Goal: Task Accomplishment & Management: Manage account settings

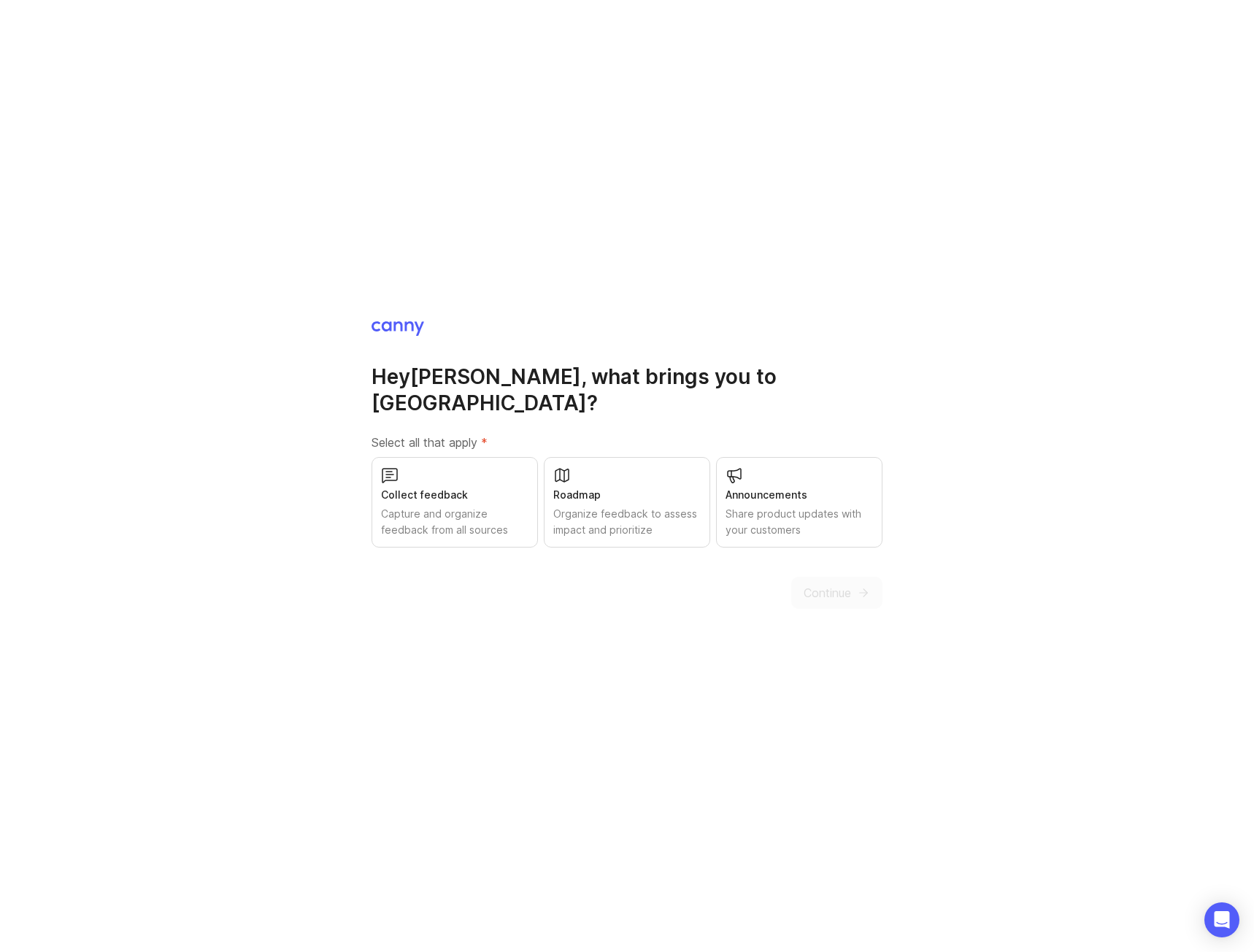
click at [456, 488] on div "Collect feedback" at bounding box center [454, 494] width 147 height 16
drag, startPoint x: 625, startPoint y: 494, endPoint x: 701, endPoint y: 506, distance: 76.9
click at [625, 506] on div "Organize feedback to assess impact and prioritize" at bounding box center [627, 522] width 147 height 33
click at [814, 522] on div "Share product updates with your customers" at bounding box center [798, 522] width 147 height 33
click at [852, 582] on button "Continue" at bounding box center [837, 592] width 91 height 33
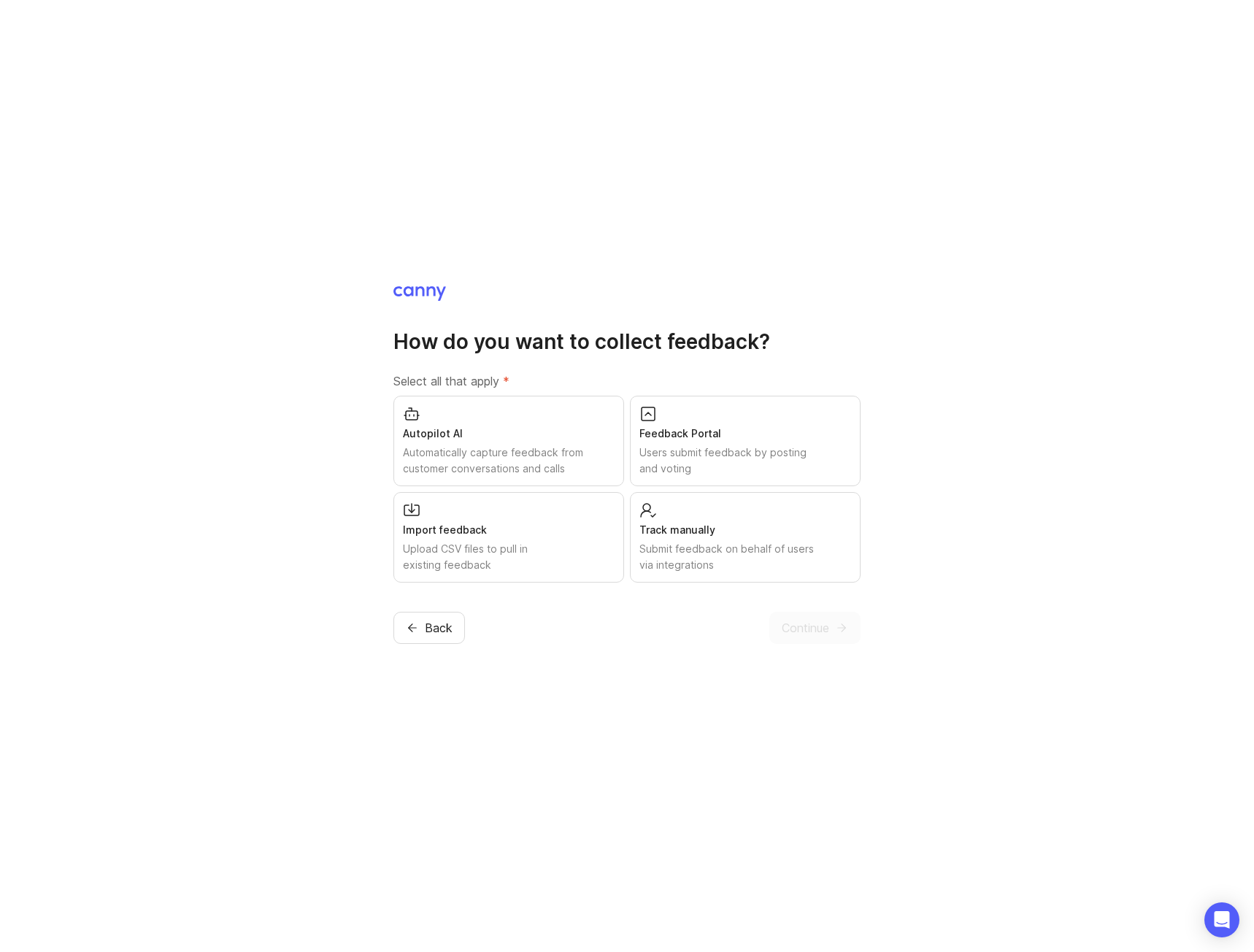
click at [453, 562] on div "Upload CSV files to pull in existing feedback" at bounding box center [508, 556] width 212 height 33
click at [560, 439] on div "Autopilot AI" at bounding box center [508, 433] width 212 height 16
click at [556, 547] on div "Upload CSV files to pull in existing feedback" at bounding box center [508, 556] width 212 height 33
drag, startPoint x: 719, startPoint y: 440, endPoint x: 736, endPoint y: 556, distance: 117.2
click at [721, 442] on div "Feedback Portal Users submit feedback by posting and voting" at bounding box center [745, 441] width 231 height 91
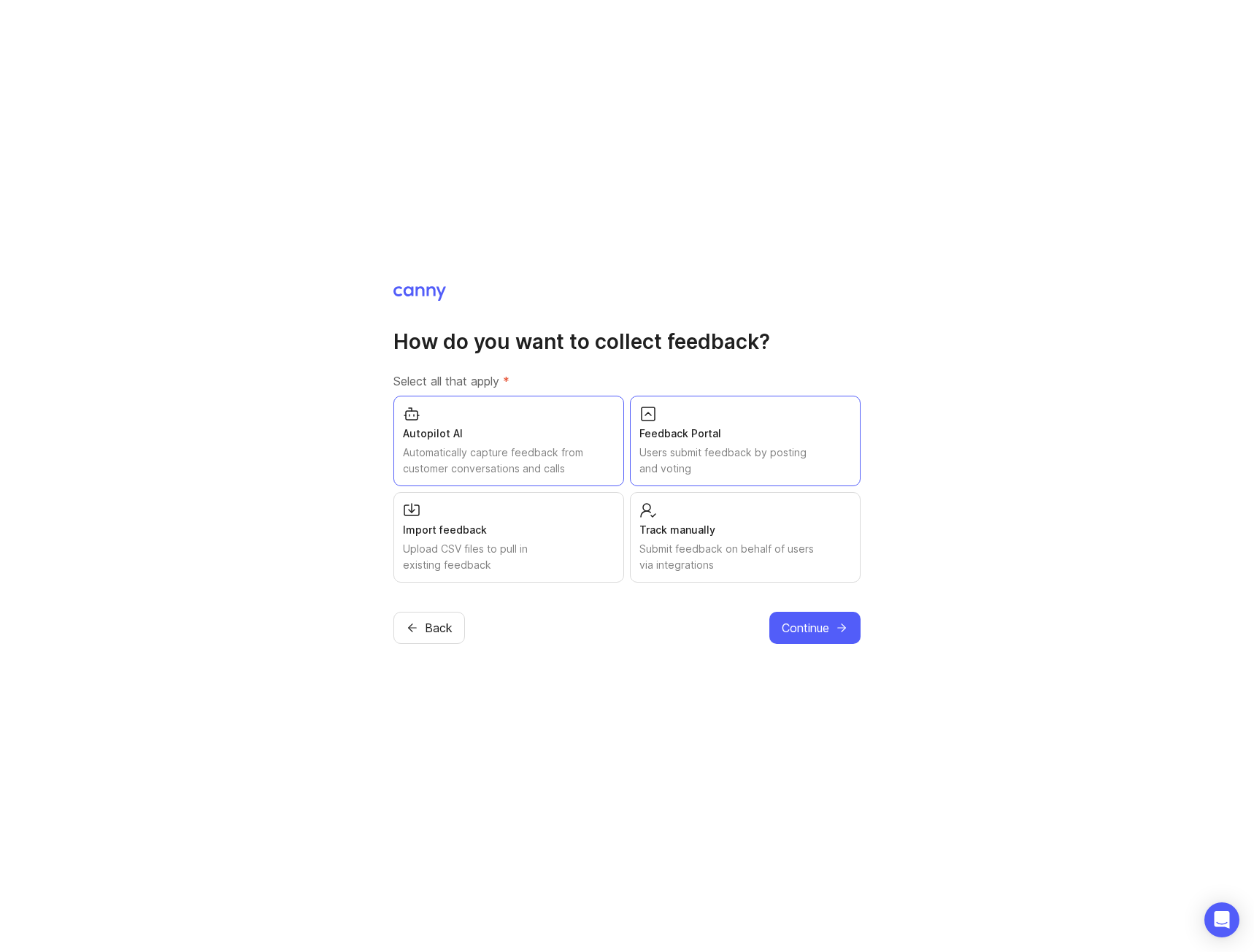
click at [732, 565] on div "Submit feedback on behalf of users via integrations" at bounding box center [745, 556] width 212 height 33
click at [818, 633] on span "Continue" at bounding box center [805, 627] width 47 height 18
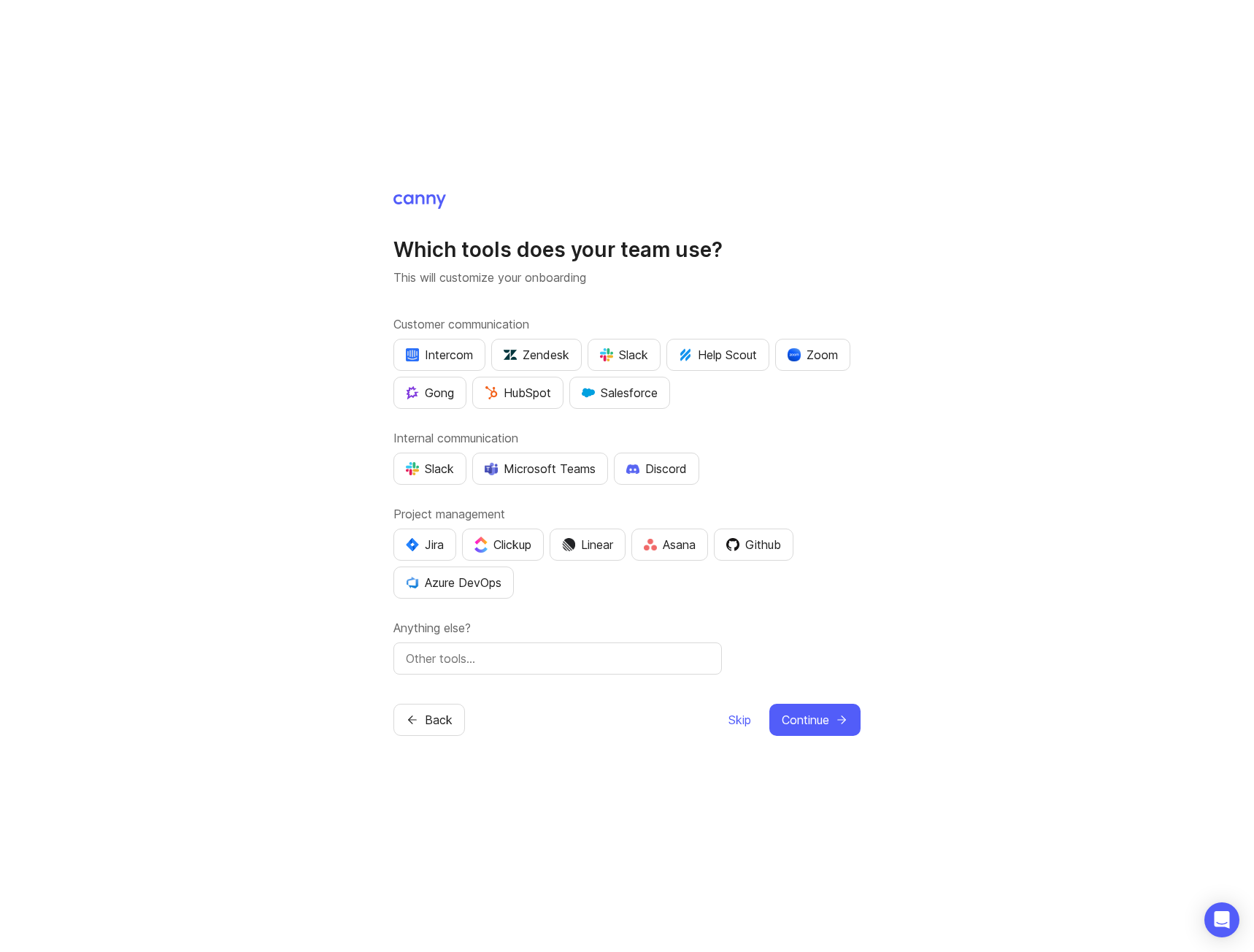
click at [576, 655] on input "text" at bounding box center [557, 658] width 304 height 18
type input "hotjar"
click at [805, 716] on span "Continue" at bounding box center [805, 720] width 47 height 18
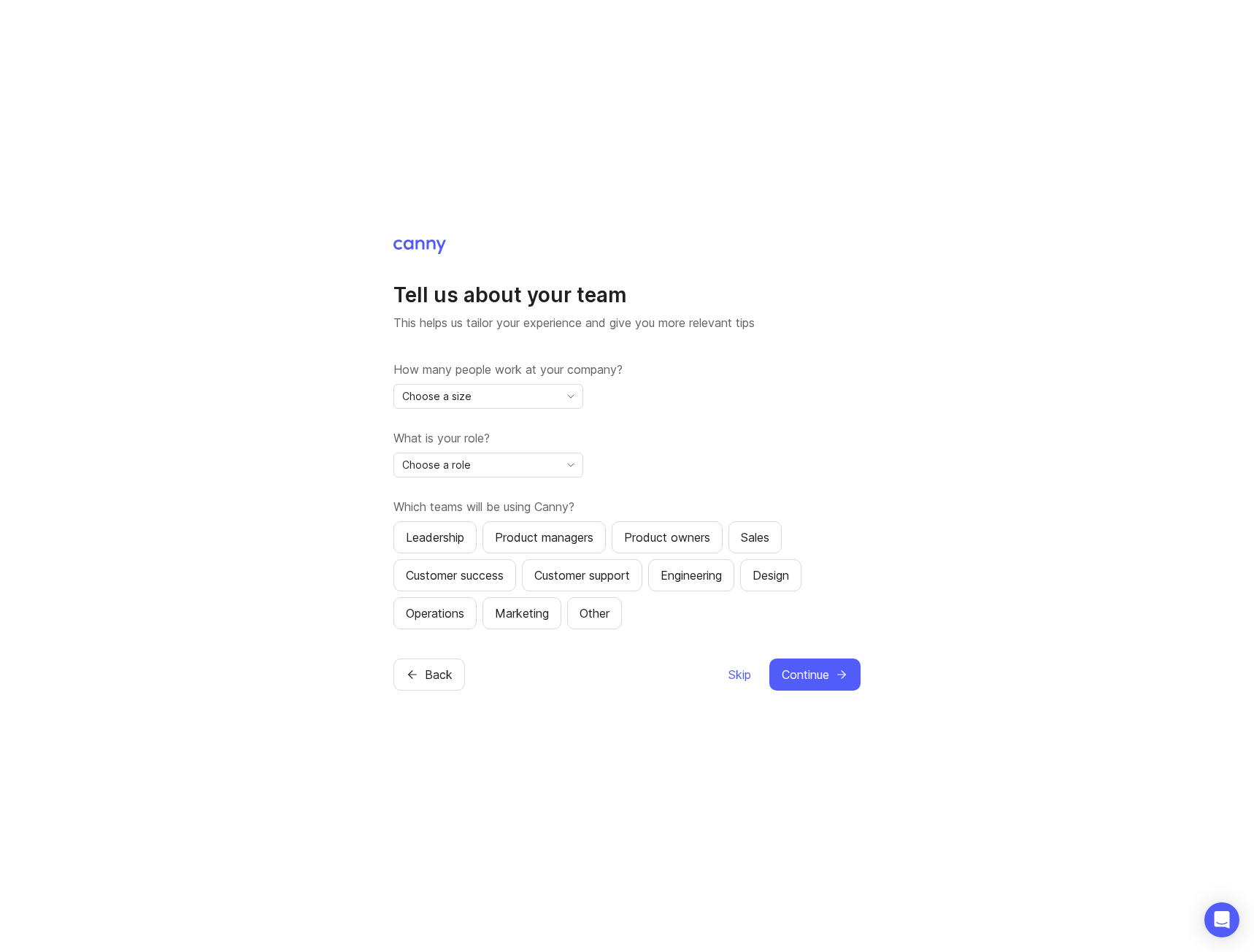
click at [553, 380] on div "How many people work at your company? Choose a size" at bounding box center [627, 384] width 467 height 48
click at [543, 390] on div "Choose a size" at bounding box center [477, 397] width 165 height 24
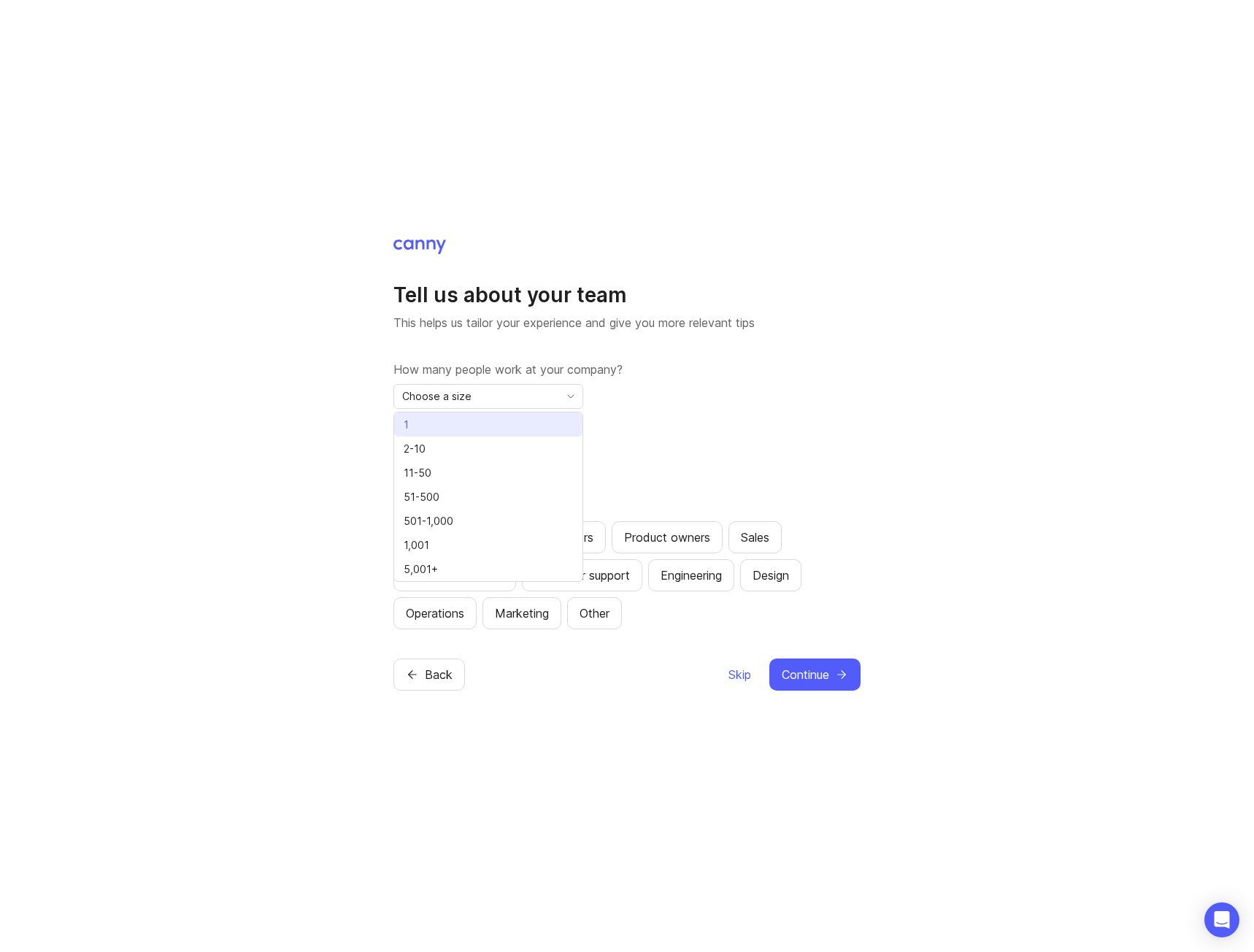
click at [502, 423] on li "1" at bounding box center [488, 424] width 188 height 24
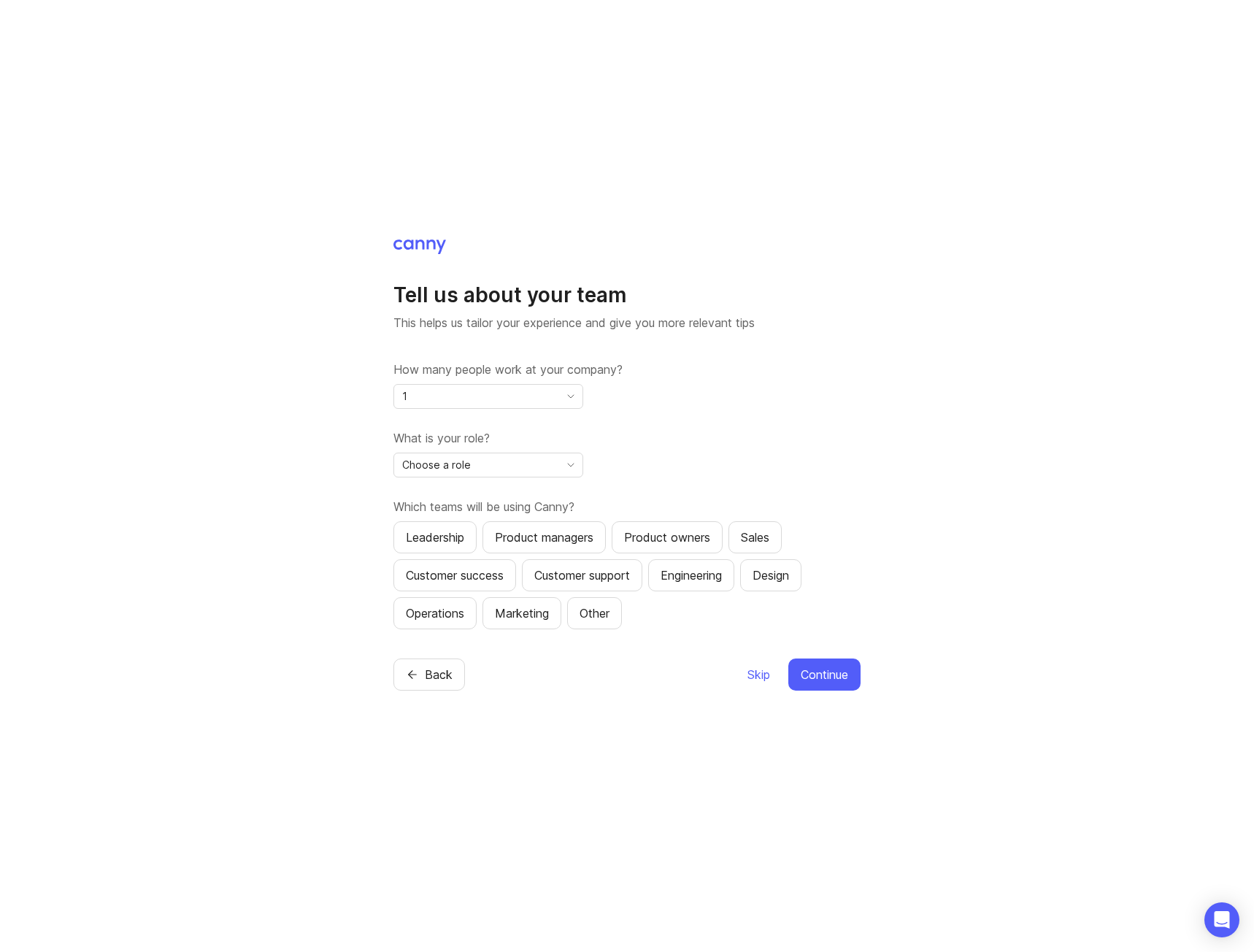
click at [674, 406] on div "How many people work at your company? 1" at bounding box center [627, 384] width 467 height 48
click at [511, 466] on div "Choose a role" at bounding box center [477, 465] width 165 height 24
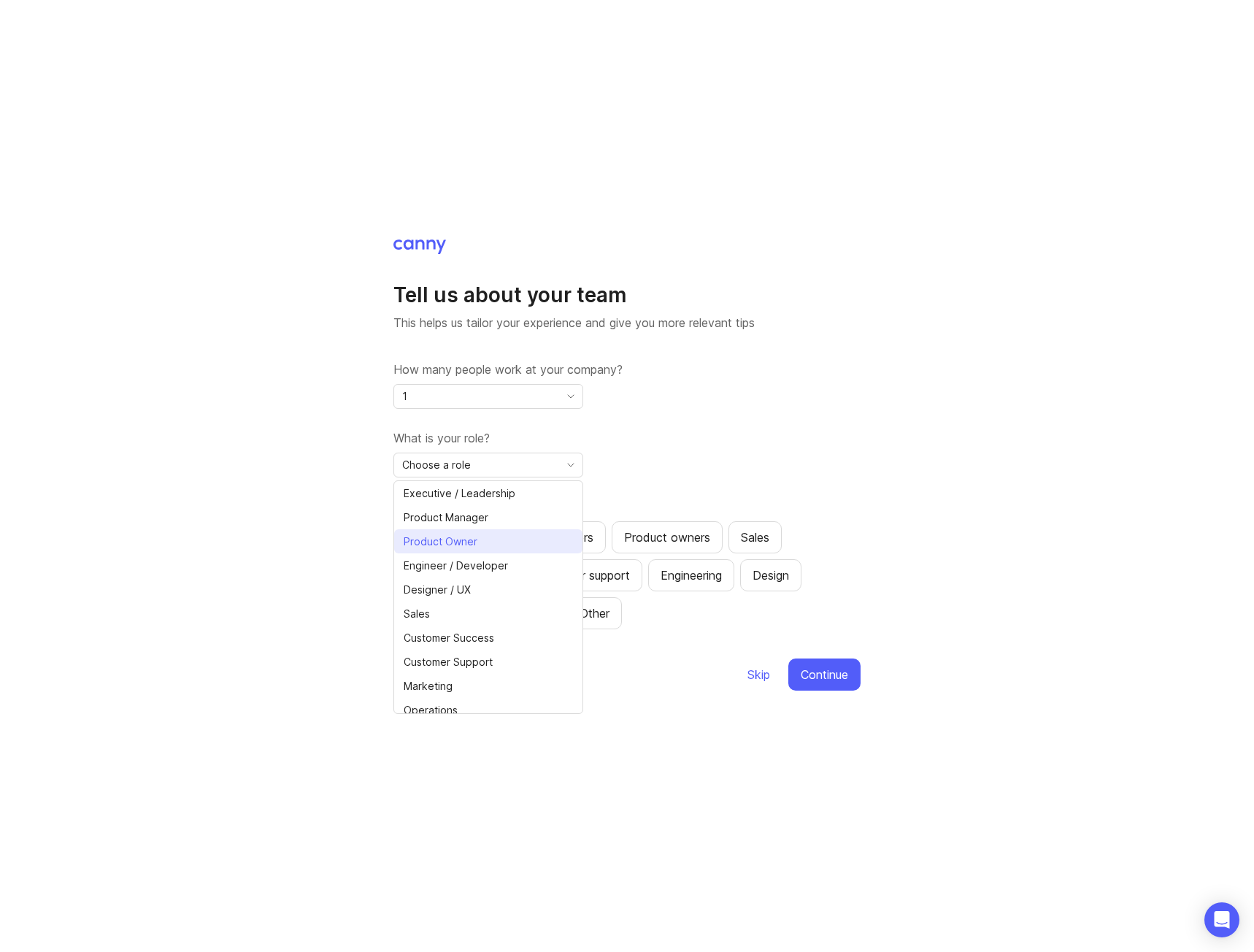
click at [523, 534] on li "Product Owner" at bounding box center [488, 541] width 188 height 24
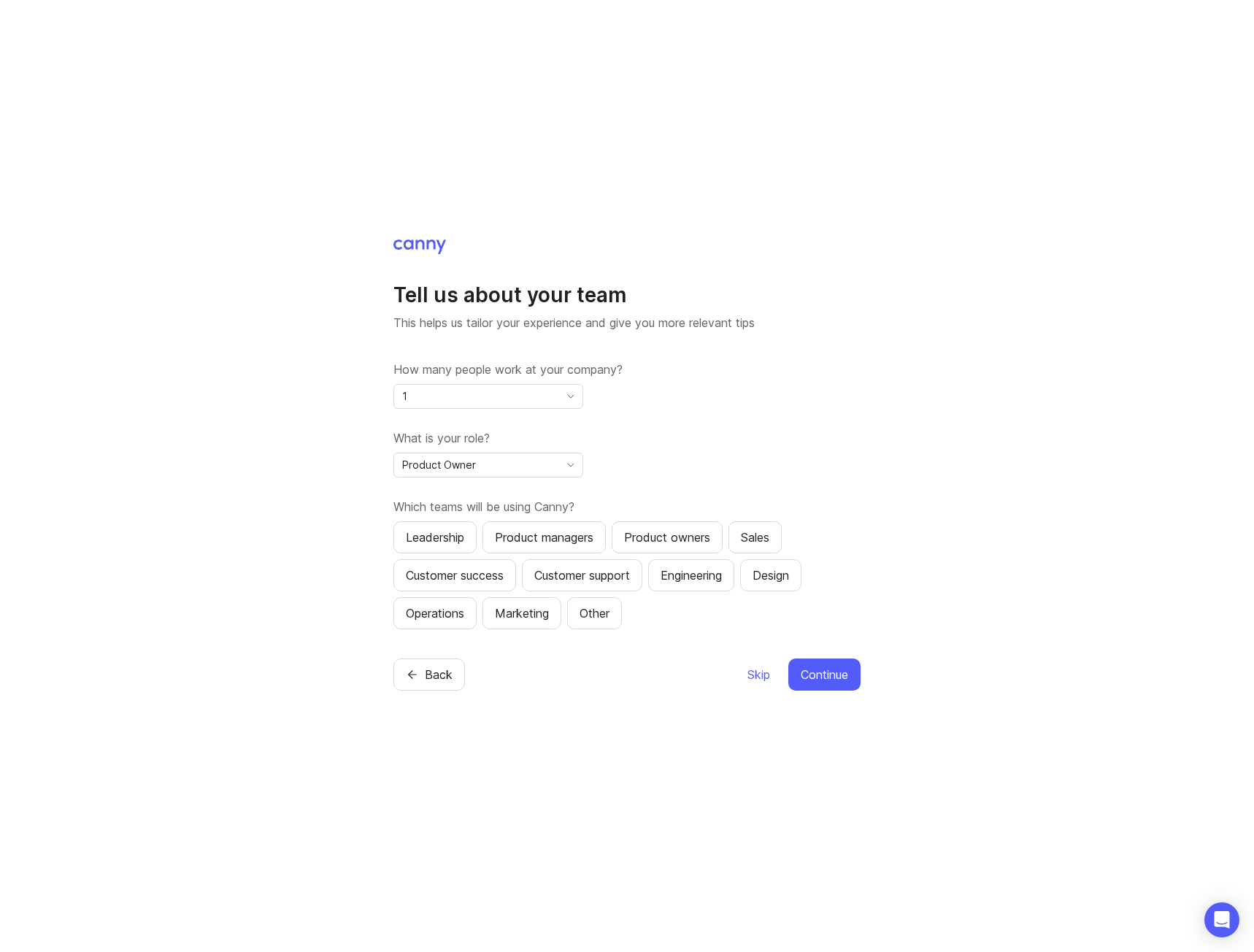
click at [733, 406] on div "How many people work at your company? 1" at bounding box center [627, 384] width 467 height 48
click at [481, 468] on div "Product Owner" at bounding box center [477, 465] width 165 height 24
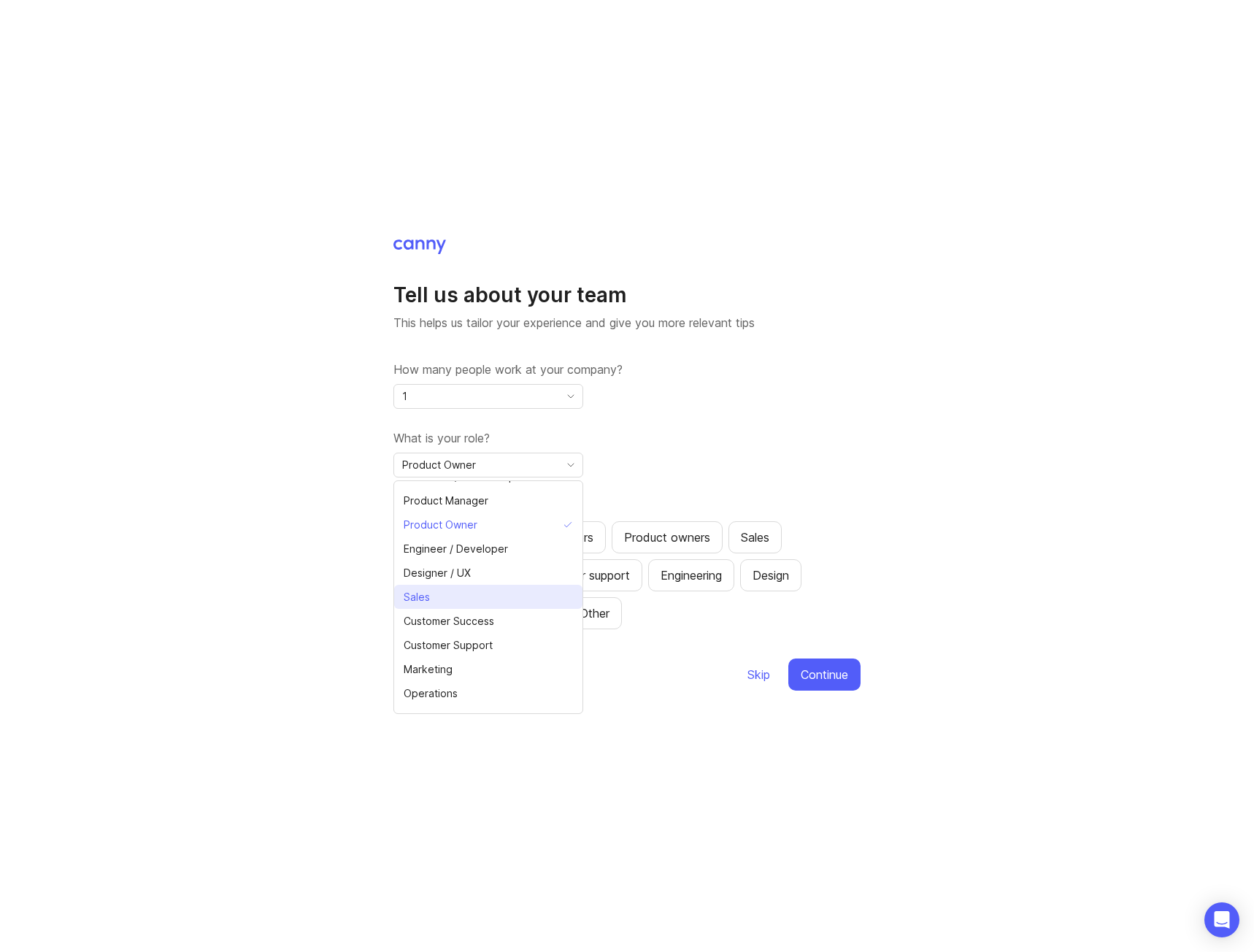
scroll to position [33, 0]
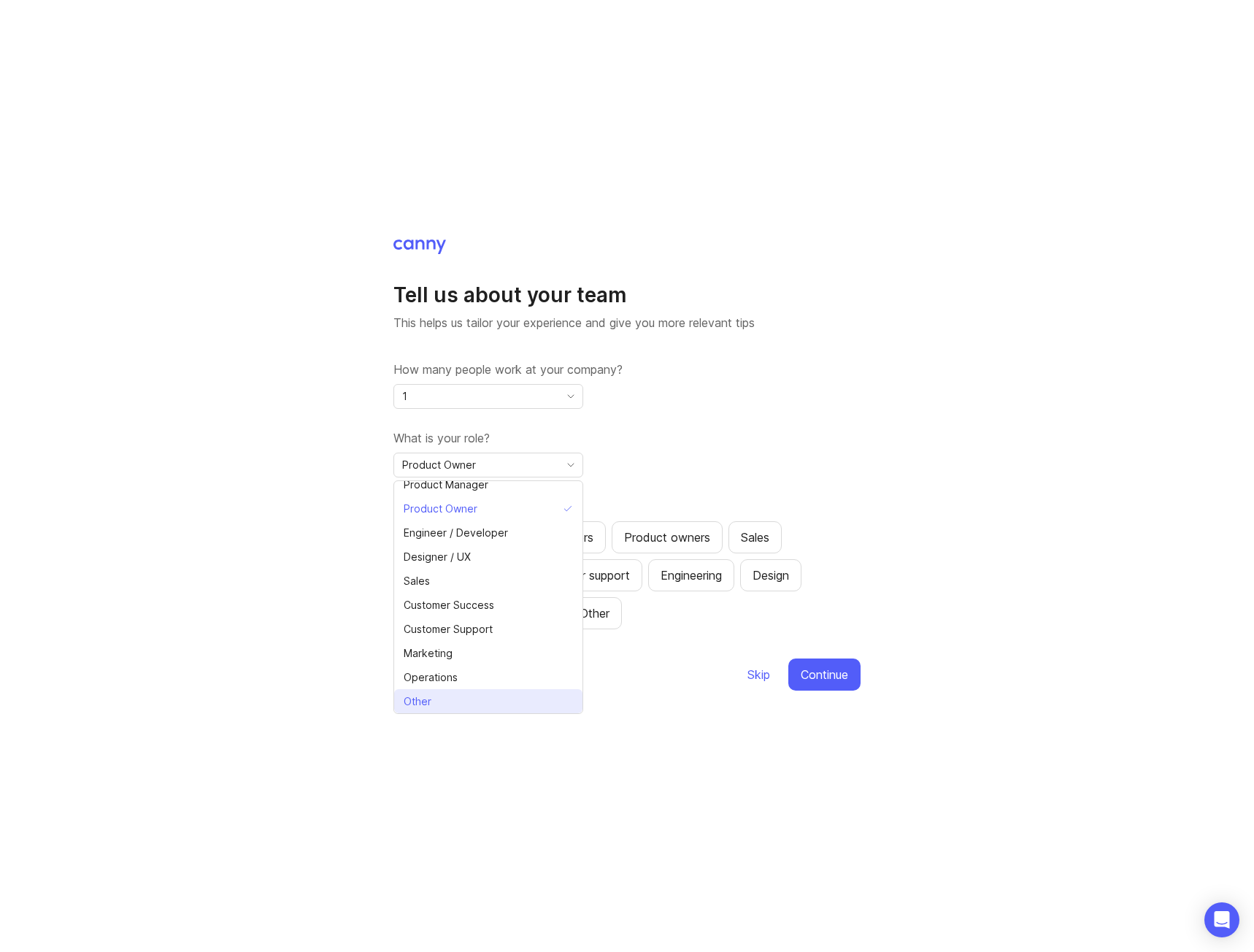
click at [485, 691] on li "Other" at bounding box center [488, 700] width 188 height 24
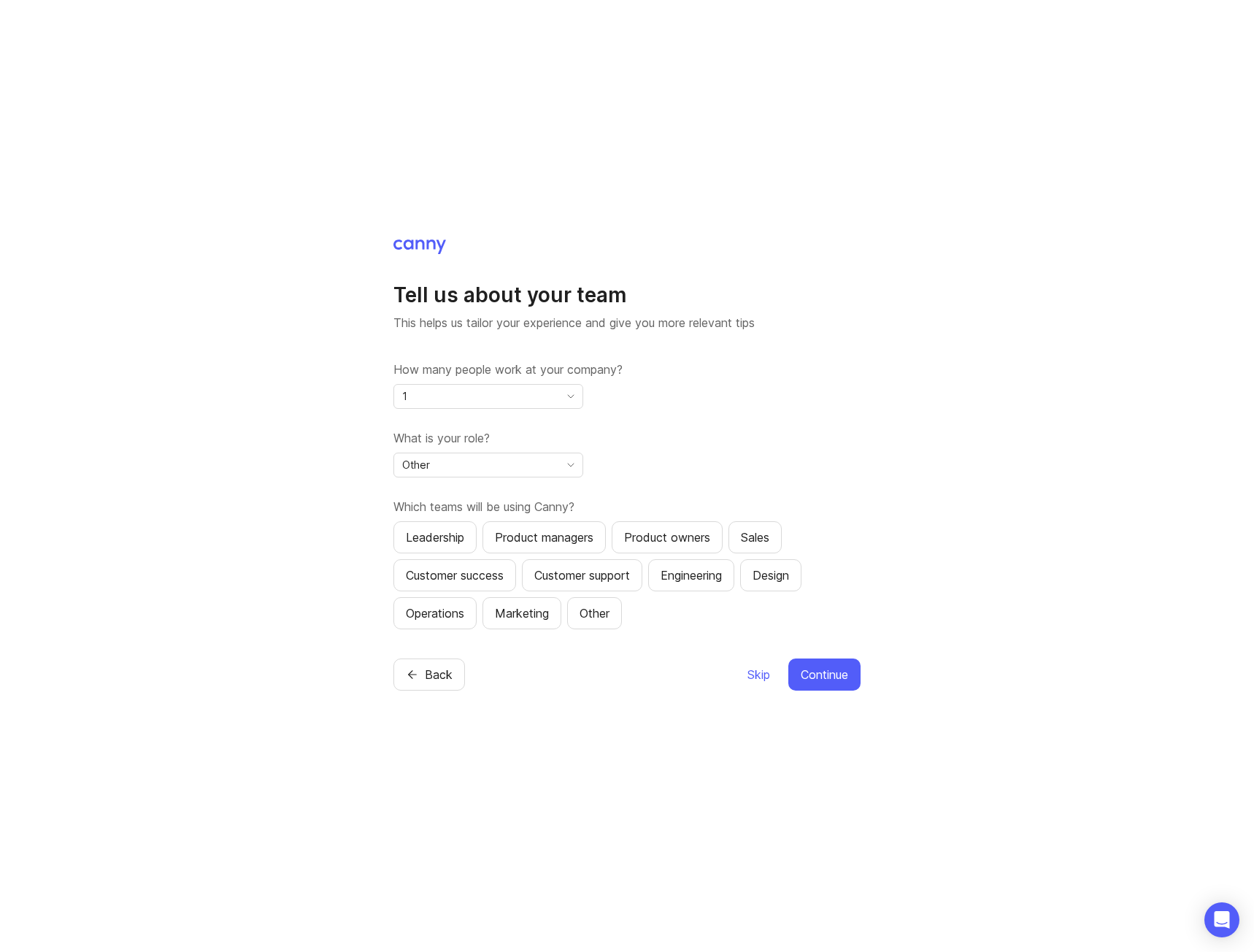
click at [549, 748] on div "Tell us about your team This helps us tailor your experience and give you more …" at bounding box center [627, 476] width 1254 height 952
click at [443, 533] on div "Leadership" at bounding box center [434, 538] width 58 height 18
drag, startPoint x: 549, startPoint y: 538, endPoint x: 658, endPoint y: 535, distance: 109.0
click at [550, 538] on div "Product managers" at bounding box center [545, 538] width 99 height 18
click at [658, 535] on div "Product owners" at bounding box center [667, 538] width 86 height 18
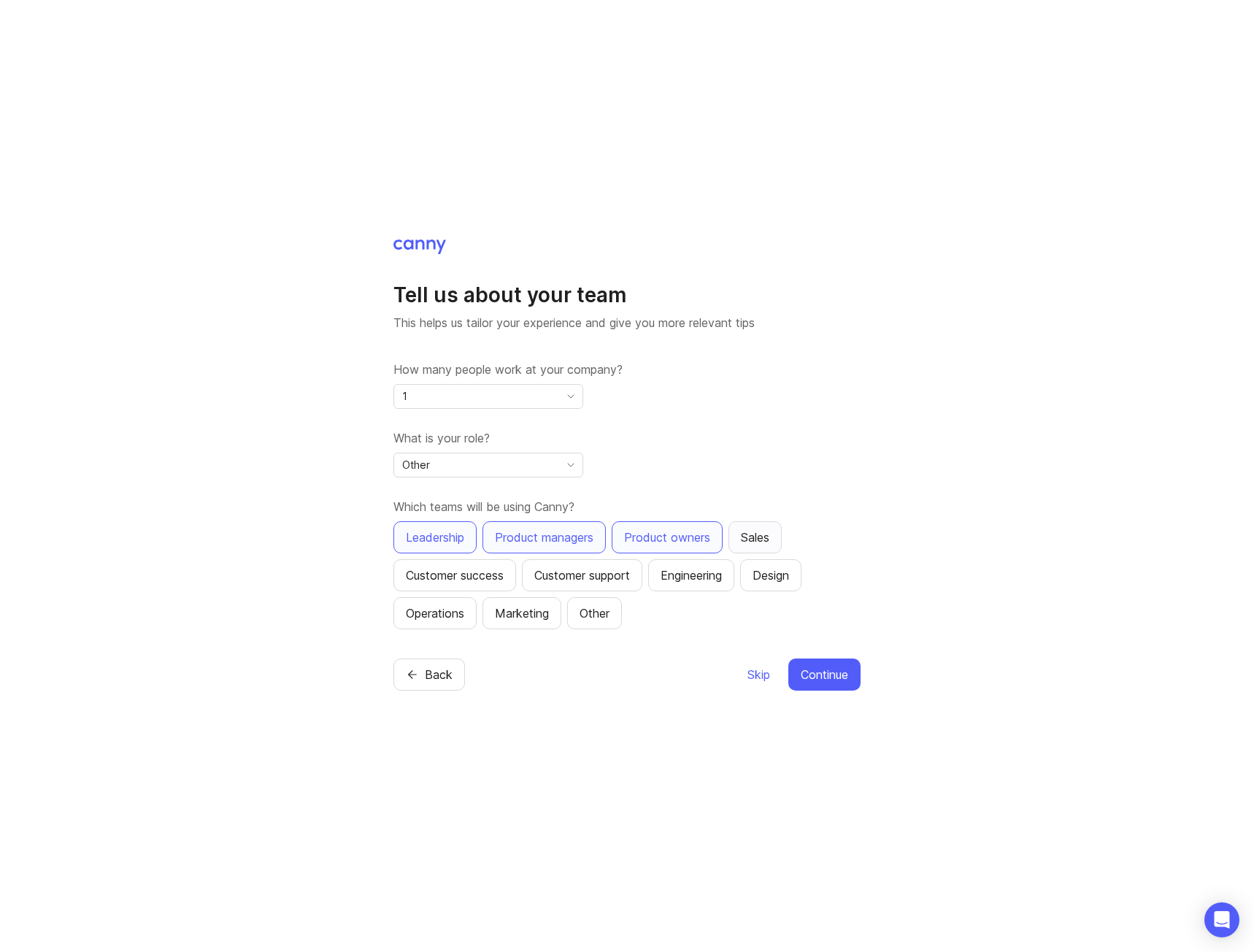
click at [756, 540] on div "Sales" at bounding box center [755, 538] width 29 height 18
drag, startPoint x: 443, startPoint y: 577, endPoint x: 562, endPoint y: 585, distance: 119.3
click at [457, 579] on div "Customer success" at bounding box center [454, 575] width 98 height 18
click at [583, 582] on div "Customer support" at bounding box center [582, 575] width 96 height 18
click at [683, 577] on div "Engineering" at bounding box center [692, 575] width 61 height 18
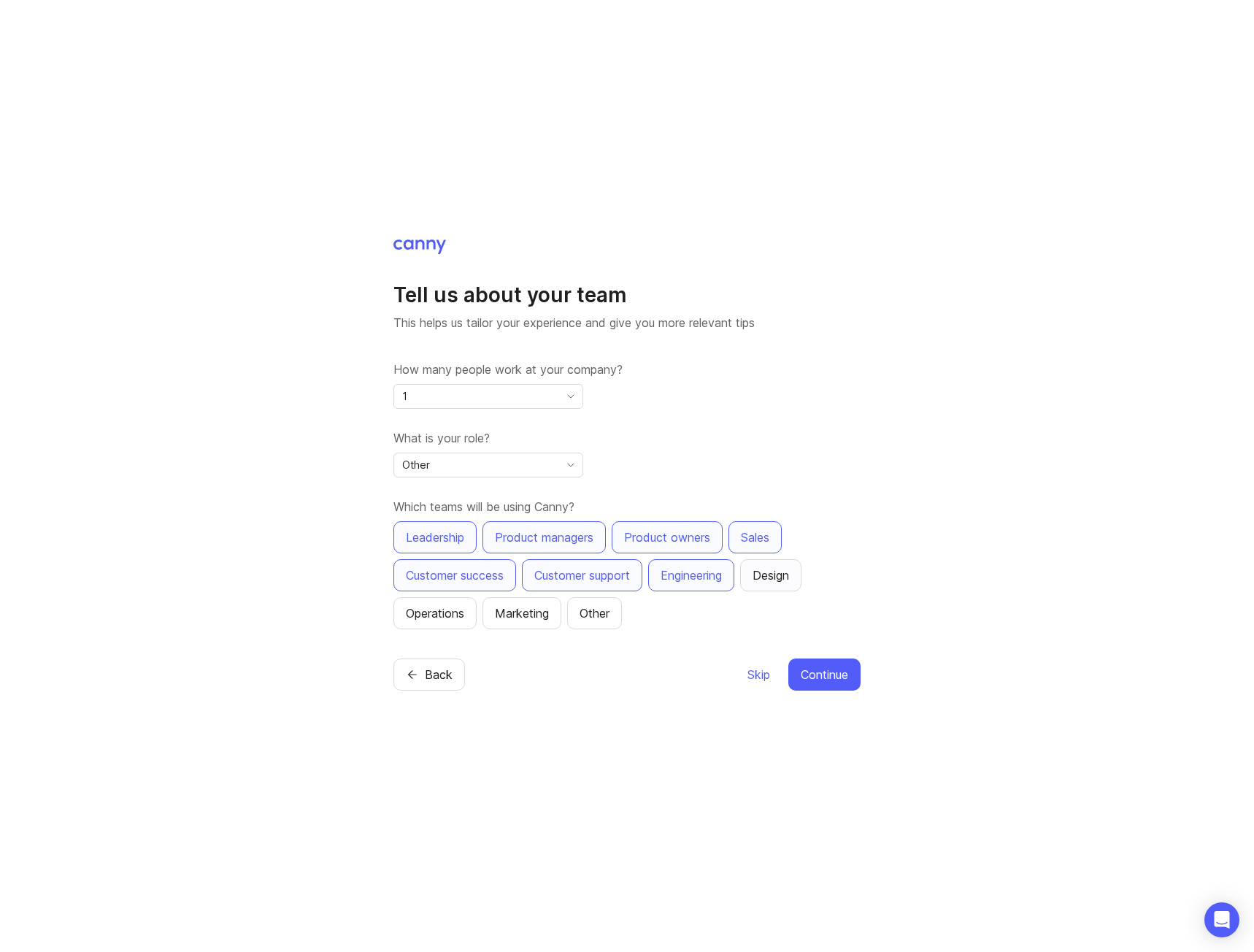
click at [789, 578] on div "Design" at bounding box center [771, 575] width 37 height 18
click at [467, 616] on button "Operations" at bounding box center [435, 613] width 83 height 33
click at [518, 615] on div "Marketing" at bounding box center [522, 614] width 54 height 18
click at [577, 614] on button "Other" at bounding box center [594, 613] width 54 height 33
click at [839, 674] on span "Continue" at bounding box center [825, 675] width 47 height 18
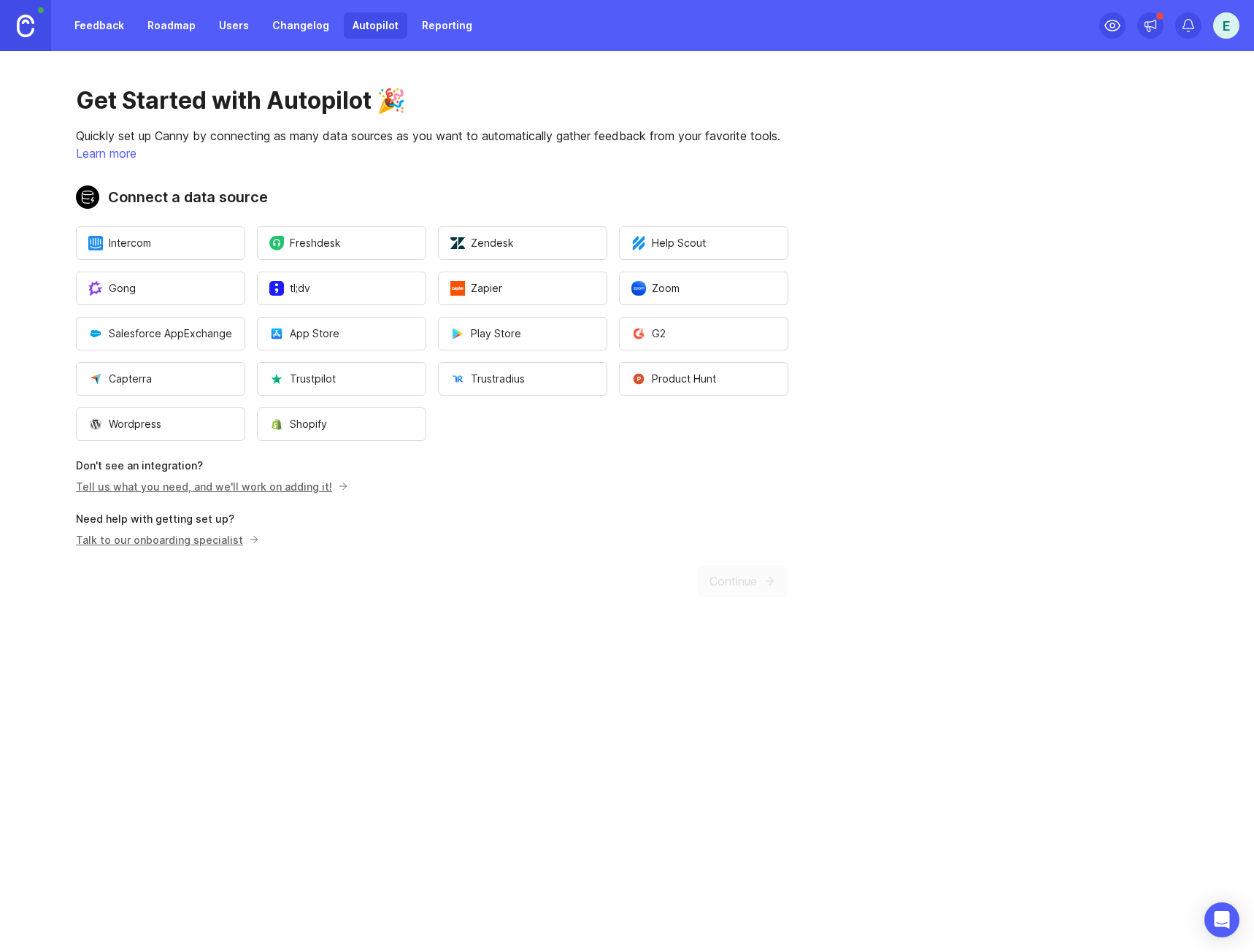
click at [24, 21] on img at bounding box center [26, 26] width 18 height 23
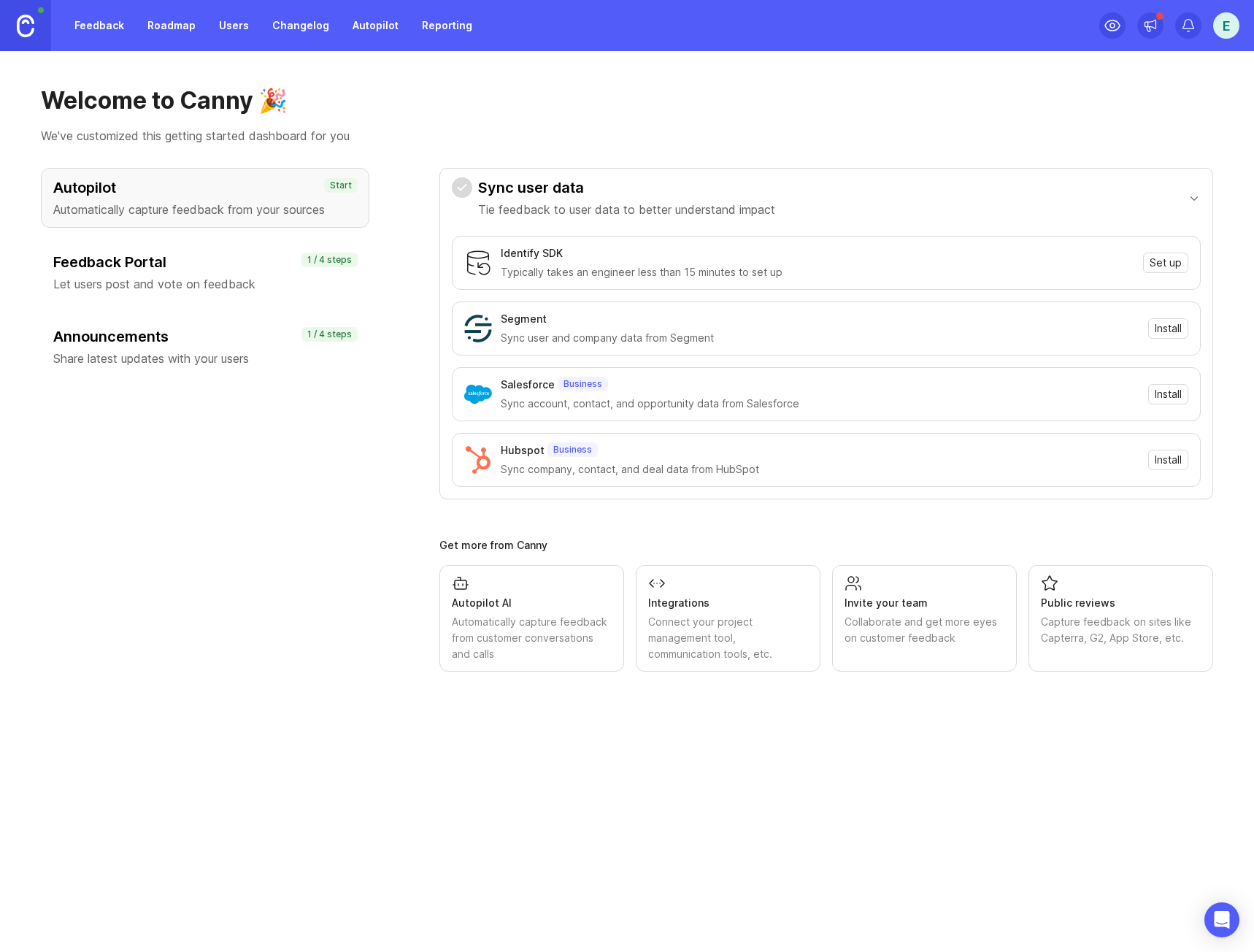
click at [736, 591] on div "Integrations Connect your project management tool, communication tools, etc." at bounding box center [728, 618] width 160 height 88
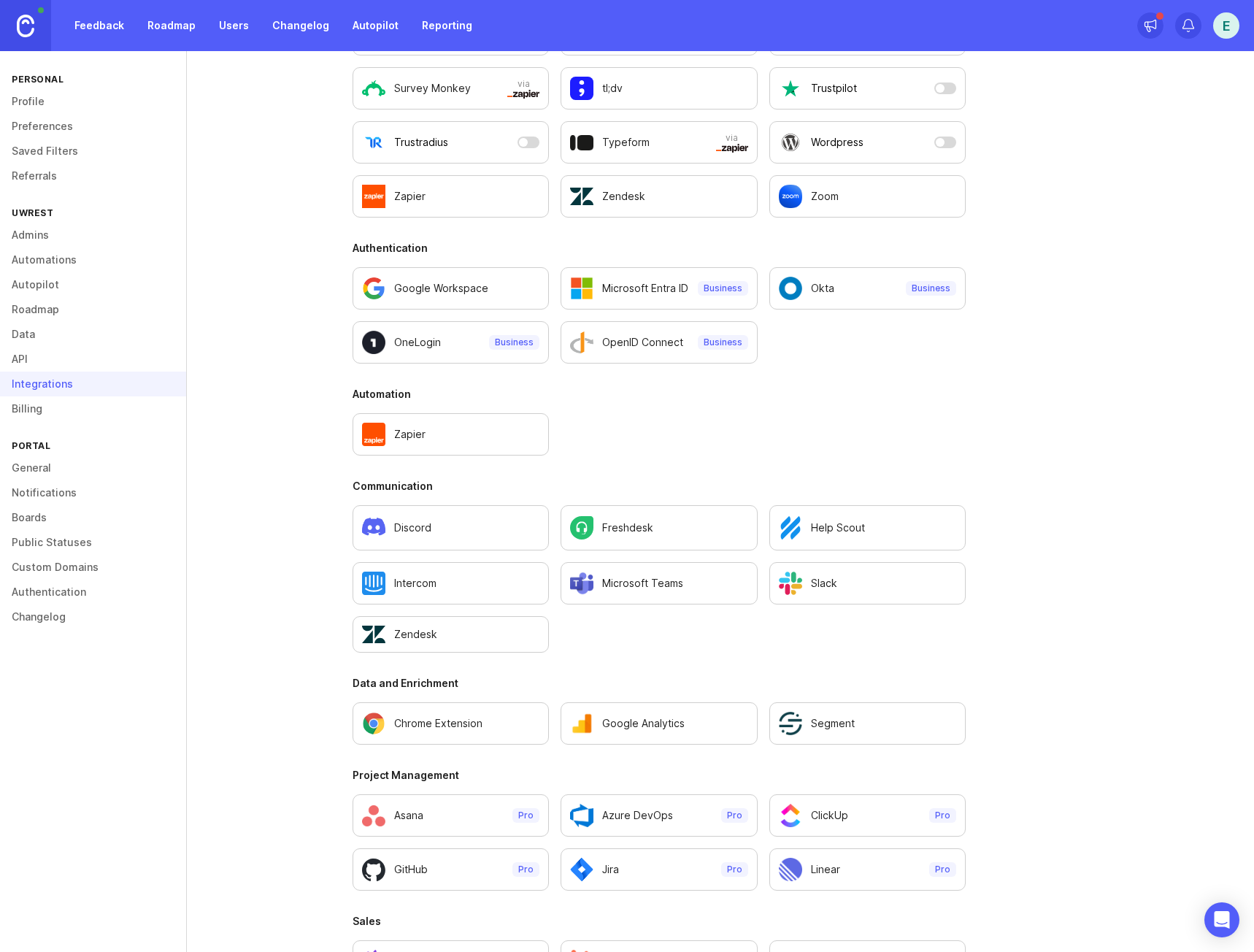
scroll to position [511, 0]
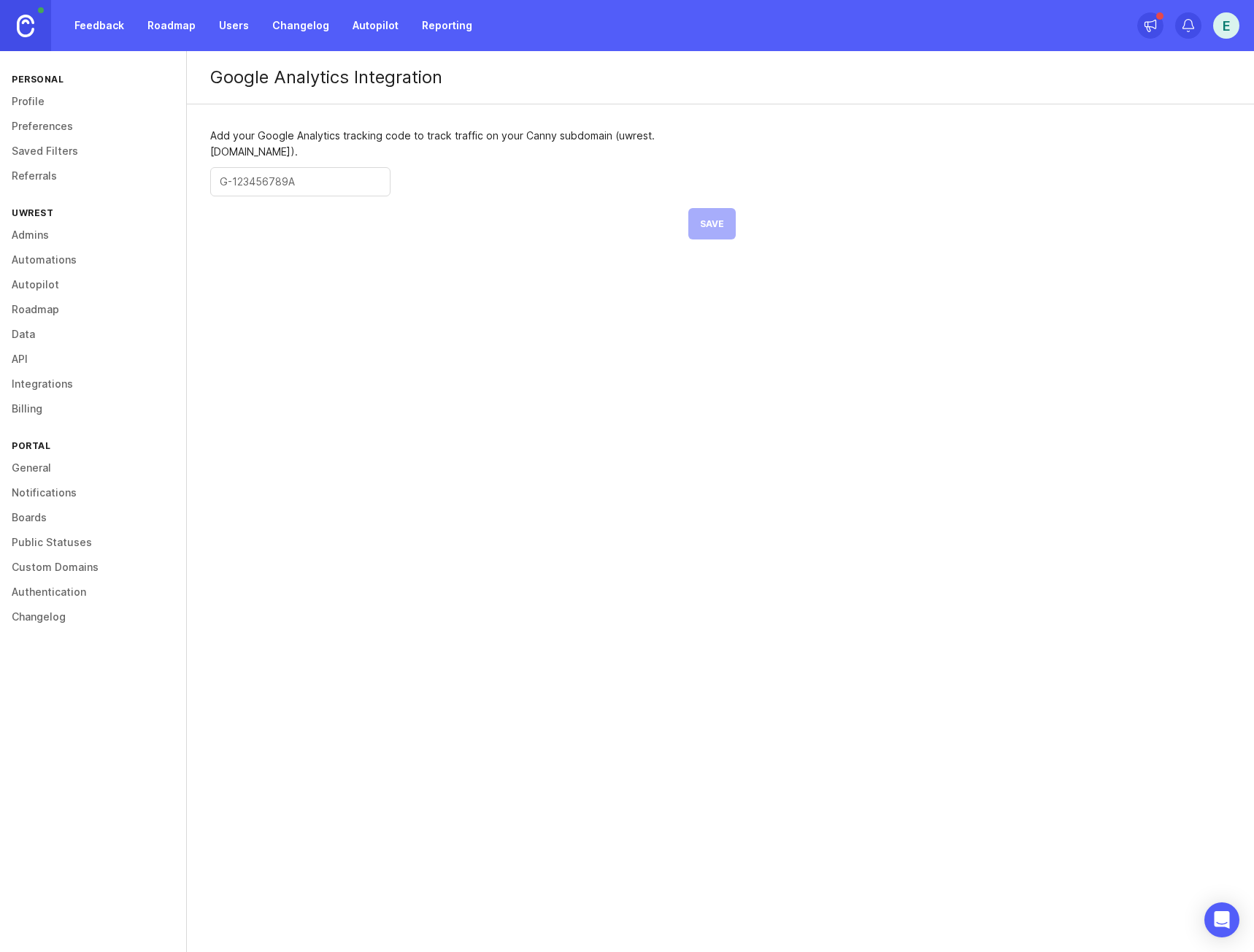
click at [308, 31] on link "Changelog" at bounding box center [300, 26] width 74 height 27
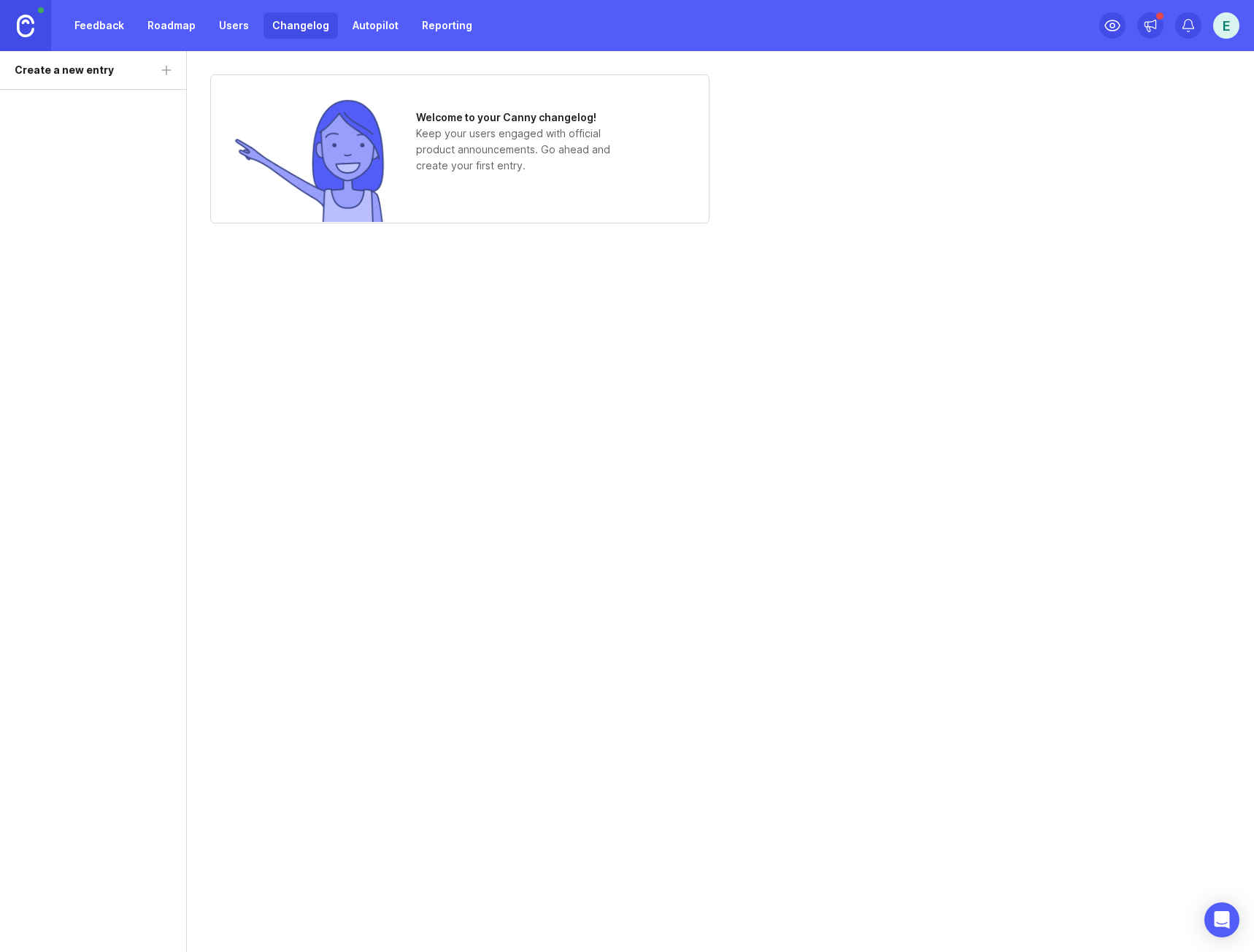
click at [445, 30] on link "Reporting" at bounding box center [447, 26] width 68 height 27
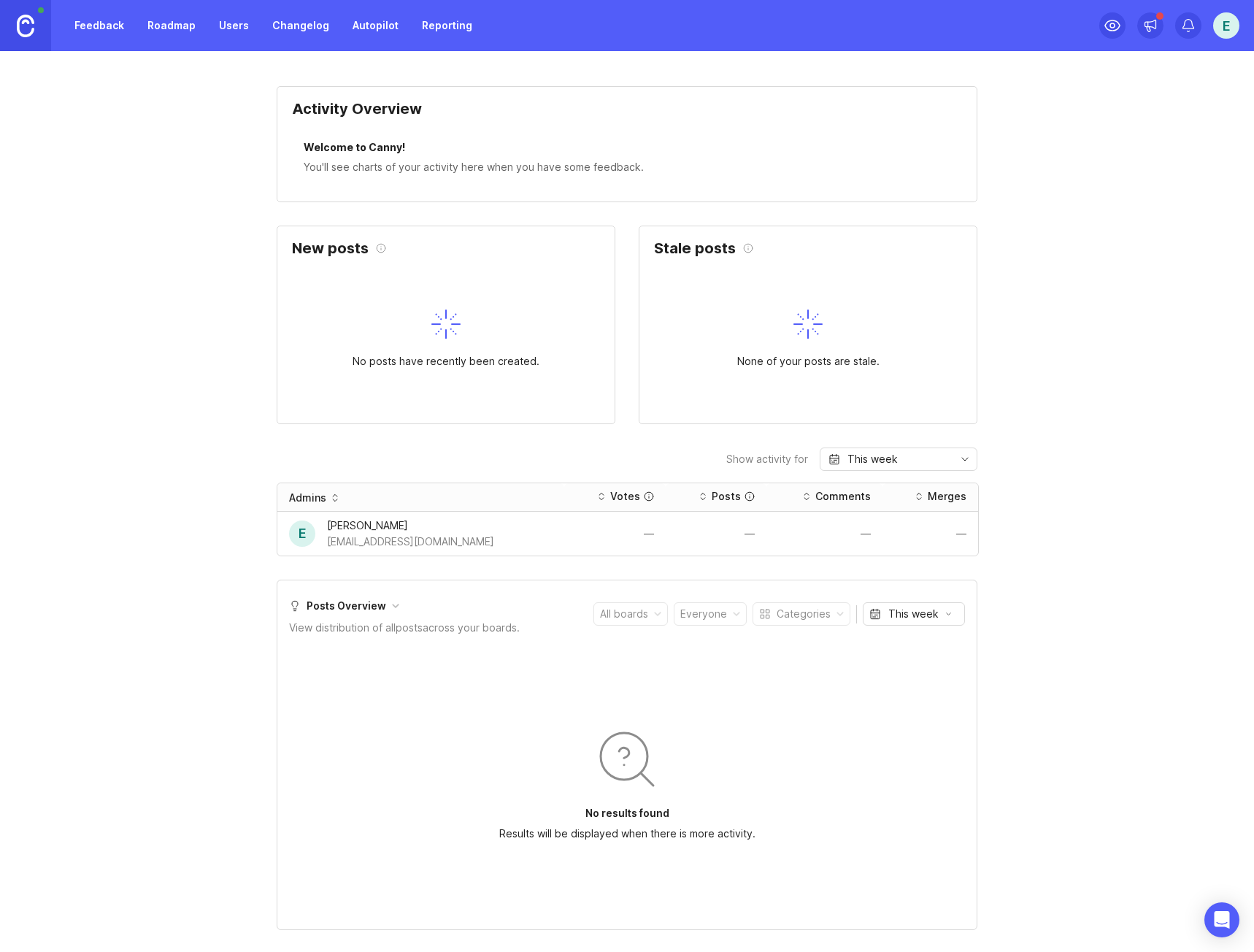
click at [352, 113] on div "Activity Overview" at bounding box center [627, 114] width 670 height 27
click at [302, 22] on link "Changelog" at bounding box center [300, 26] width 74 height 27
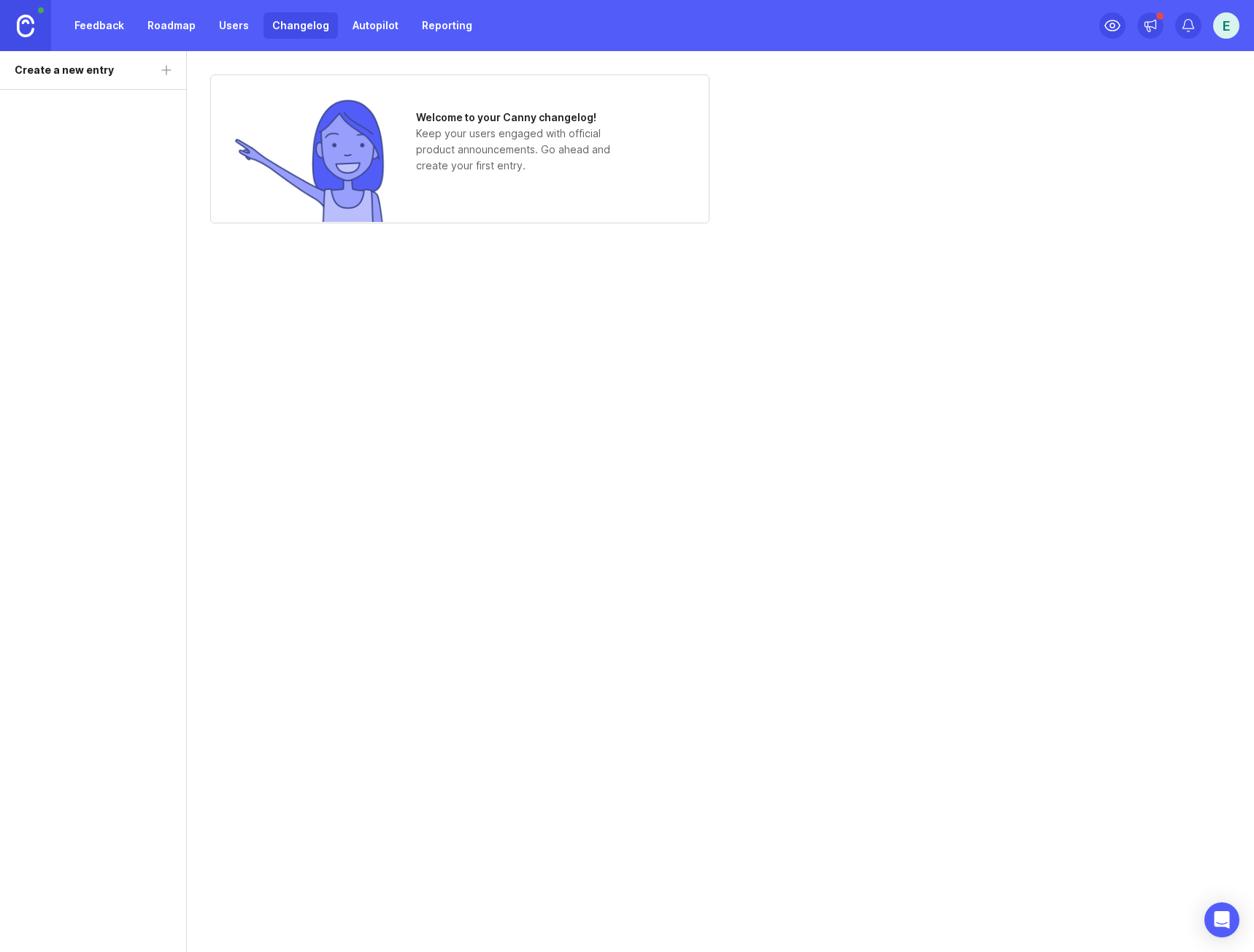
click at [218, 33] on link "Users" at bounding box center [234, 26] width 47 height 27
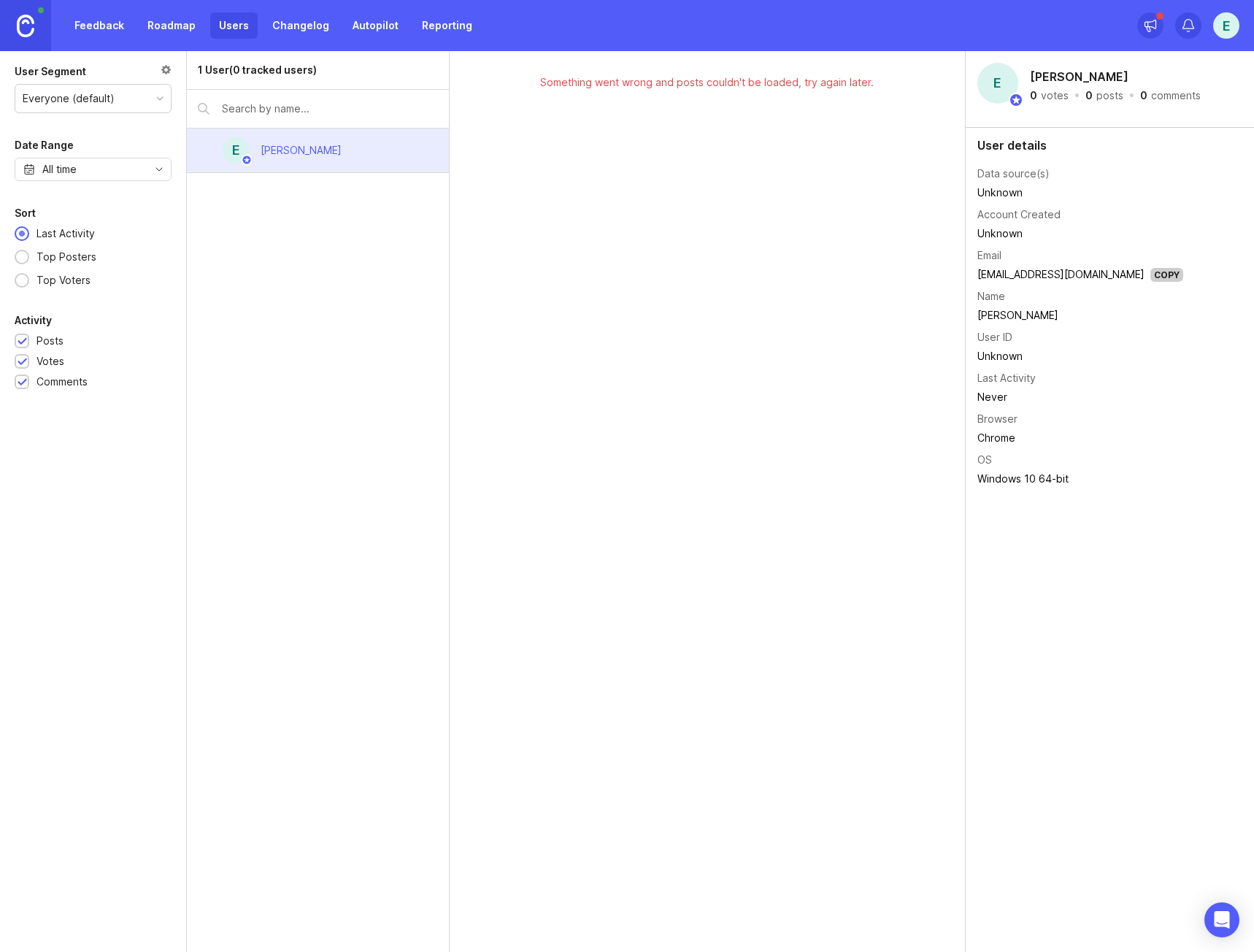
click at [174, 24] on link "Roadmap" at bounding box center [172, 26] width 66 height 27
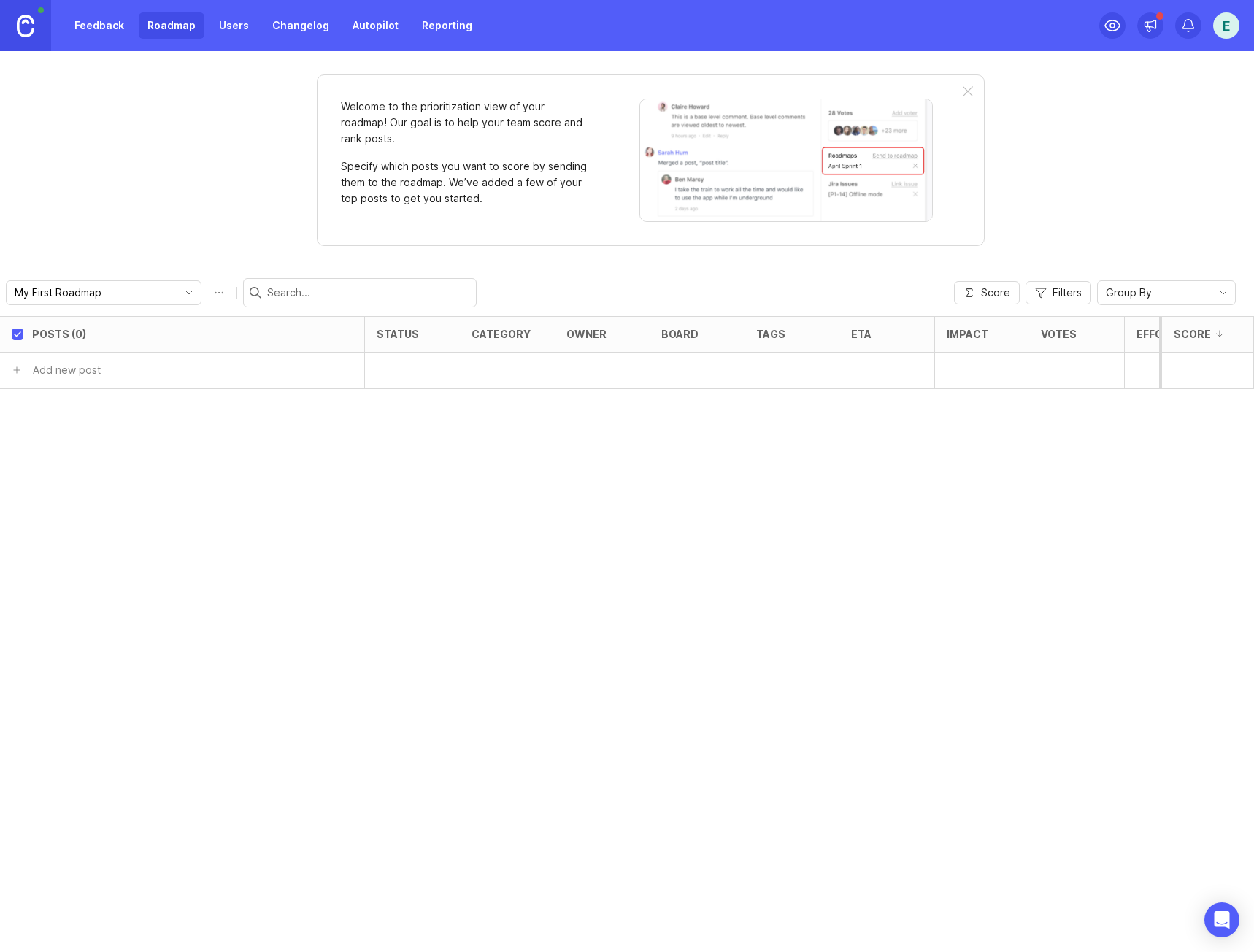
click at [964, 92] on div at bounding box center [968, 92] width 10 height 12
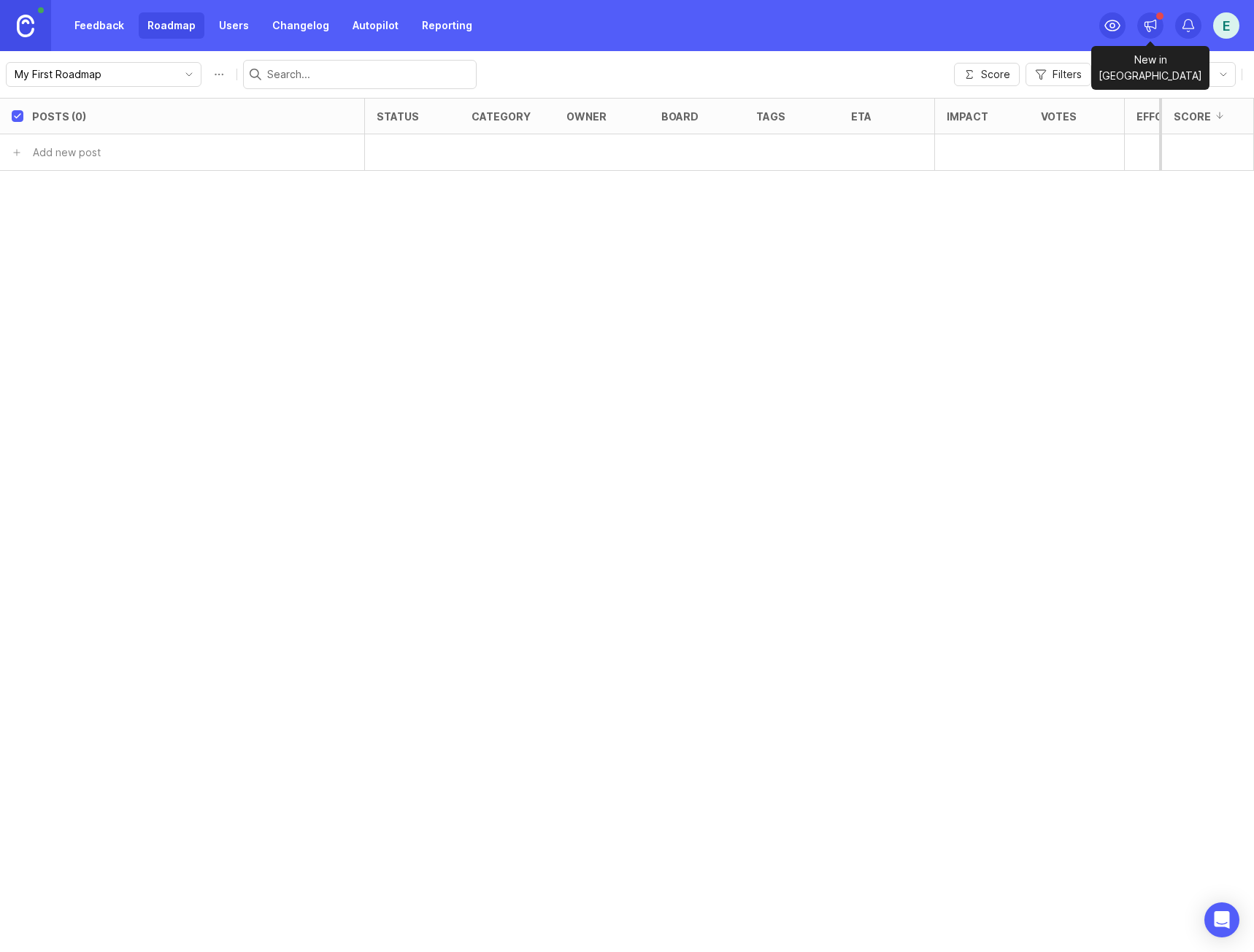
click at [1160, 24] on div at bounding box center [1150, 26] width 27 height 27
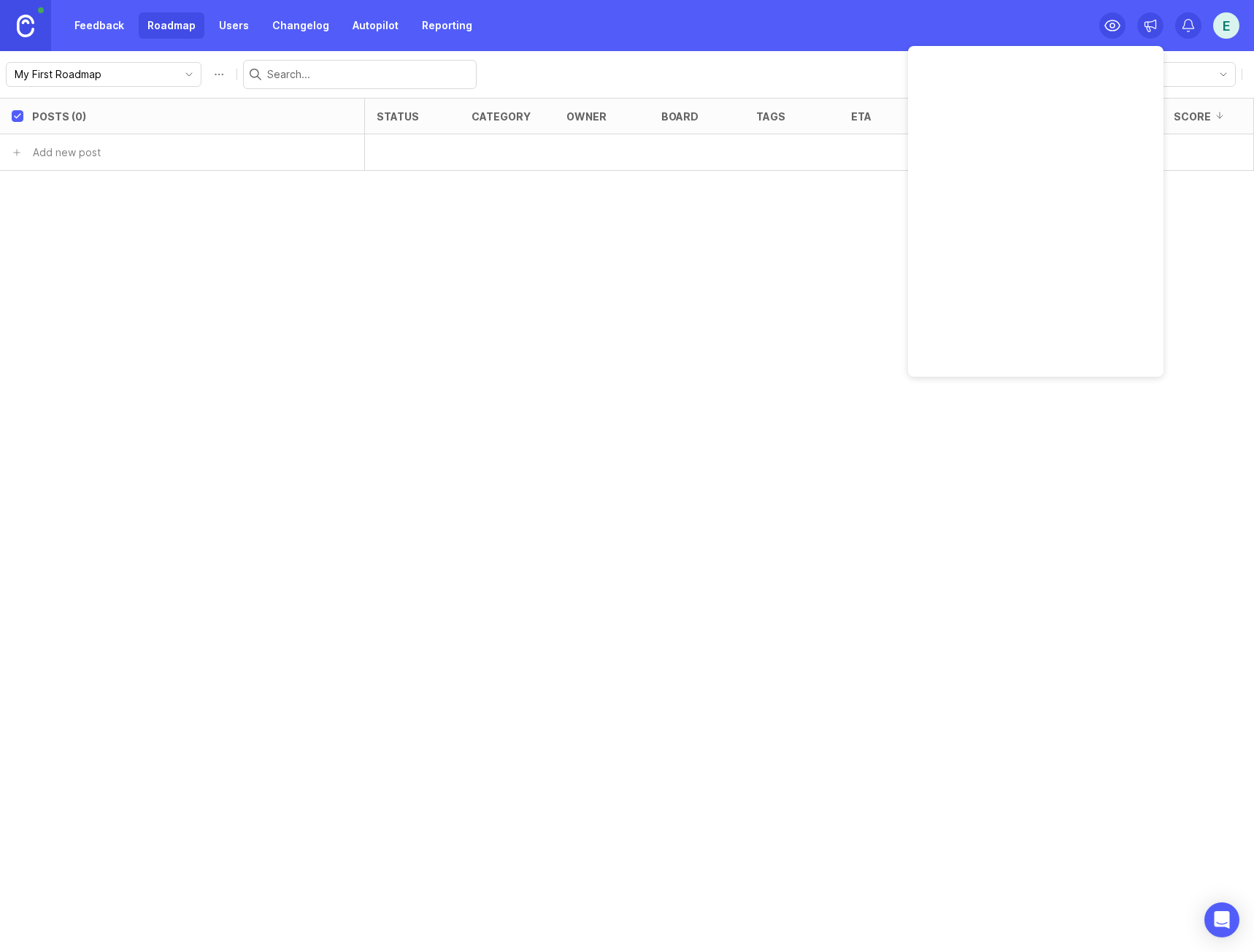
click at [487, 61] on div "My First Roadmap Score Filters Group By" at bounding box center [627, 74] width 1254 height 46
click at [103, 24] on link "Feedback" at bounding box center [100, 26] width 67 height 27
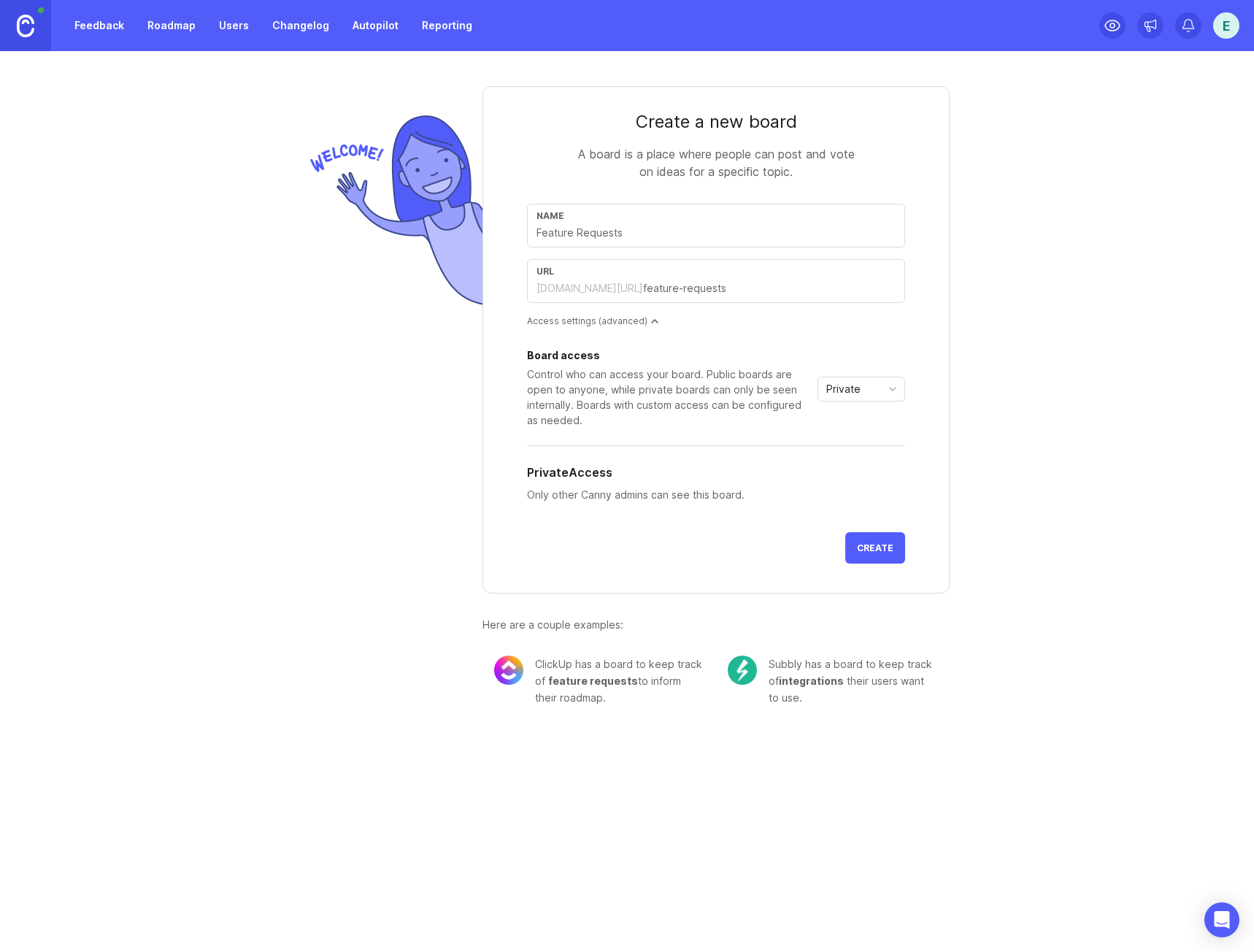
click at [891, 390] on icon "toggle icon" at bounding box center [893, 389] width 24 height 12
click at [1065, 360] on div "Create a new board A board is a place where people can post and vote on ideas f…" at bounding box center [627, 390] width 1254 height 678
click at [631, 399] on div "Control who can access your board. Public boards are open to anyone, while priv…" at bounding box center [669, 397] width 285 height 61
click at [688, 428] on div "Board access Control who can access your board. Public boards are open to anyon…" at bounding box center [715, 435] width 378 height 170
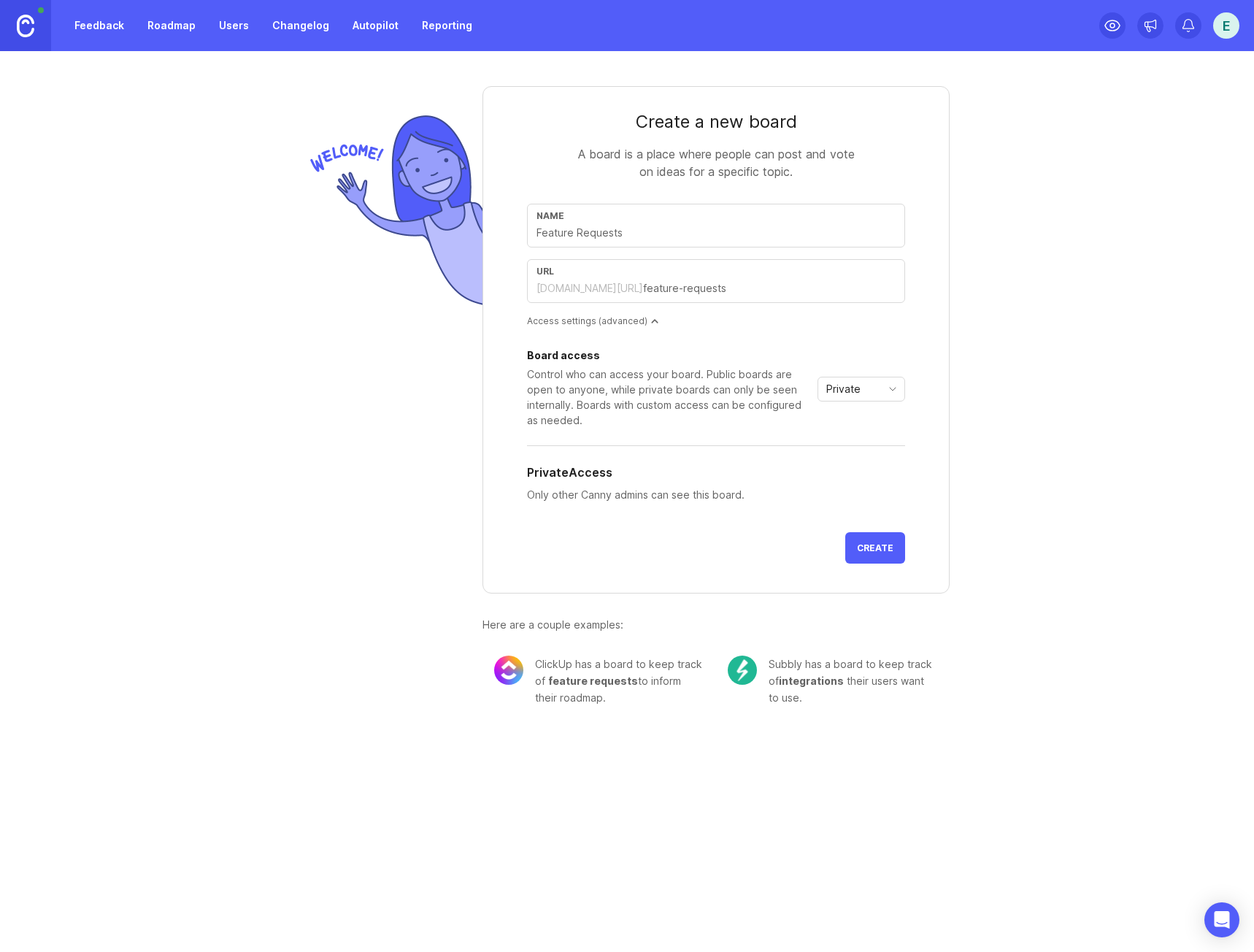
click at [899, 389] on icon "toggle icon" at bounding box center [893, 389] width 24 height 12
click at [865, 473] on span "Custom" at bounding box center [848, 466] width 42 height 16
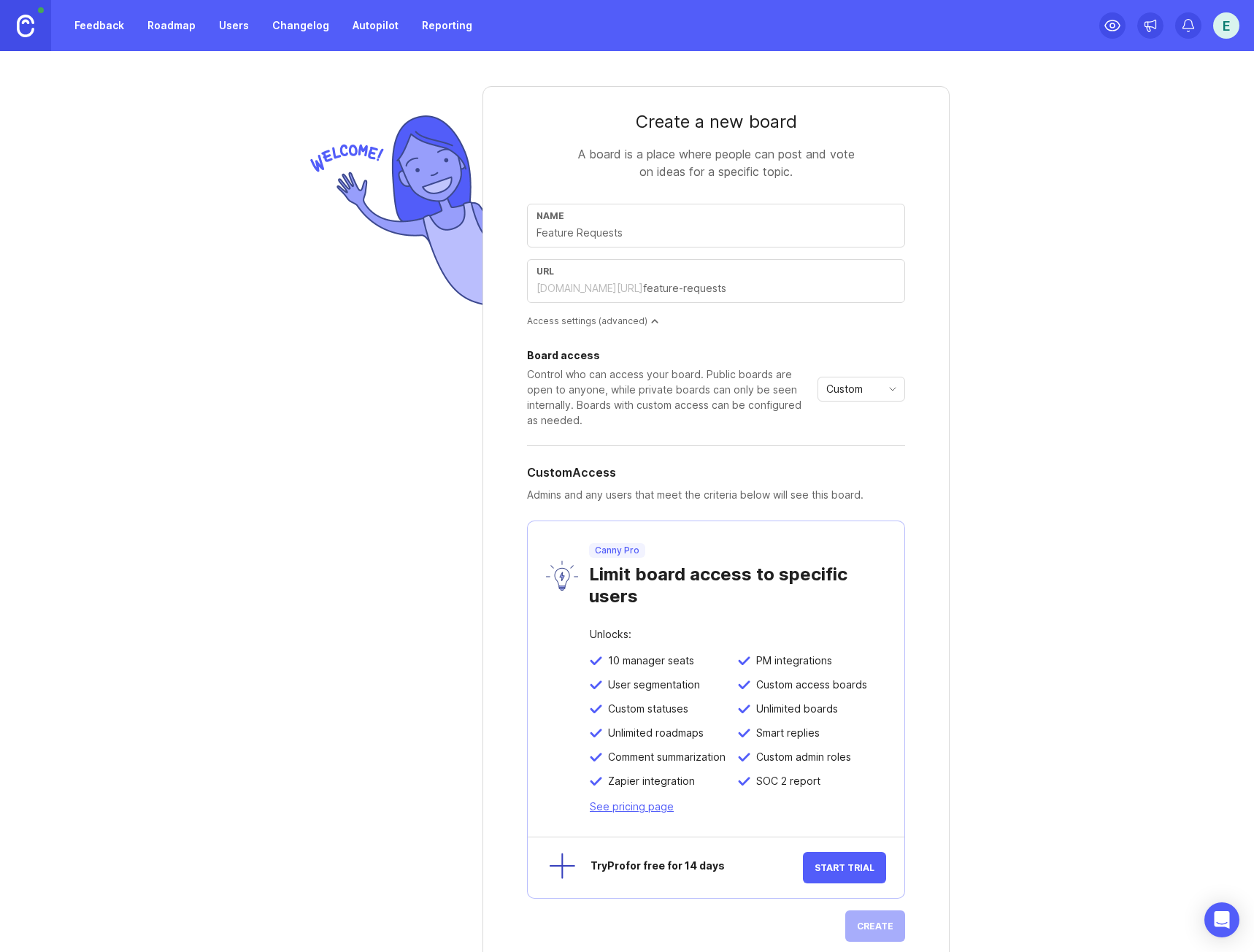
click at [866, 383] on div "Custom" at bounding box center [849, 389] width 63 height 24
click at [843, 442] on span "Public" at bounding box center [838, 441] width 30 height 16
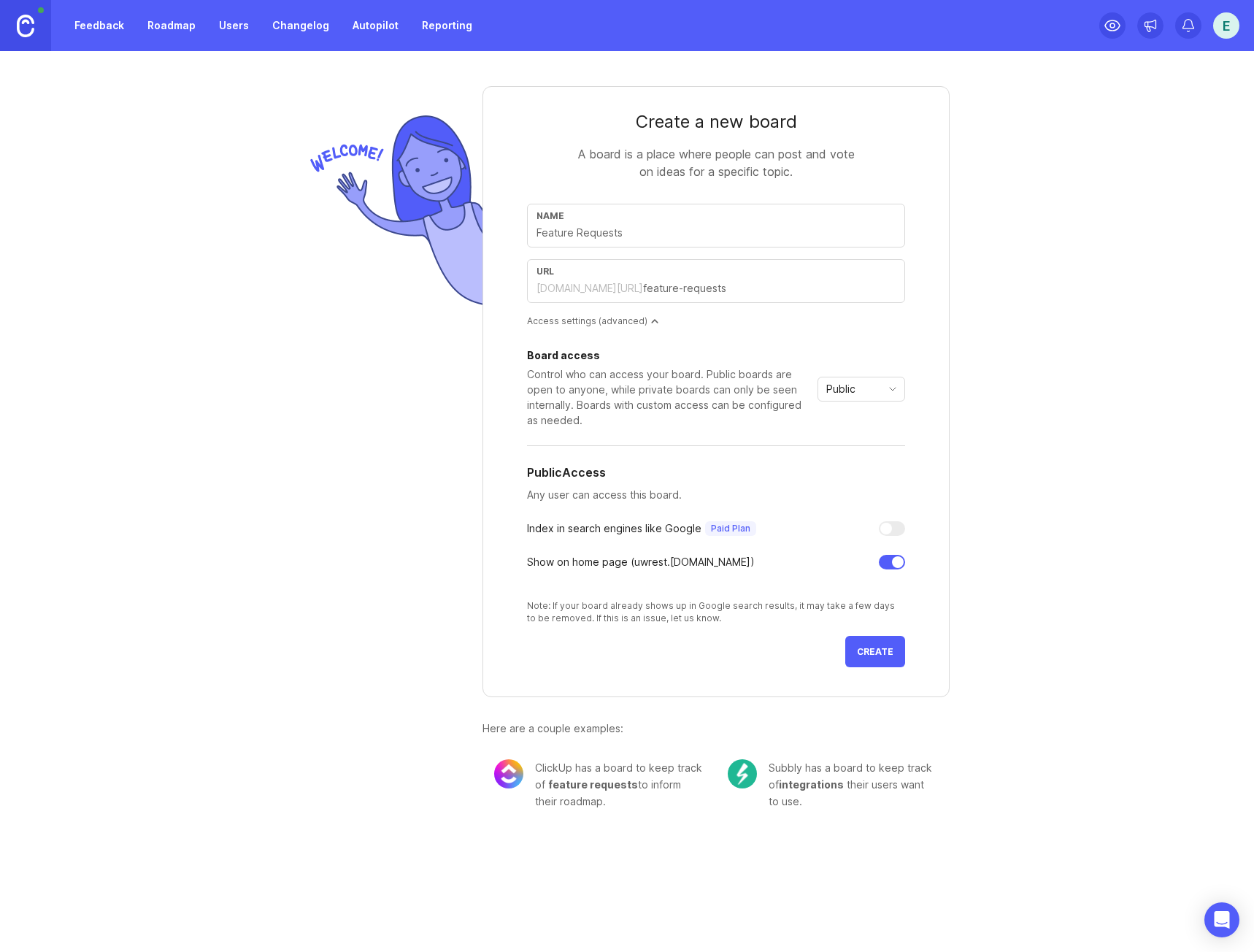
click at [675, 246] on div "Name" at bounding box center [715, 225] width 378 height 43
click at [681, 239] on input "text" at bounding box center [716, 233] width 359 height 16
click at [664, 468] on div "Public Access" at bounding box center [715, 473] width 378 height 18
drag, startPoint x: 884, startPoint y: 655, endPoint x: 1038, endPoint y: 671, distance: 154.8
click at [883, 655] on span "Create" at bounding box center [875, 651] width 37 height 11
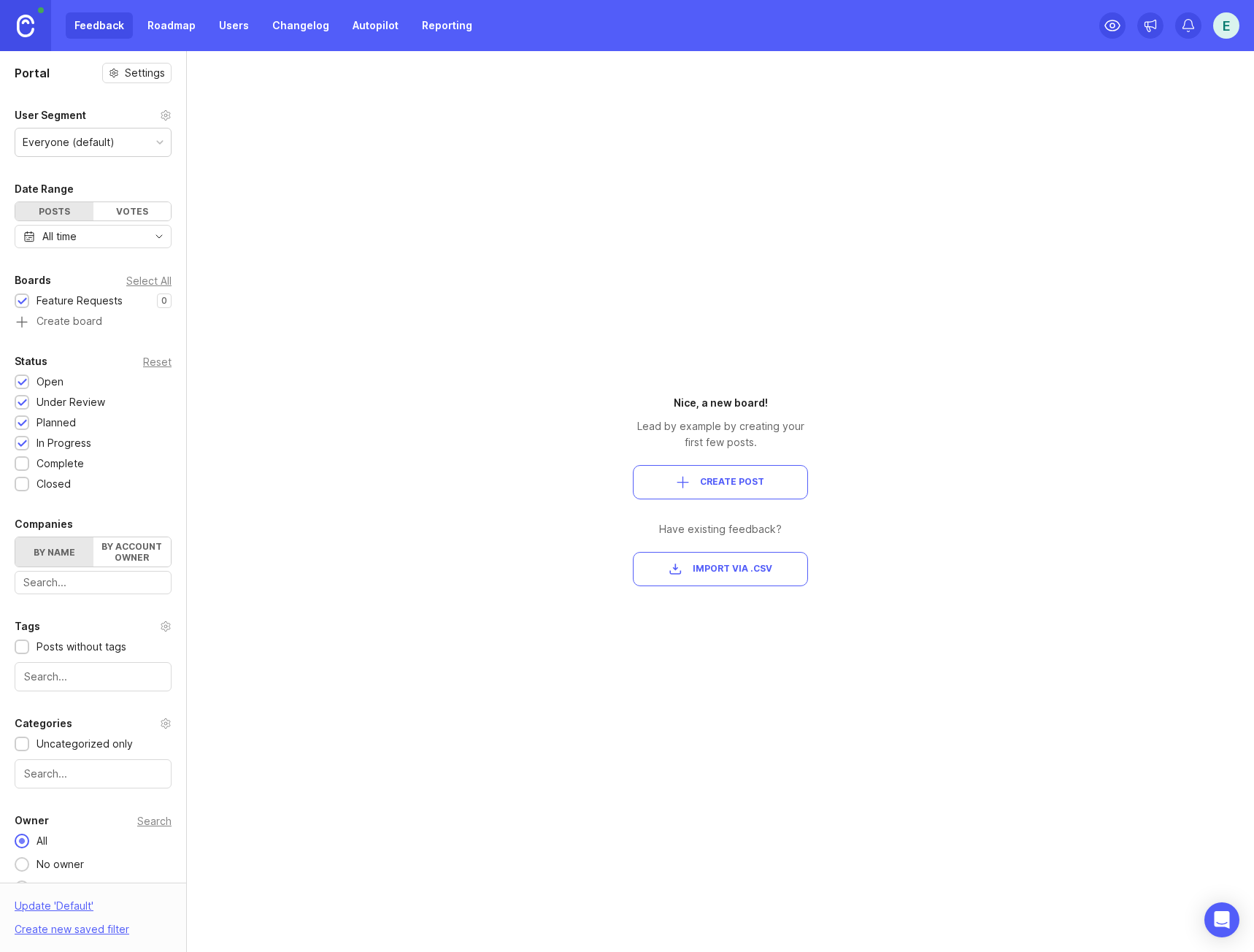
click at [726, 480] on span "Create Post" at bounding box center [732, 481] width 64 height 13
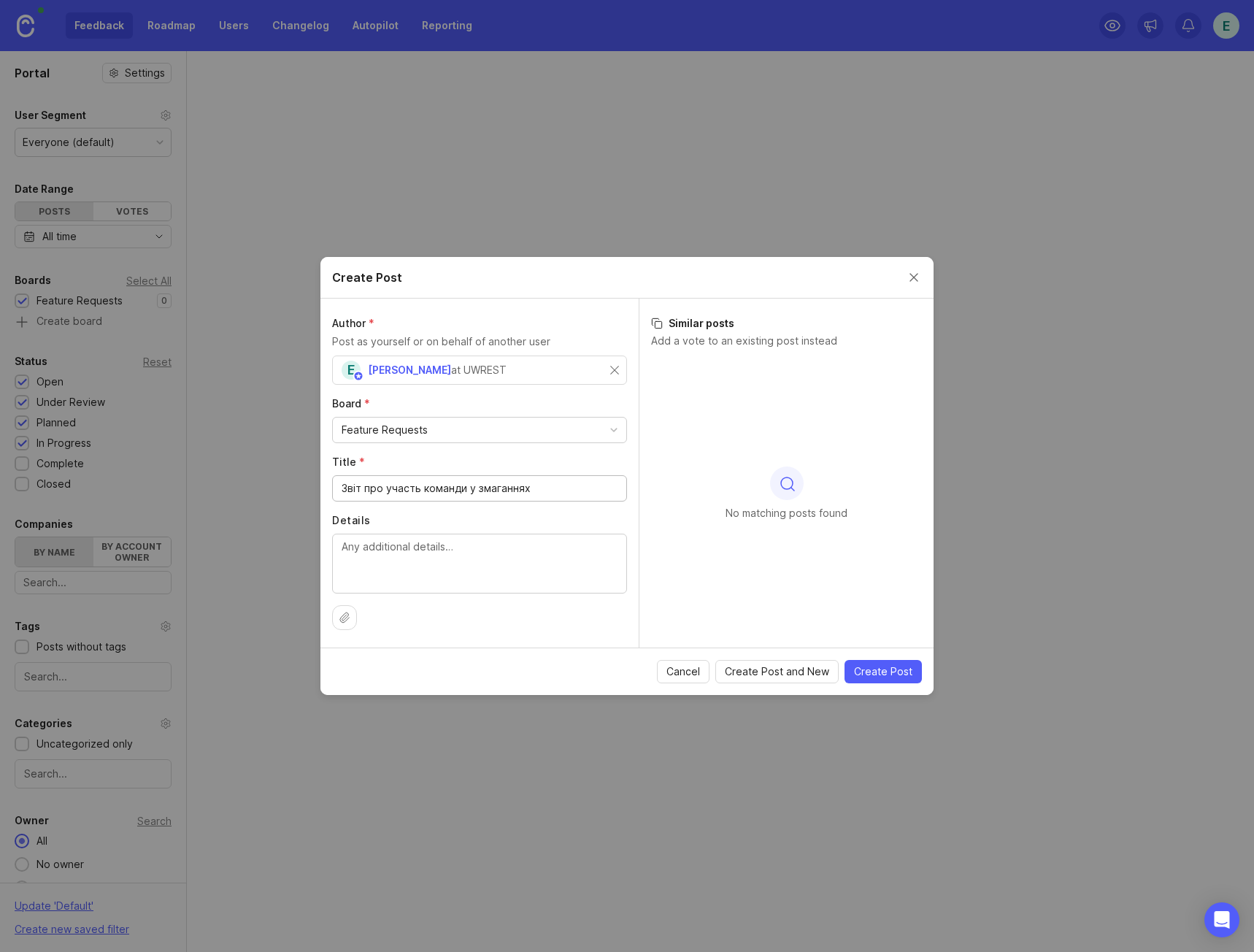
type input "Звіт про участь команди у змаганнях"
type textarea "С"
type textarea "Можливість представникам команд отримати фінальний звіт про участь у змагннях"
click at [881, 667] on span "Create Post" at bounding box center [883, 671] width 58 height 15
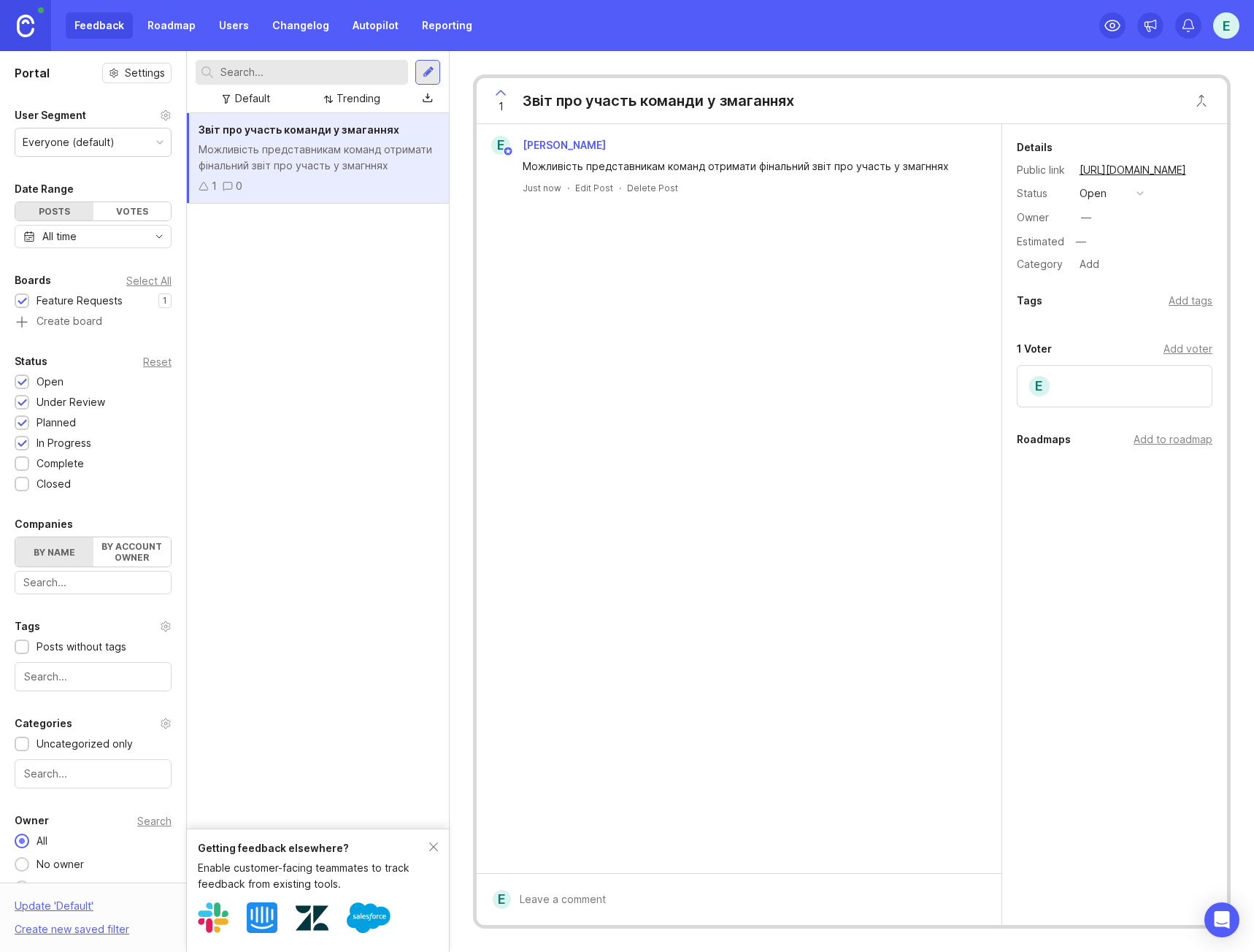
click at [1188, 350] on div "Add voter" at bounding box center [1188, 349] width 49 height 16
click at [1103, 619] on div "Details Public link [URL][DOMAIN_NAME] Status open Owner — Estimated — Category…" at bounding box center [1115, 380] width 225 height 511
click at [1159, 491] on div "Add to roadmap" at bounding box center [1173, 487] width 79 height 16
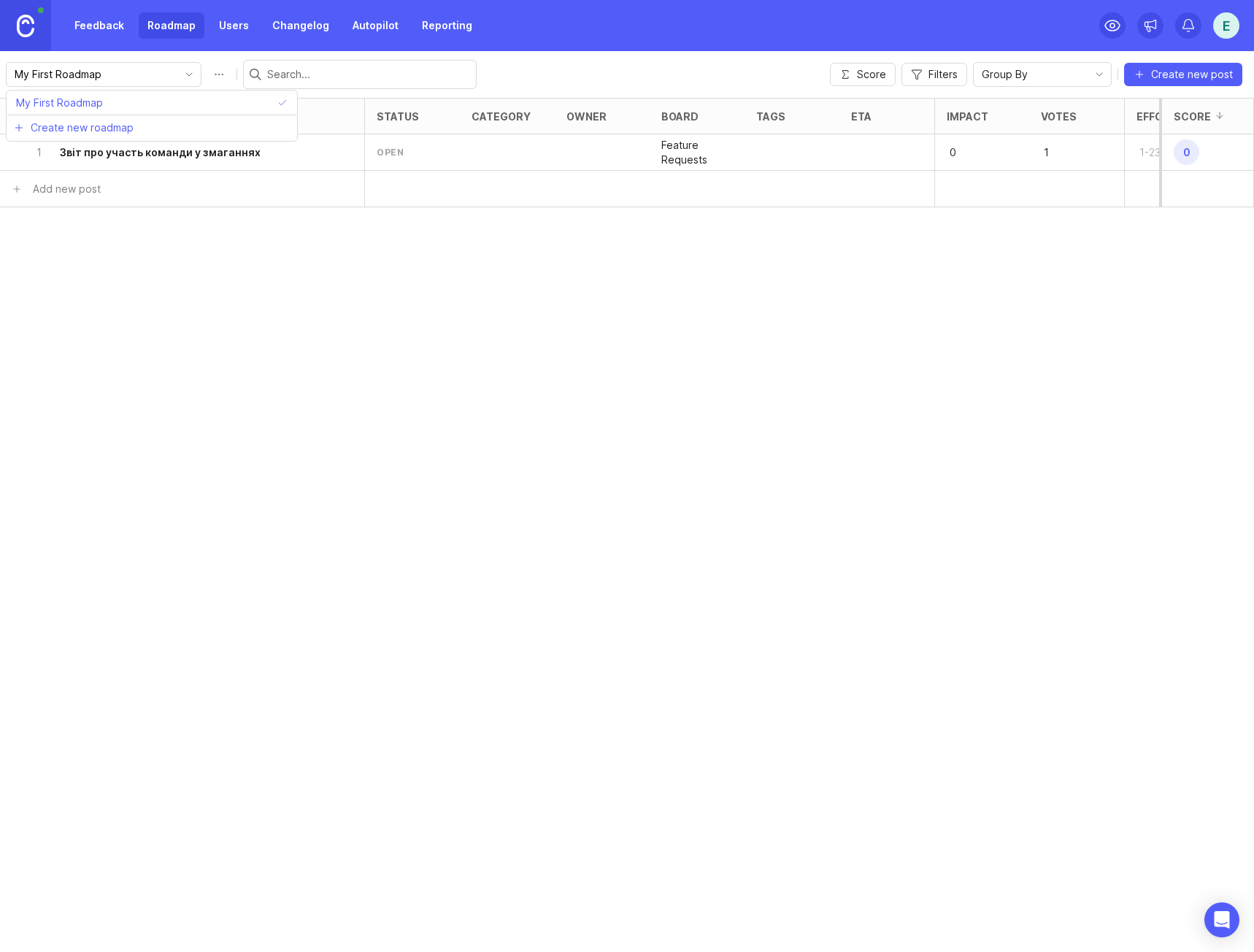
click at [86, 72] on input "My First Roadmap" at bounding box center [96, 74] width 162 height 16
click at [608, 77] on div "My First Roadmap Score Filters Group By Create new post" at bounding box center [627, 74] width 1254 height 46
click at [207, 73] on button "Roadmap options" at bounding box center [219, 75] width 24 height 24
type input "UWREST 2025"
checkbox input "false"
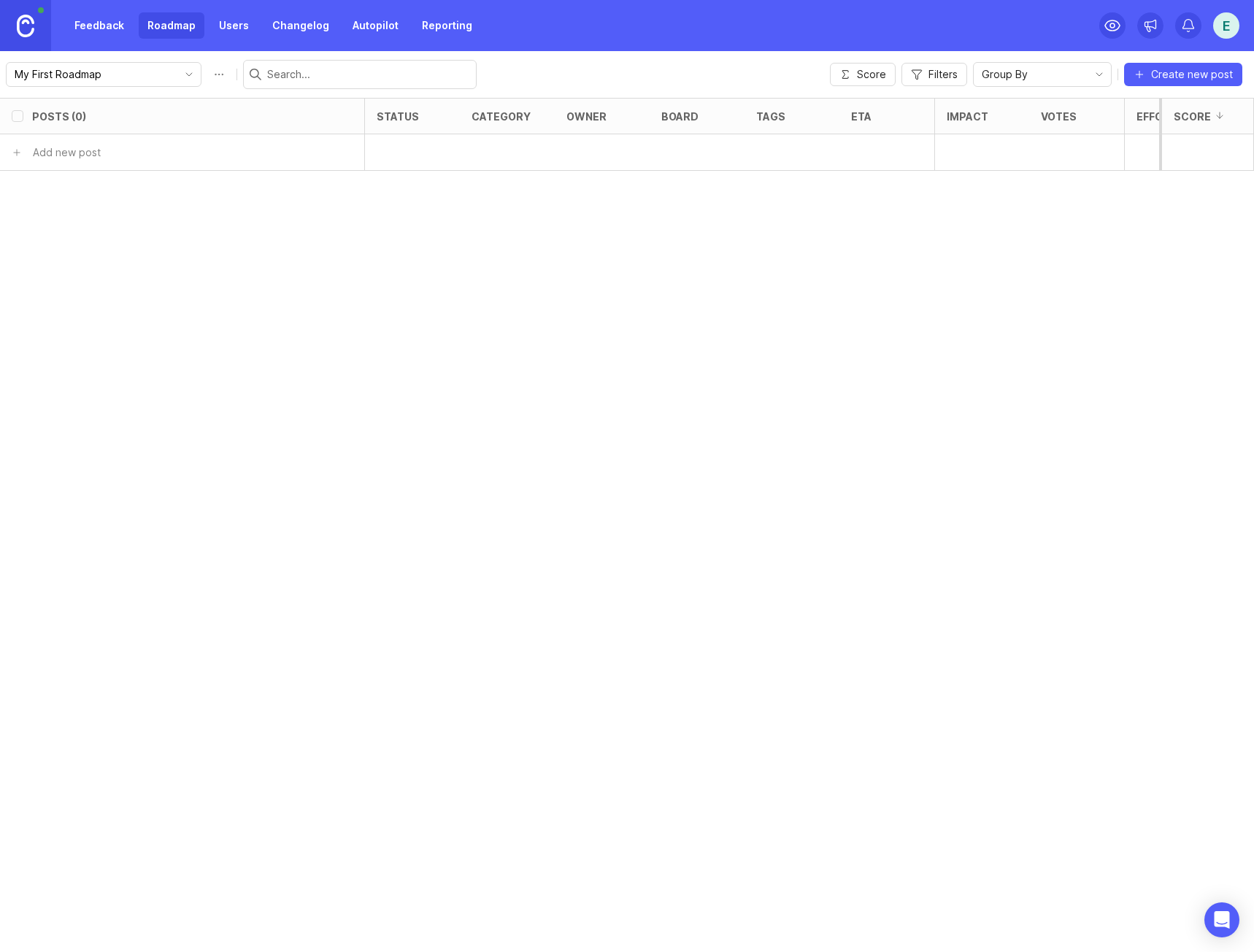
type input "UWREST 2025"
click at [159, 28] on link "Roadmap" at bounding box center [172, 26] width 66 height 27
click at [226, 33] on link "Users" at bounding box center [234, 26] width 47 height 27
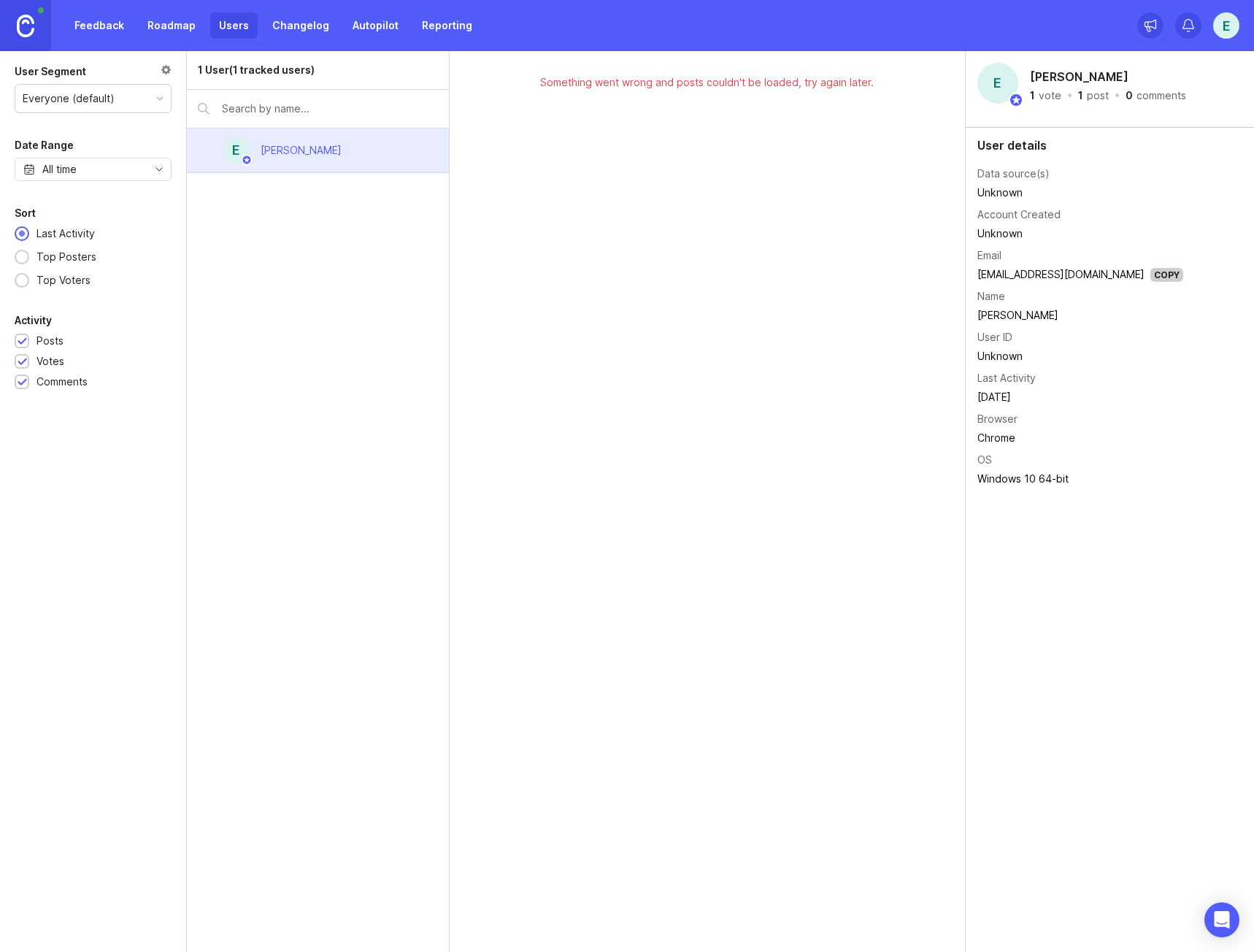
click at [284, 26] on link "Changelog" at bounding box center [300, 26] width 74 height 27
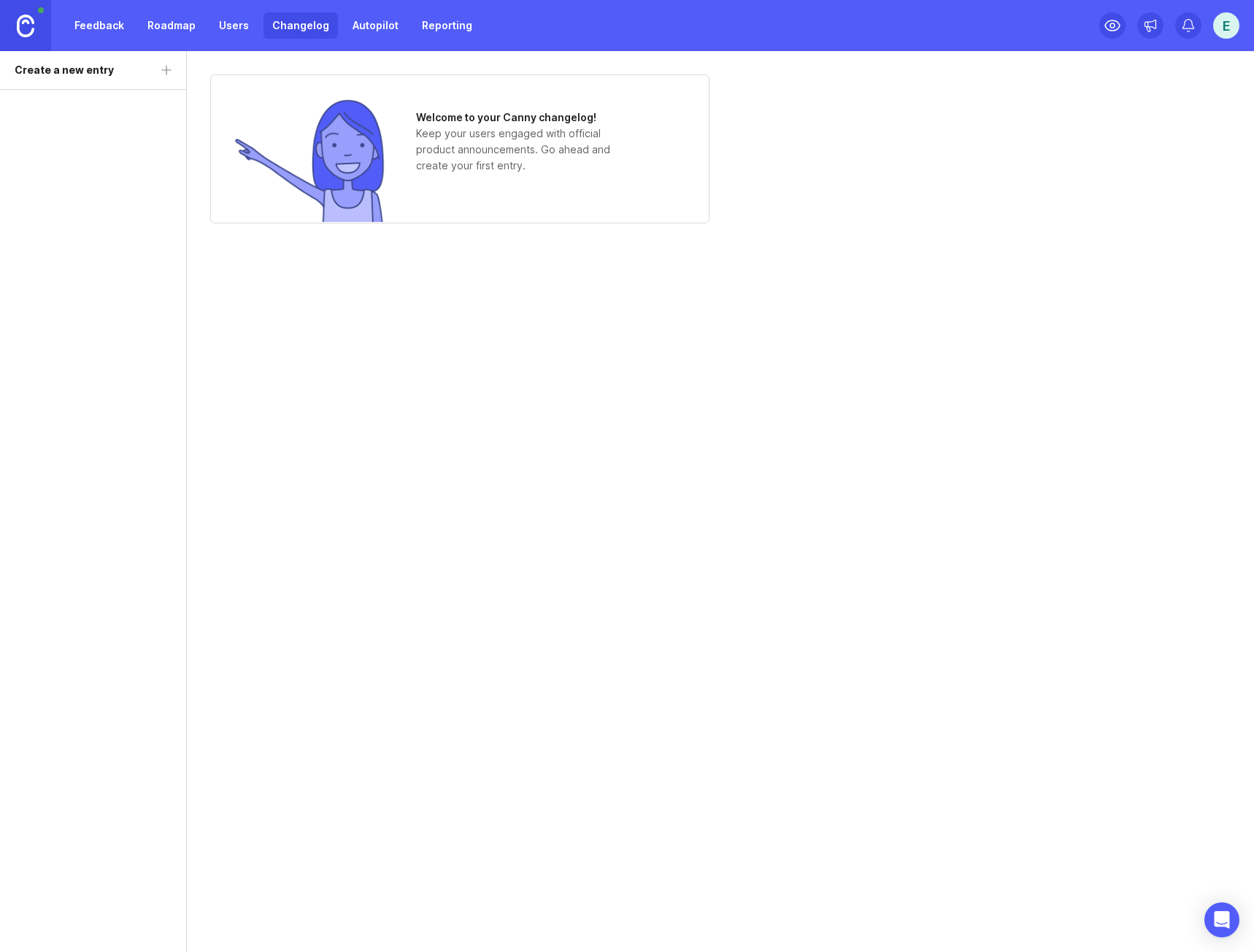
click at [284, 26] on link "Changelog" at bounding box center [300, 26] width 74 height 27
click at [433, 24] on link "Reporting" at bounding box center [447, 26] width 68 height 27
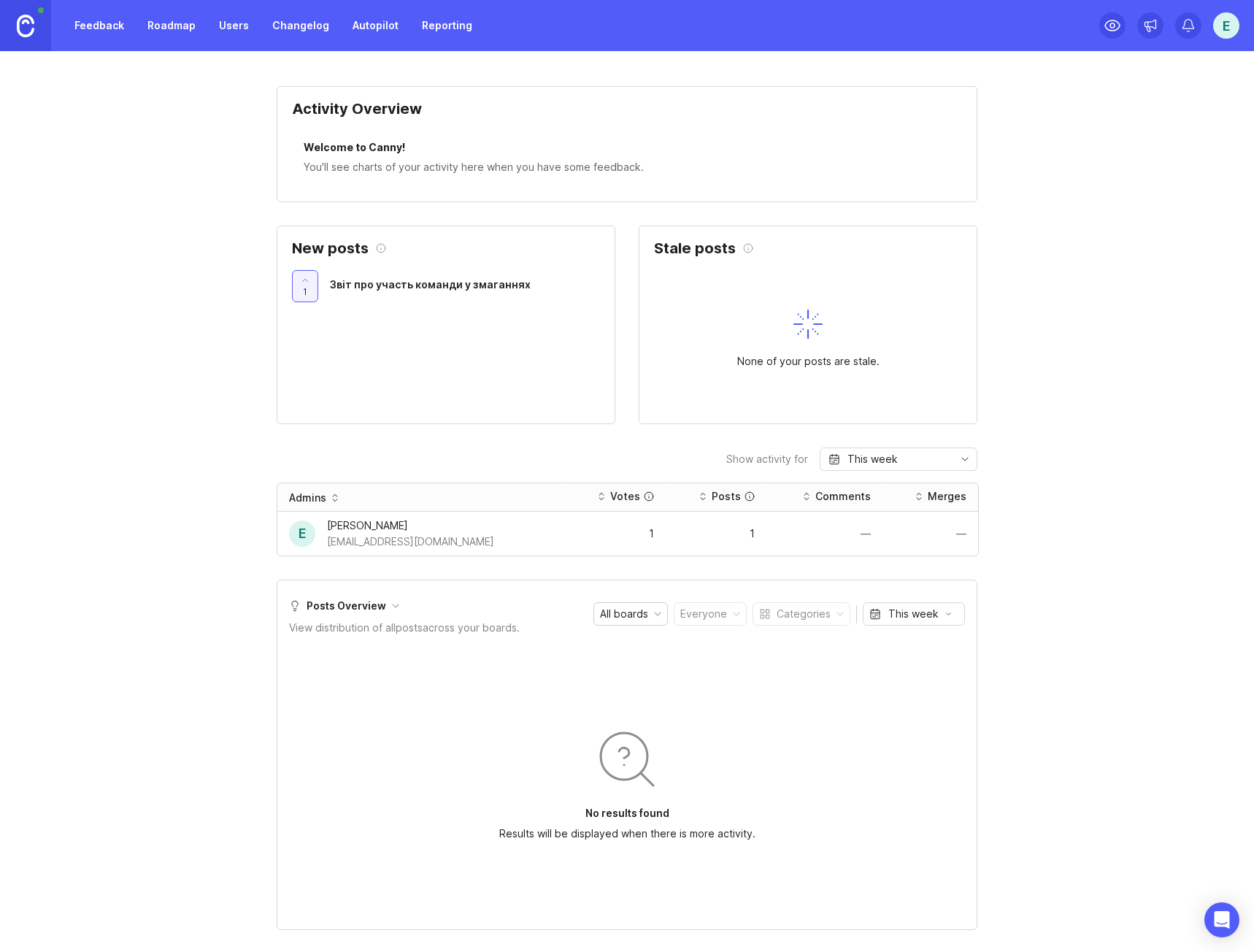
click at [119, 27] on link "Feedback" at bounding box center [100, 26] width 67 height 27
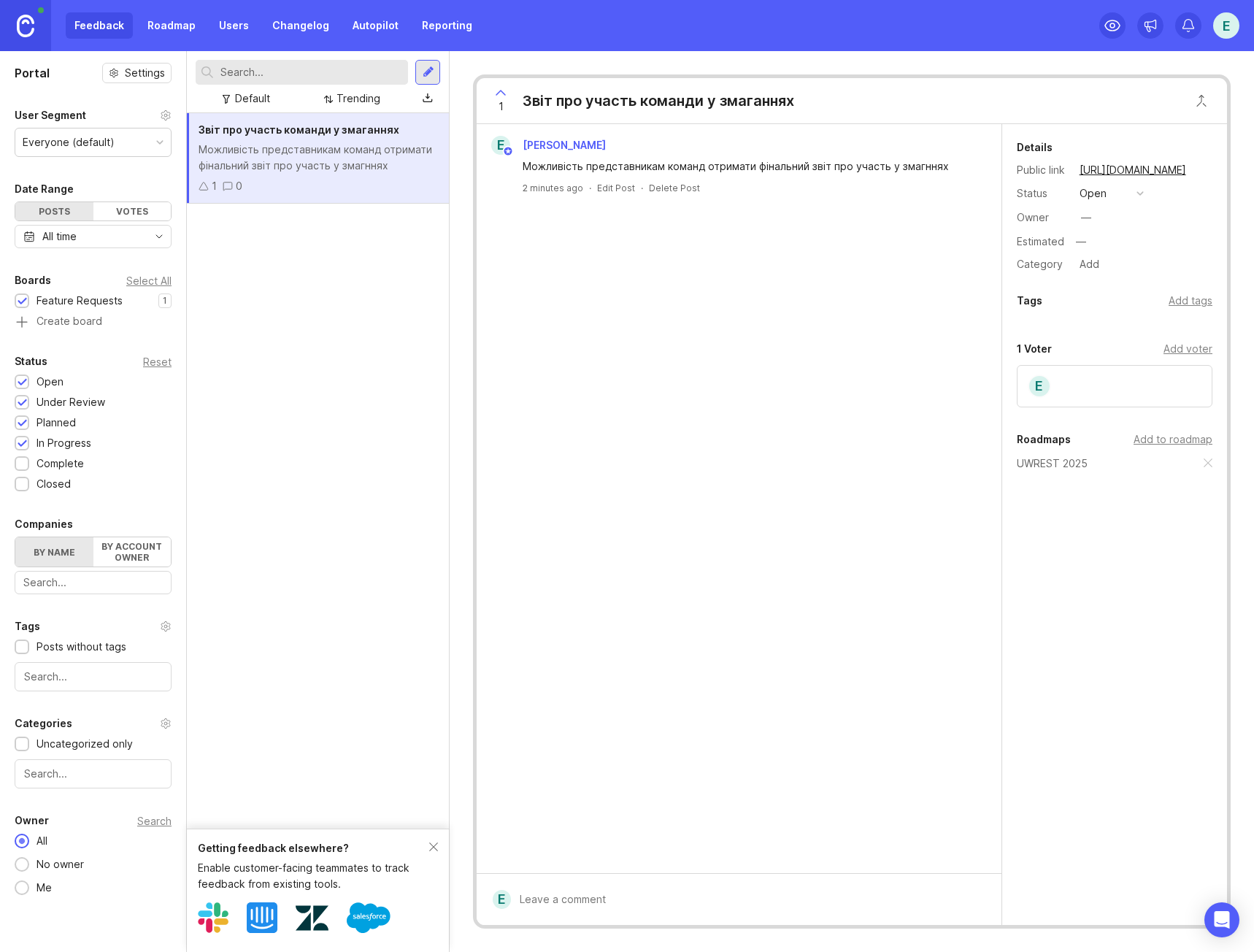
click at [718, 414] on div "E [PERSON_NAME] представникам команд отримати фінальний звіт про участь у змагн…" at bounding box center [739, 498] width 525 height 749
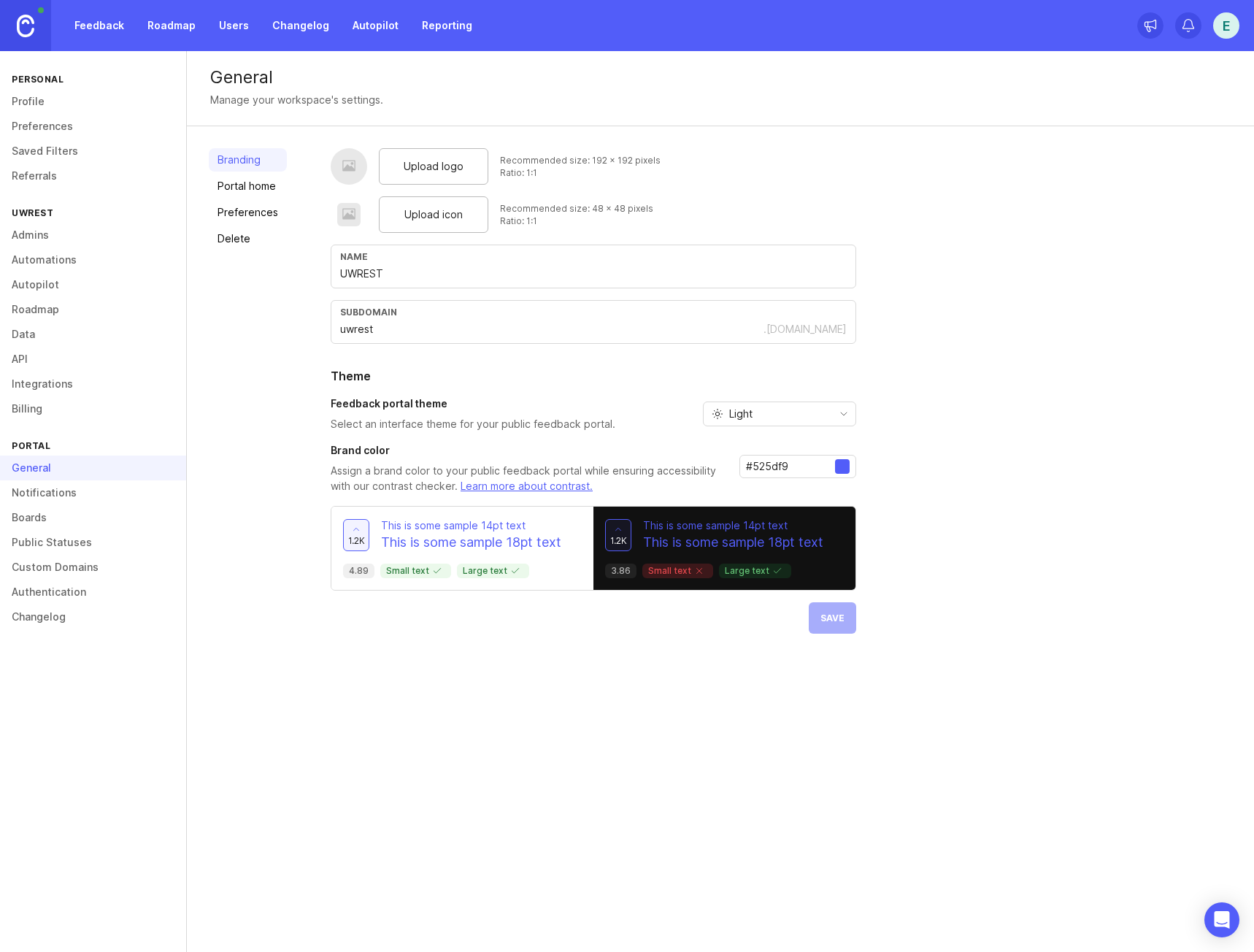
click at [242, 239] on link "Delete" at bounding box center [248, 239] width 78 height 24
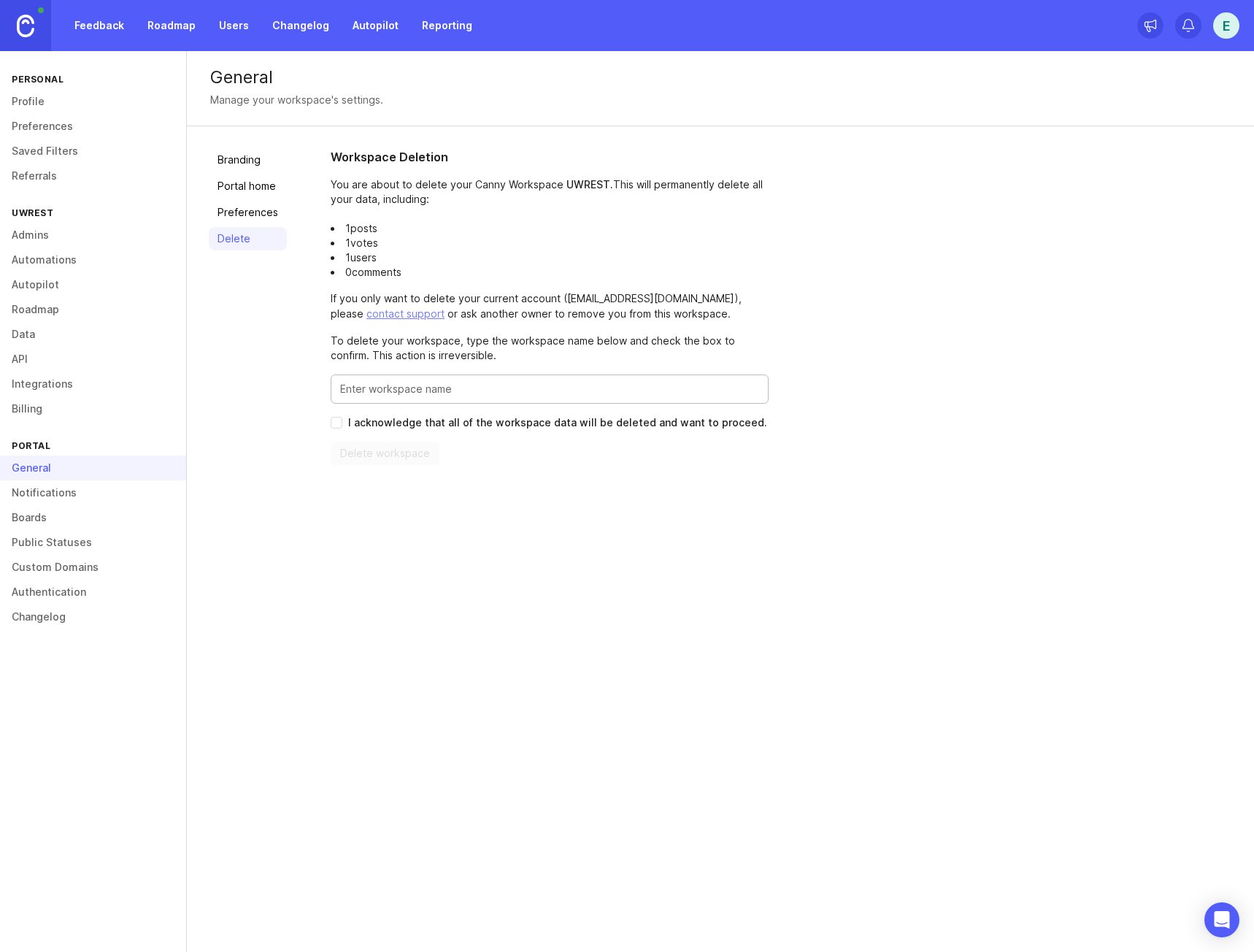
click at [406, 395] on input "Enter this workspace's name to confirm" at bounding box center [550, 389] width 419 height 16
type input "uwrest"
click at [641, 419] on span "I acknowledge that all of the workspace data will be deleted and want to procee…" at bounding box center [557, 422] width 419 height 15
click at [342, 419] on input "I acknowledge that all of the workspace data will be deleted and want to procee…" at bounding box center [336, 422] width 12 height 12
checkbox input "true"
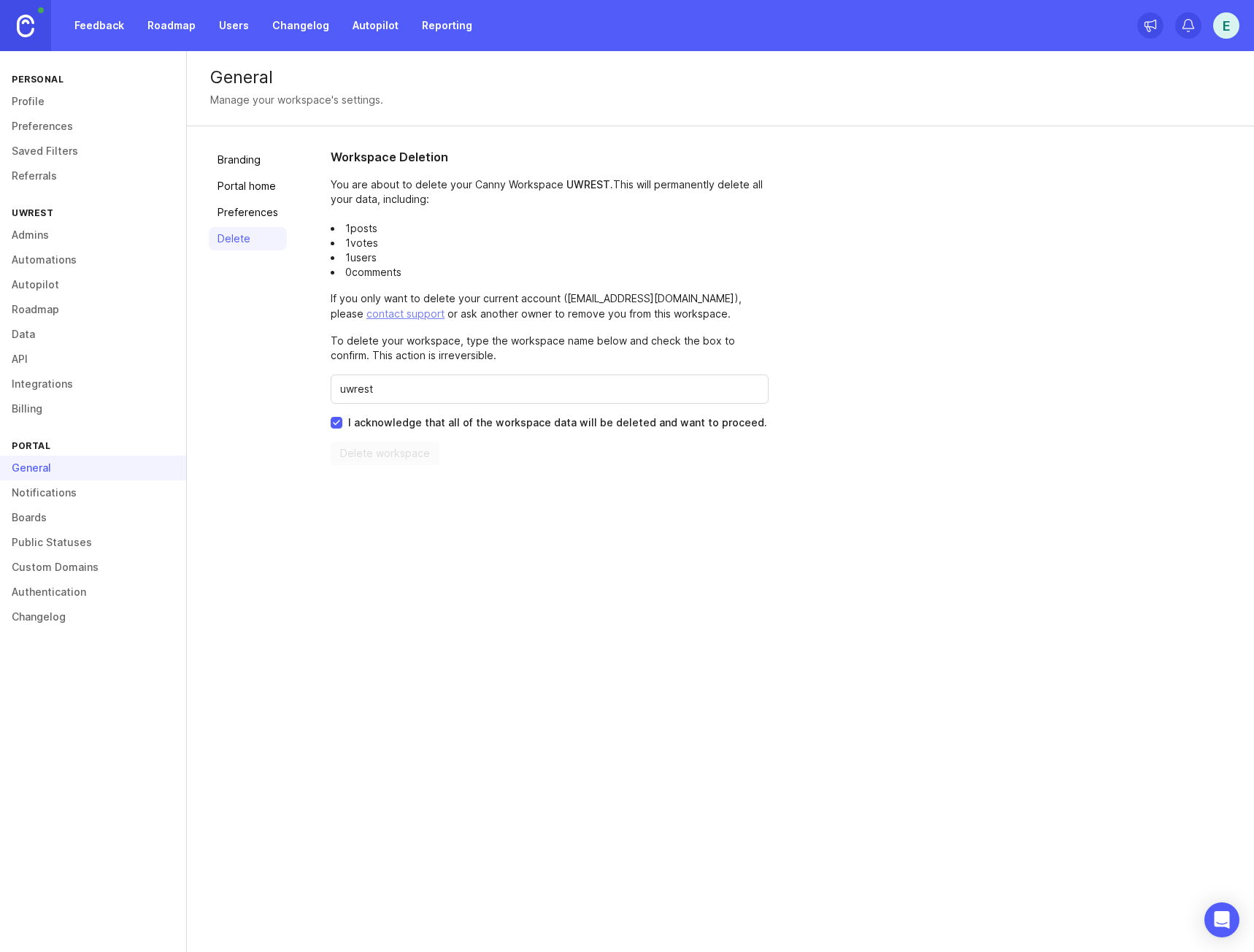
click at [384, 460] on span "Delete workspace" at bounding box center [385, 454] width 109 height 24
drag, startPoint x: 416, startPoint y: 392, endPoint x: 465, endPoint y: 386, distance: 49.4
click at [416, 392] on input "uwrest" at bounding box center [550, 389] width 419 height 16
click at [513, 382] on input "uwrest" at bounding box center [550, 389] width 419 height 16
click at [680, 646] on div "General Manage your workspace's settings. Branding Portal home Preferences Dele…" at bounding box center [720, 501] width 1068 height 901
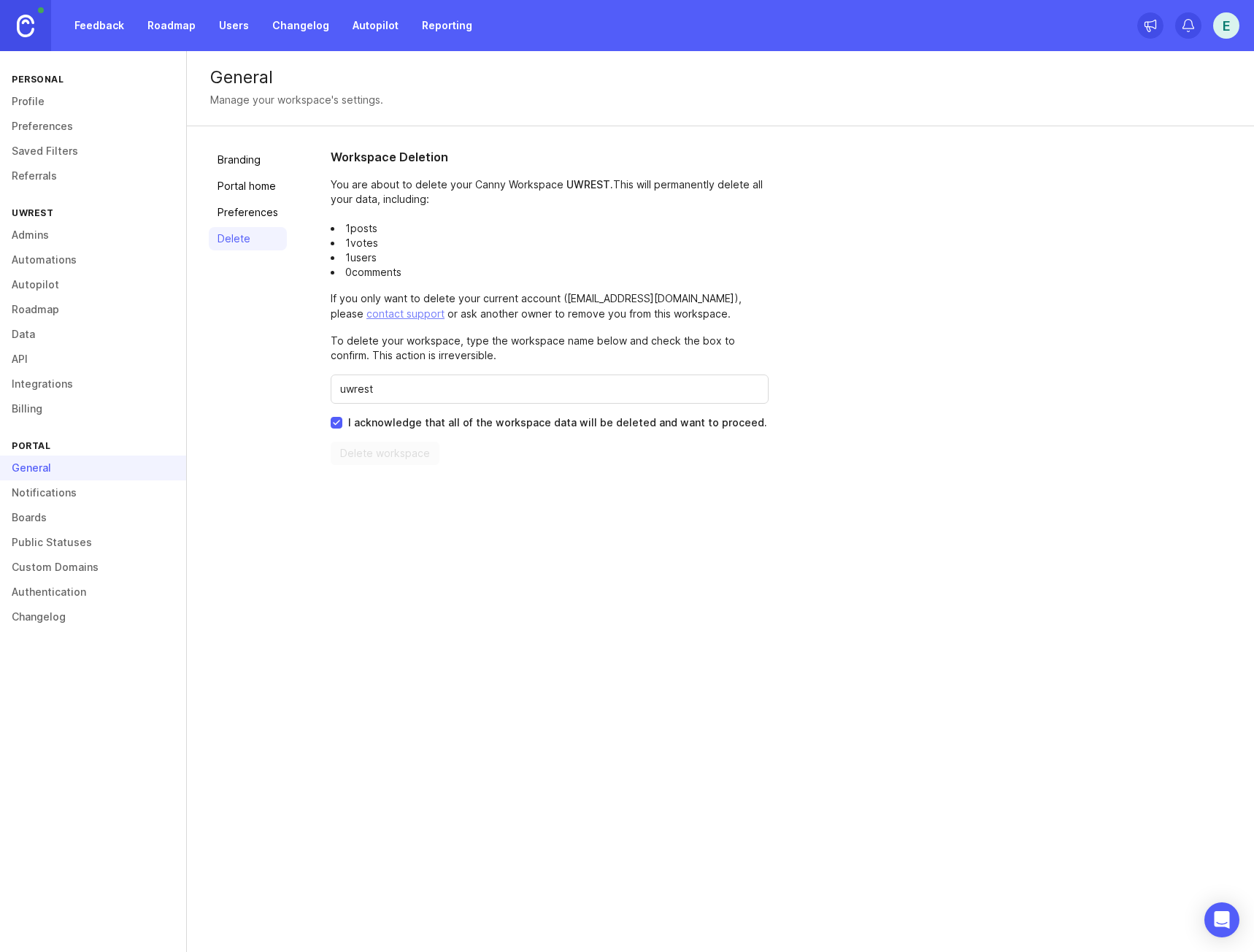
click at [389, 538] on div "General Manage your workspace's settings. Branding Portal home Preferences Dele…" at bounding box center [720, 501] width 1068 height 901
click at [459, 405] on div "Workspace Deletion You are about to delete your Canny Workspace UWREST . This w…" at bounding box center [550, 306] width 438 height 317
click at [383, 392] on input "uwrest" at bounding box center [550, 389] width 419 height 16
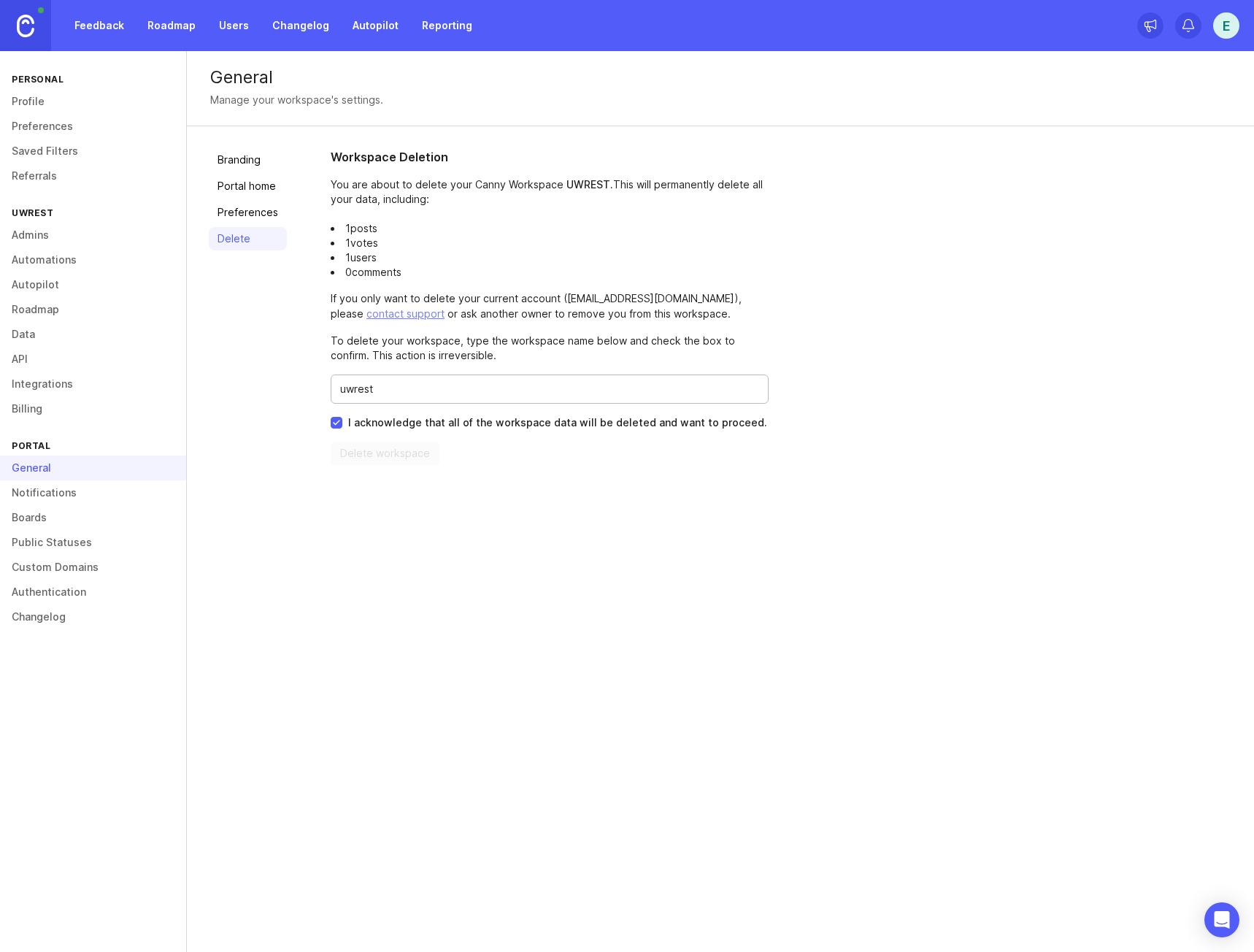
click at [383, 392] on input "uwrest" at bounding box center [550, 389] width 419 height 16
click at [413, 392] on input "uwrest" at bounding box center [550, 389] width 419 height 16
click at [411, 540] on div "General Manage your workspace's settings. Branding Portal home Preferences Dele…" at bounding box center [720, 501] width 1068 height 901
click at [253, 246] on link "Delete" at bounding box center [248, 239] width 78 height 24
click at [406, 386] on input "uwrest" at bounding box center [550, 389] width 419 height 16
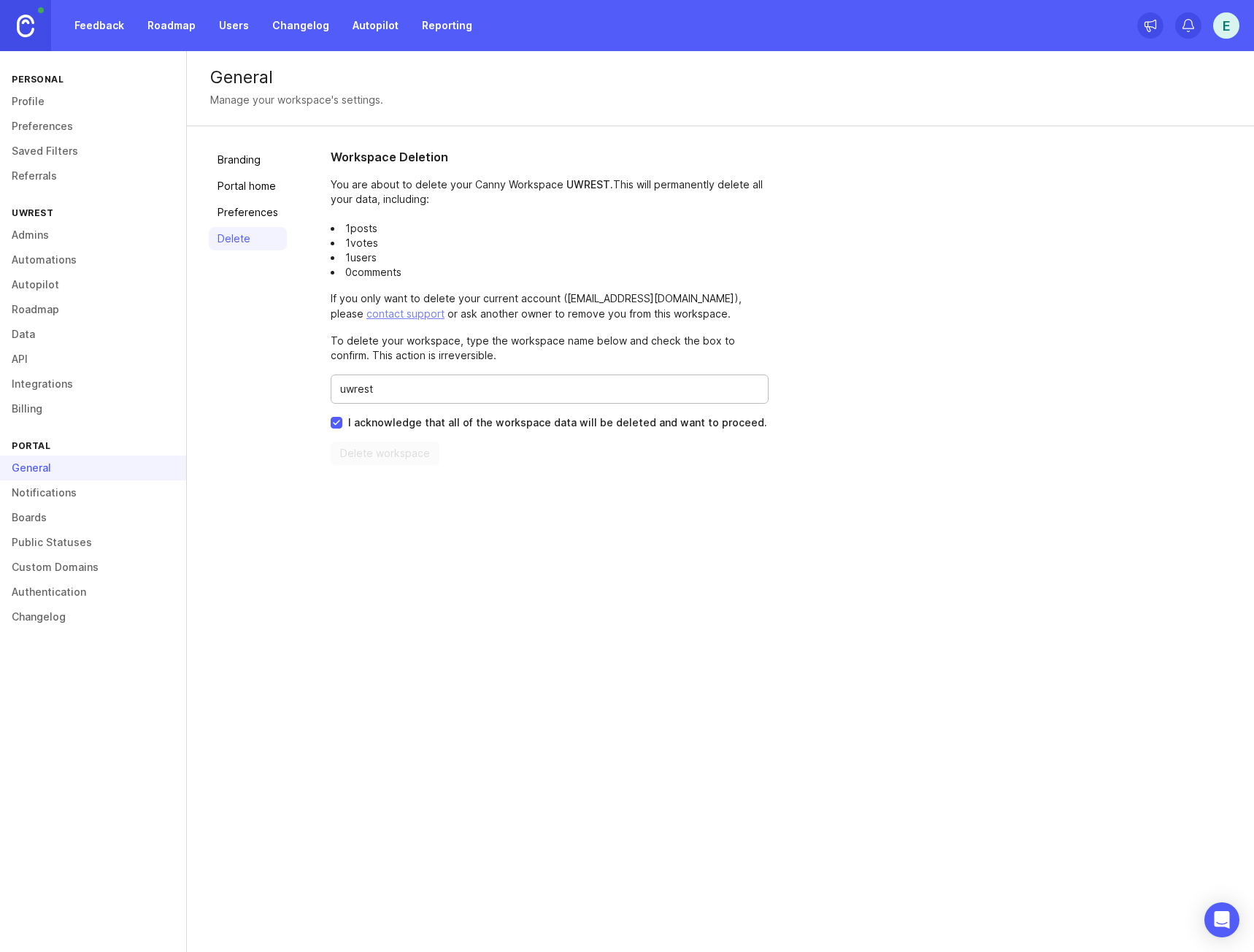
click at [406, 386] on input "uwrest" at bounding box center [550, 389] width 419 height 16
click at [689, 546] on div "General Manage your workspace's settings. Branding Portal home Preferences Dele…" at bounding box center [720, 501] width 1068 height 901
drag, startPoint x: 315, startPoint y: 520, endPoint x: 139, endPoint y: 545, distance: 177.8
click at [314, 521] on div "General Manage your workspace's settings. Branding Portal home Preferences Dele…" at bounding box center [720, 501] width 1068 height 901
click at [85, 484] on link "Notifications" at bounding box center [93, 492] width 186 height 25
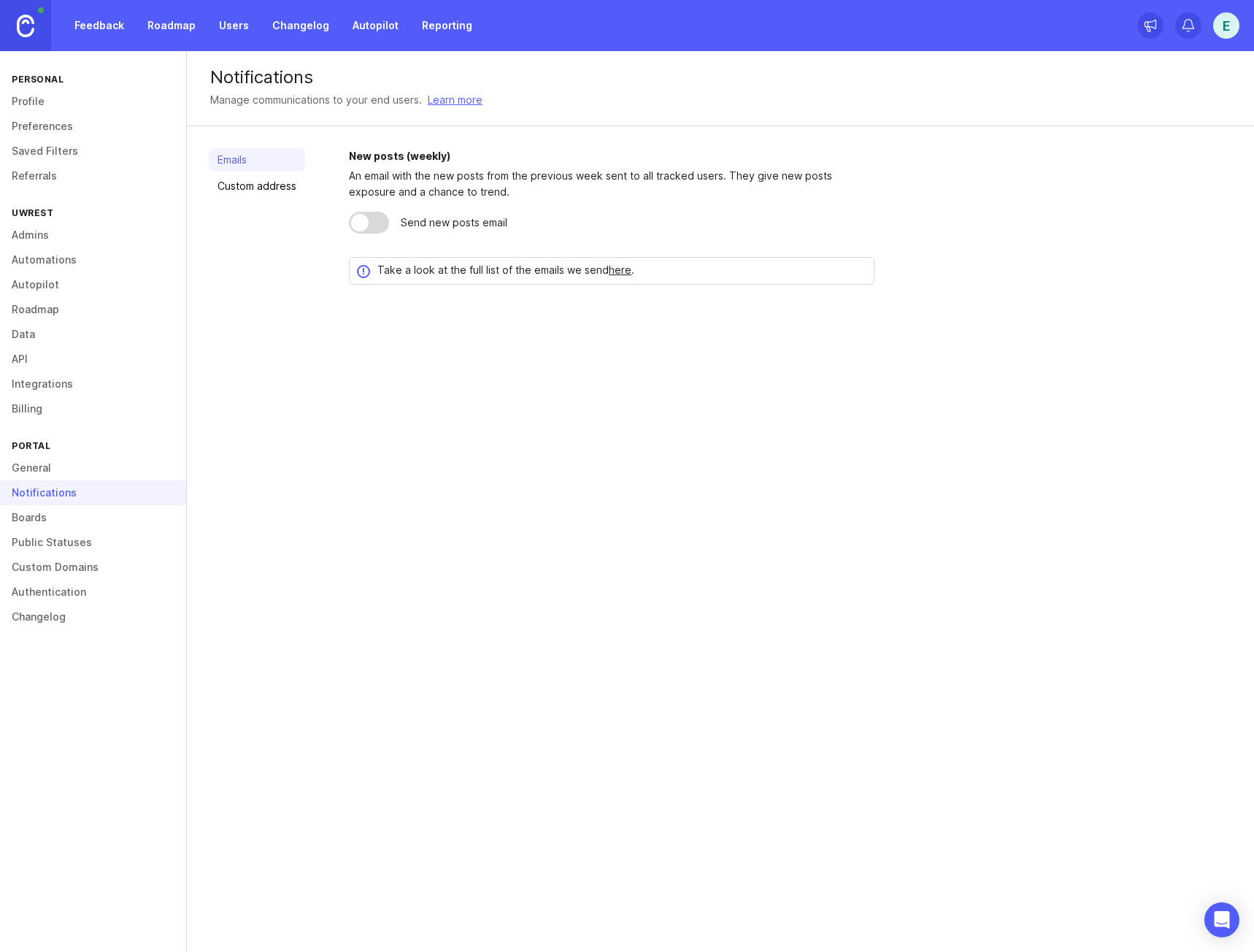
click at [74, 524] on link "Boards" at bounding box center [93, 517] width 186 height 25
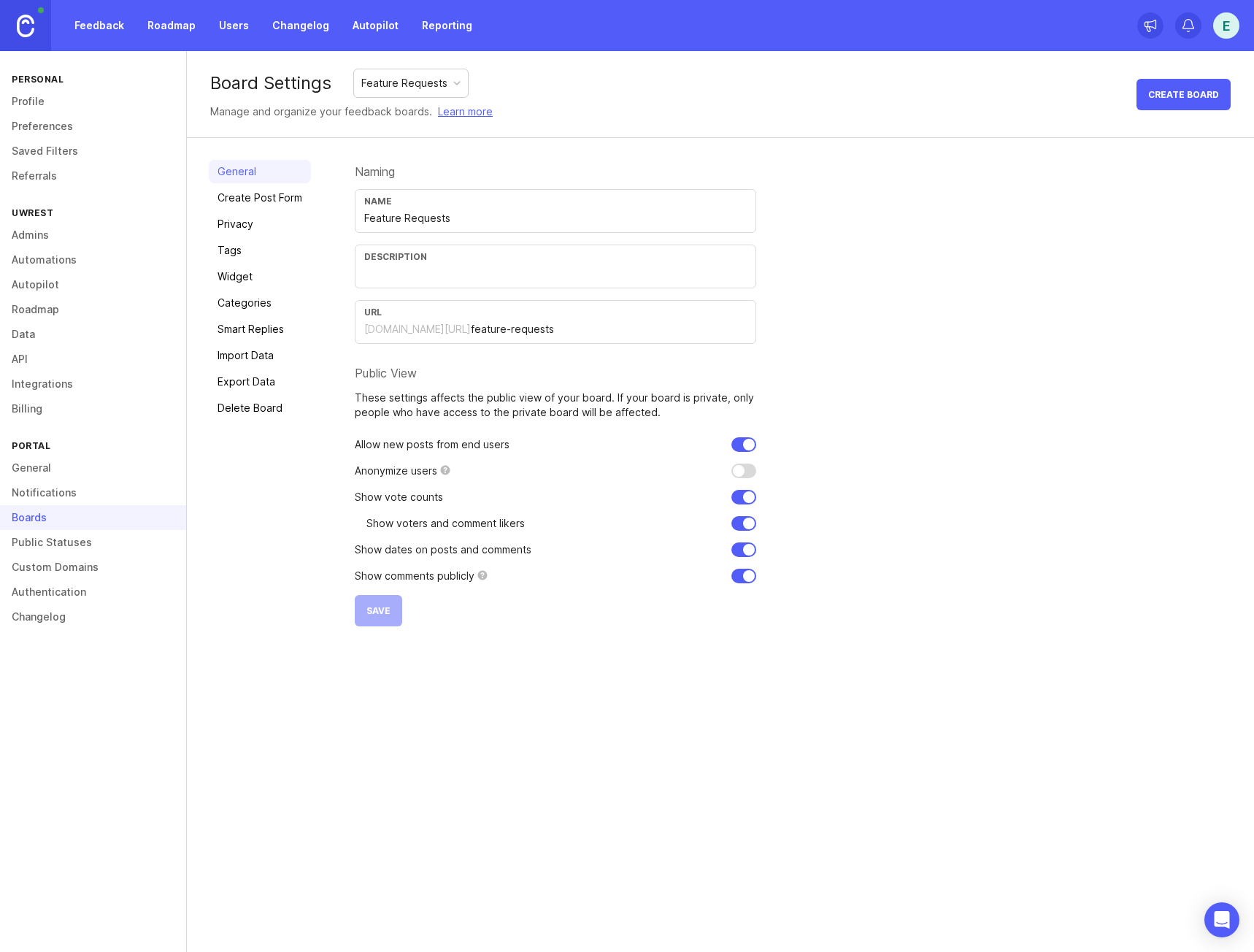
click at [268, 286] on link "Widget" at bounding box center [260, 277] width 103 height 24
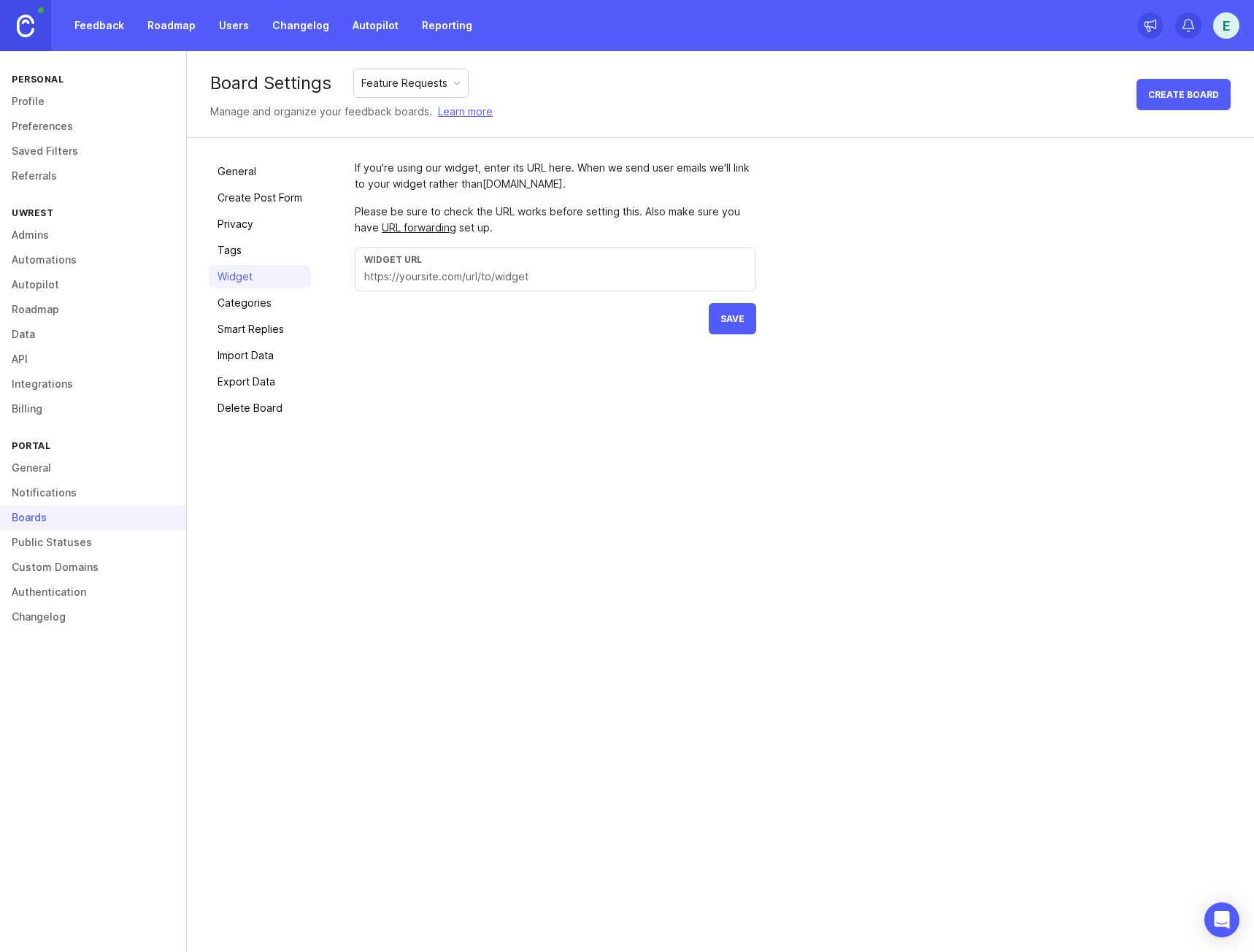
click at [268, 298] on link "Categories" at bounding box center [260, 303] width 103 height 24
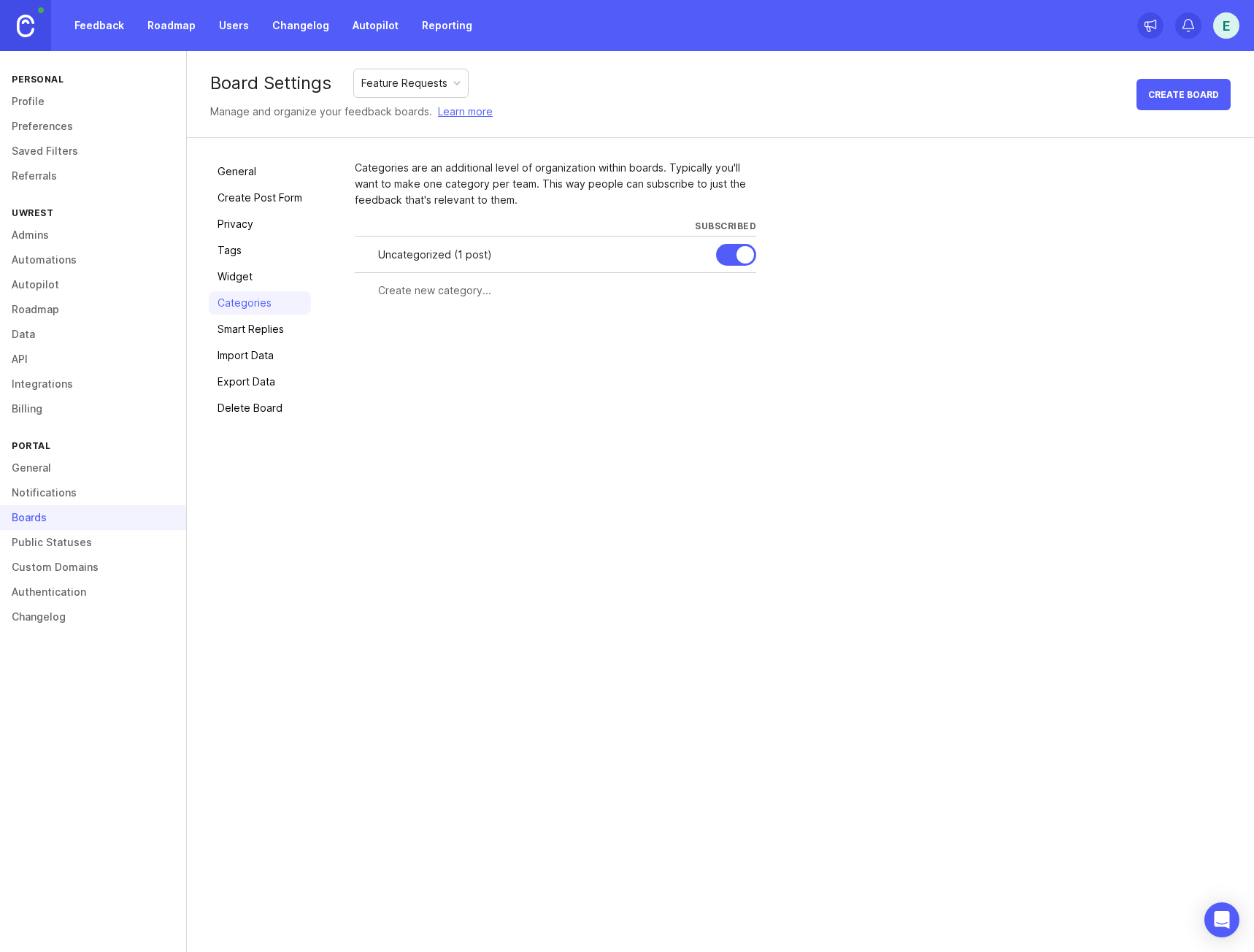
click at [302, 323] on link "Smart Replies" at bounding box center [260, 330] width 103 height 24
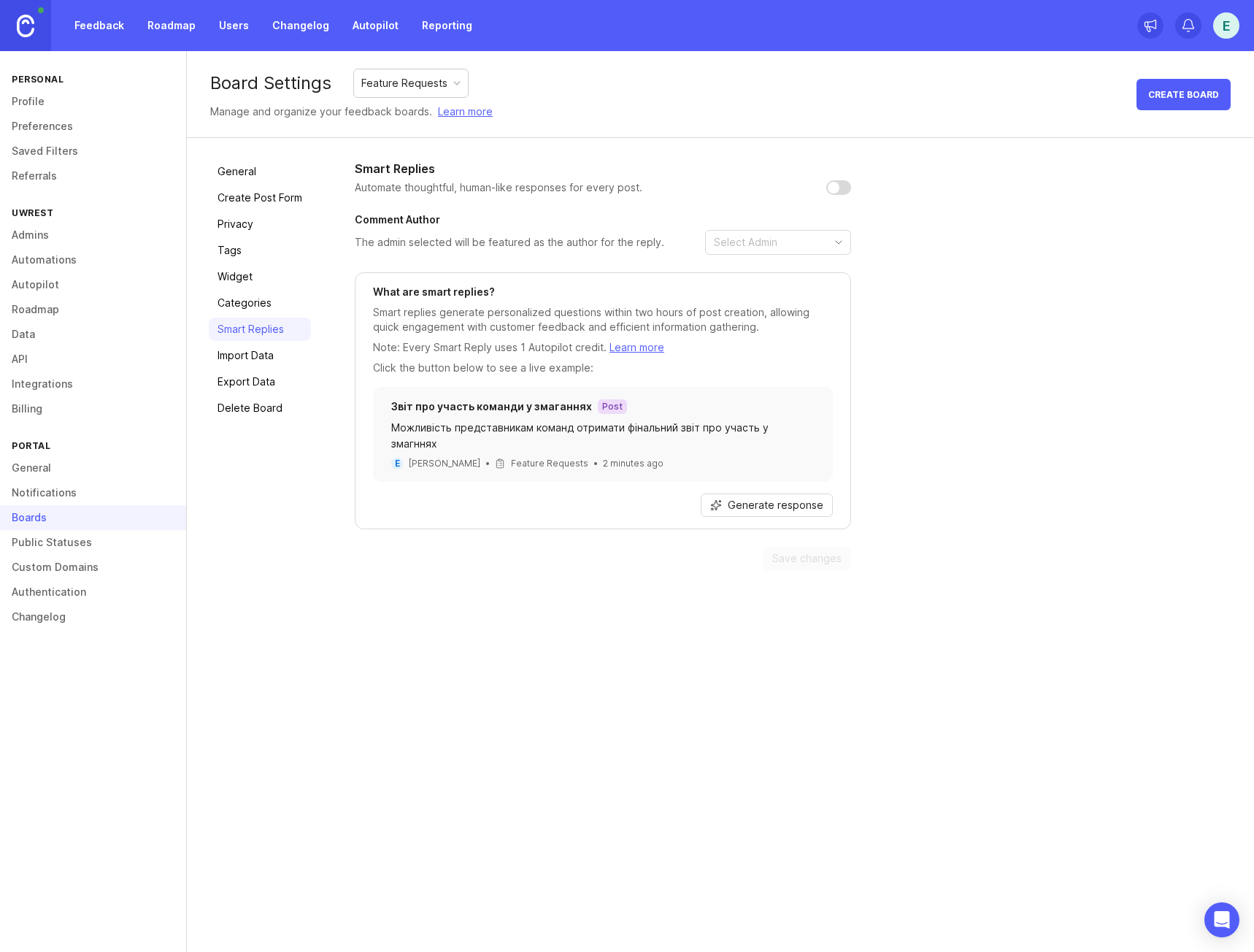
click at [282, 392] on link "Export Data" at bounding box center [260, 382] width 103 height 24
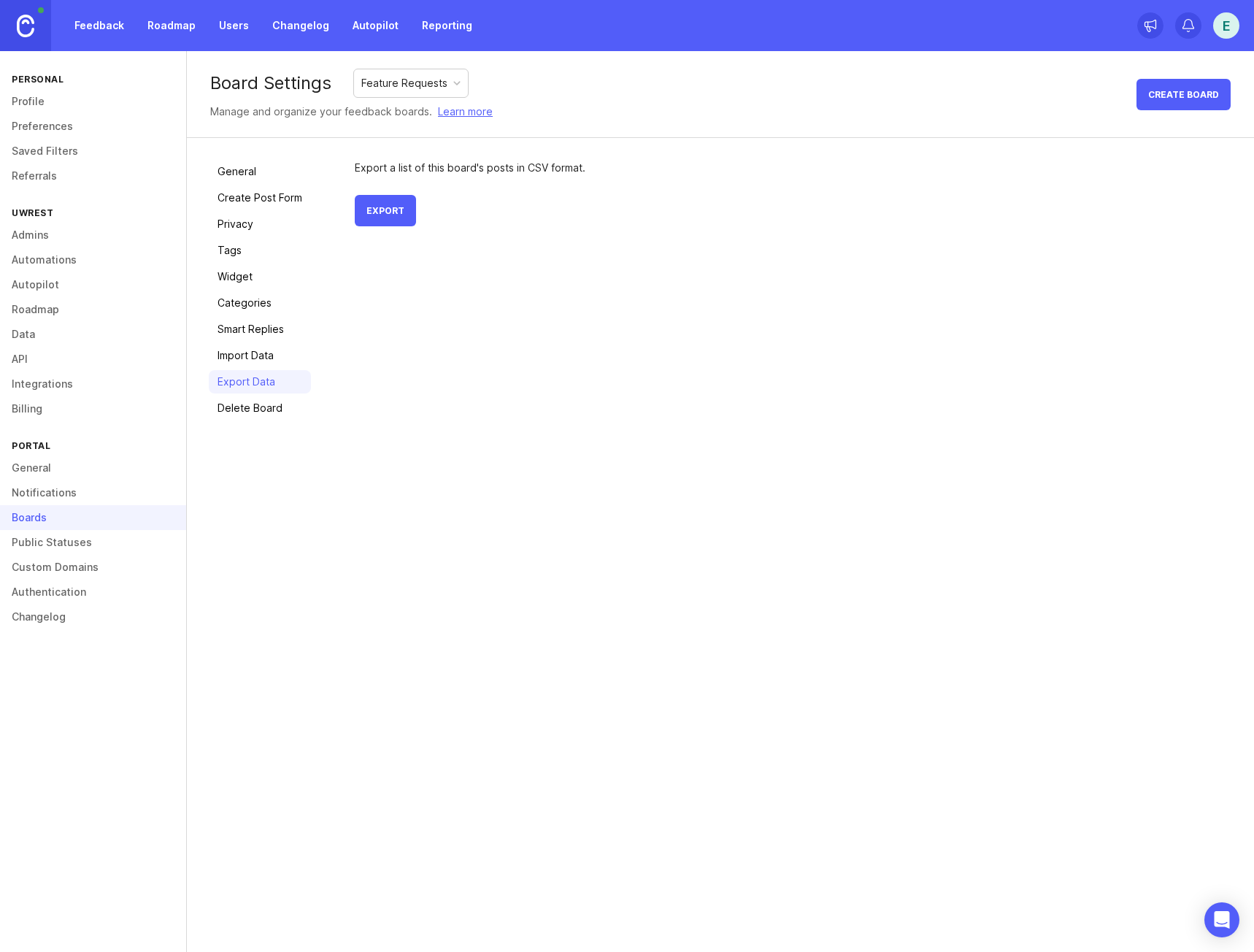
click at [255, 414] on link "Delete Board" at bounding box center [260, 408] width 103 height 24
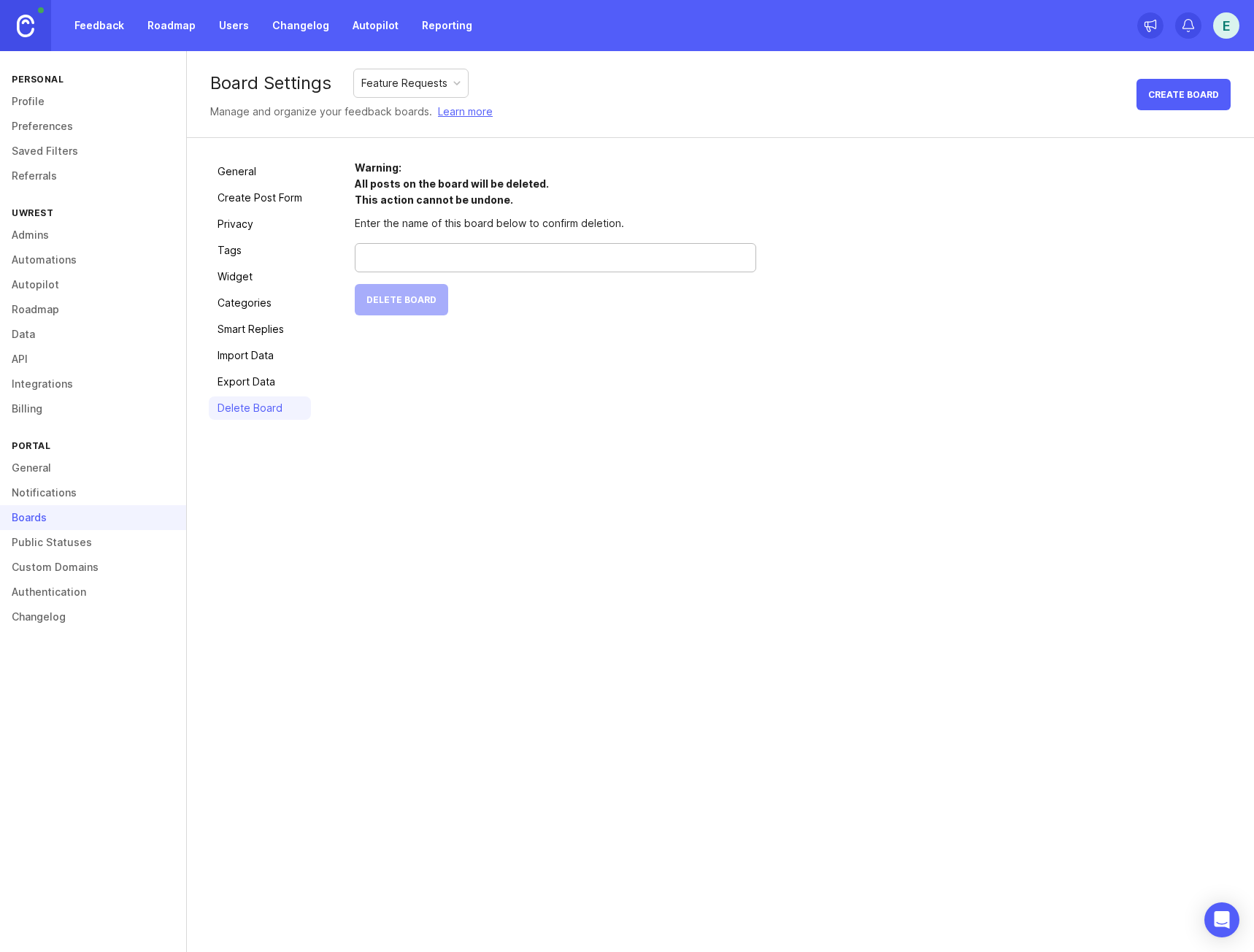
click at [510, 252] on input "text" at bounding box center [555, 257] width 383 height 16
click at [229, 241] on link "Tags" at bounding box center [260, 251] width 103 height 24
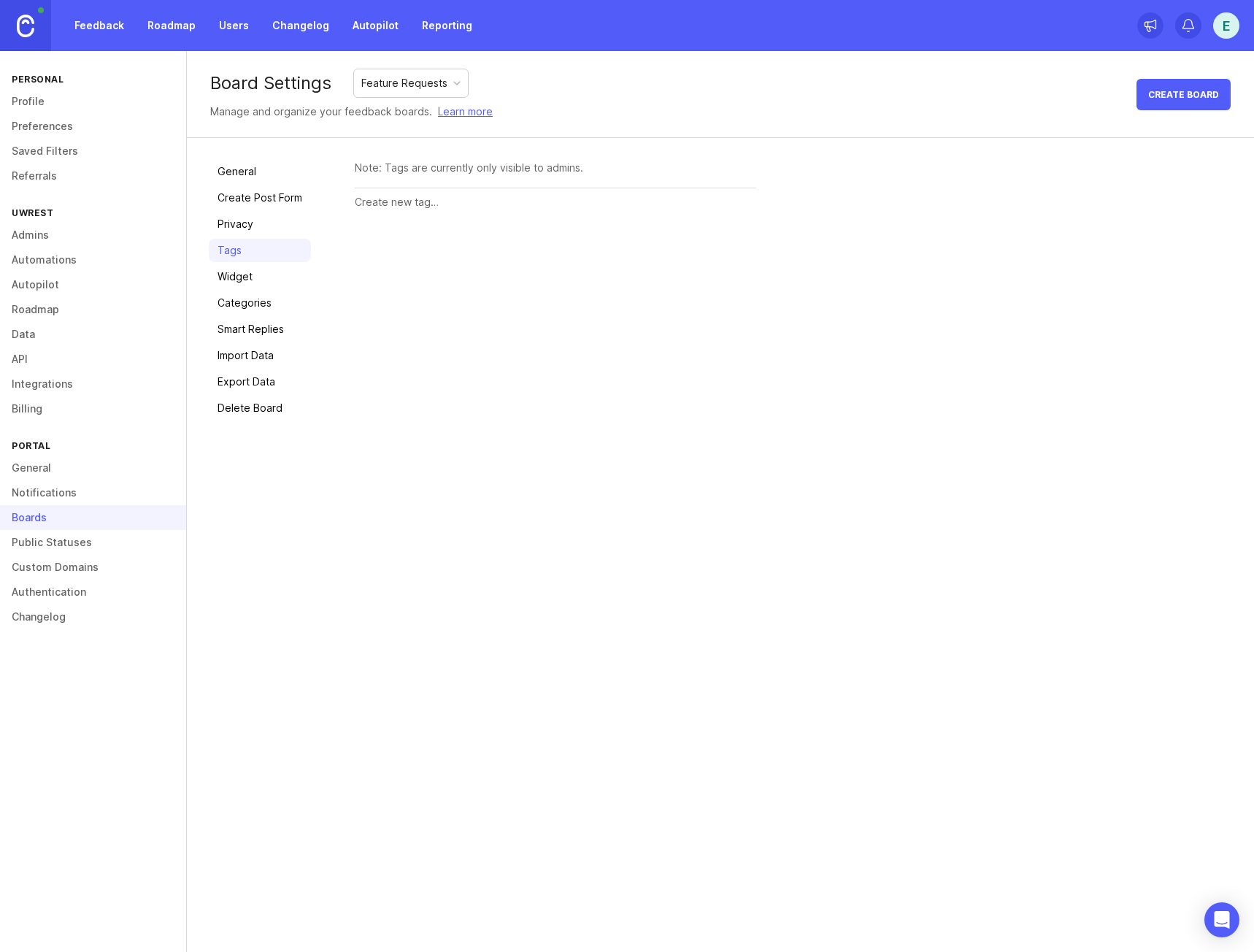
click at [258, 207] on link "Create Post Form" at bounding box center [260, 198] width 103 height 24
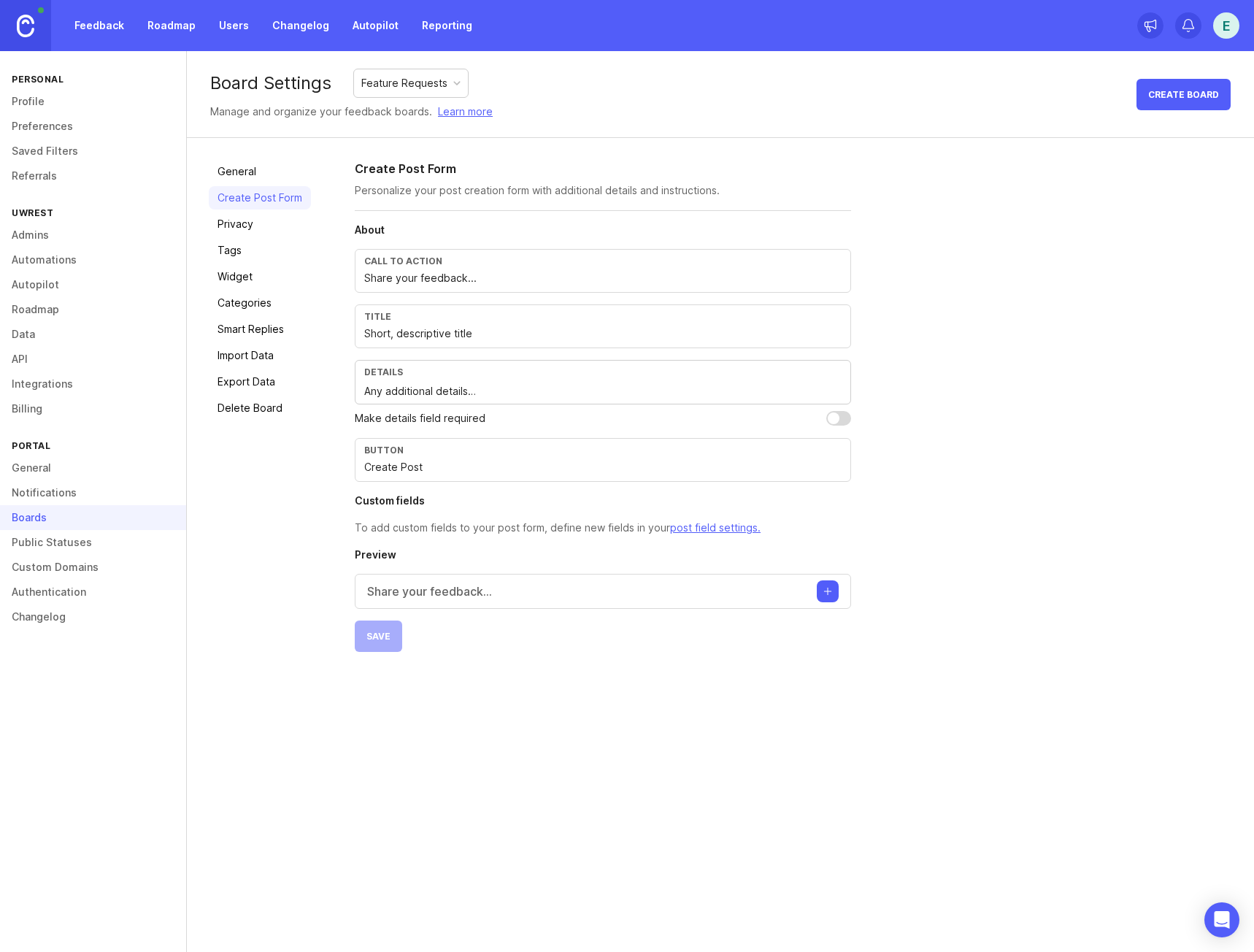
click at [254, 222] on link "Privacy" at bounding box center [260, 224] width 103 height 24
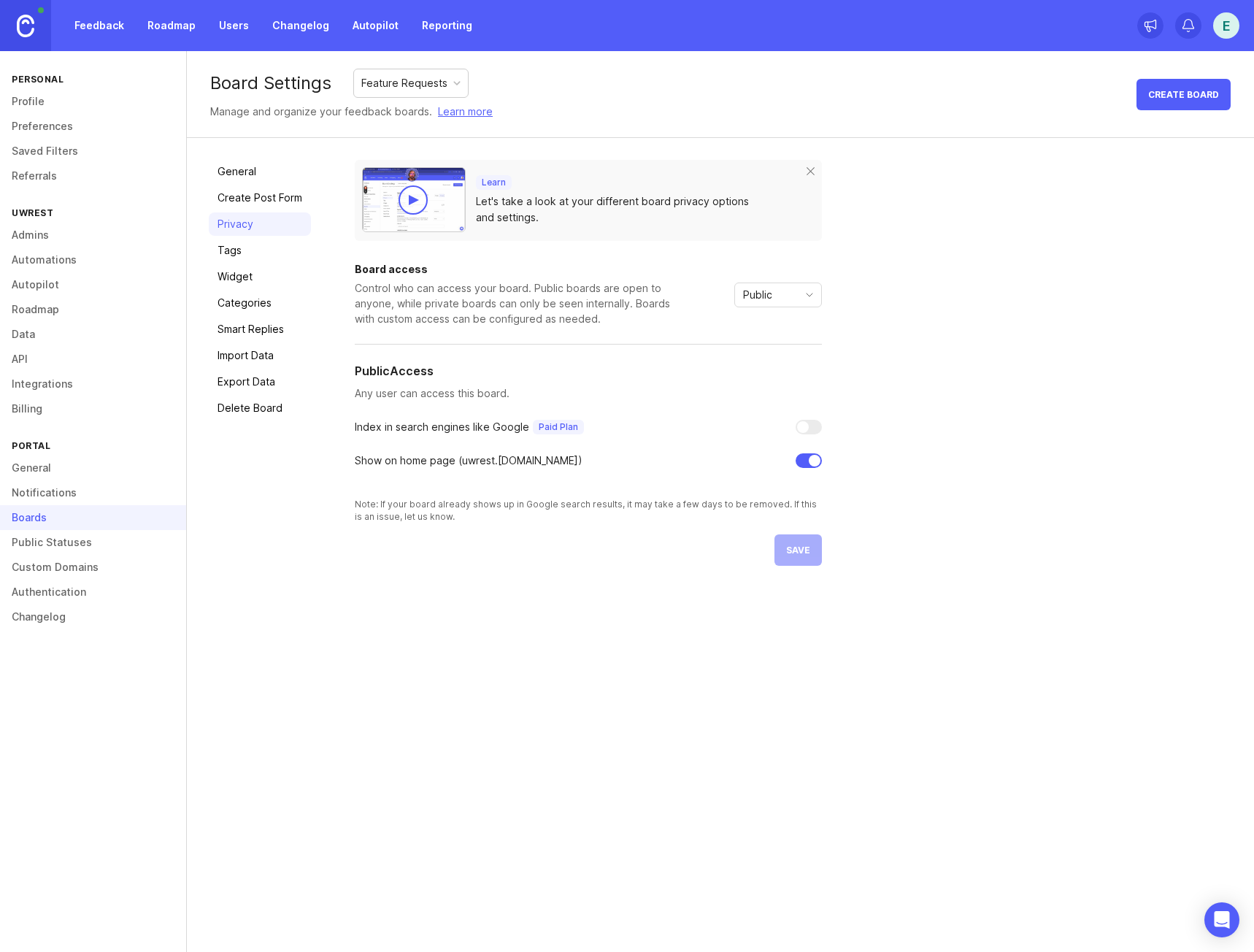
click at [258, 200] on link "Create Post Form" at bounding box center [260, 198] width 103 height 24
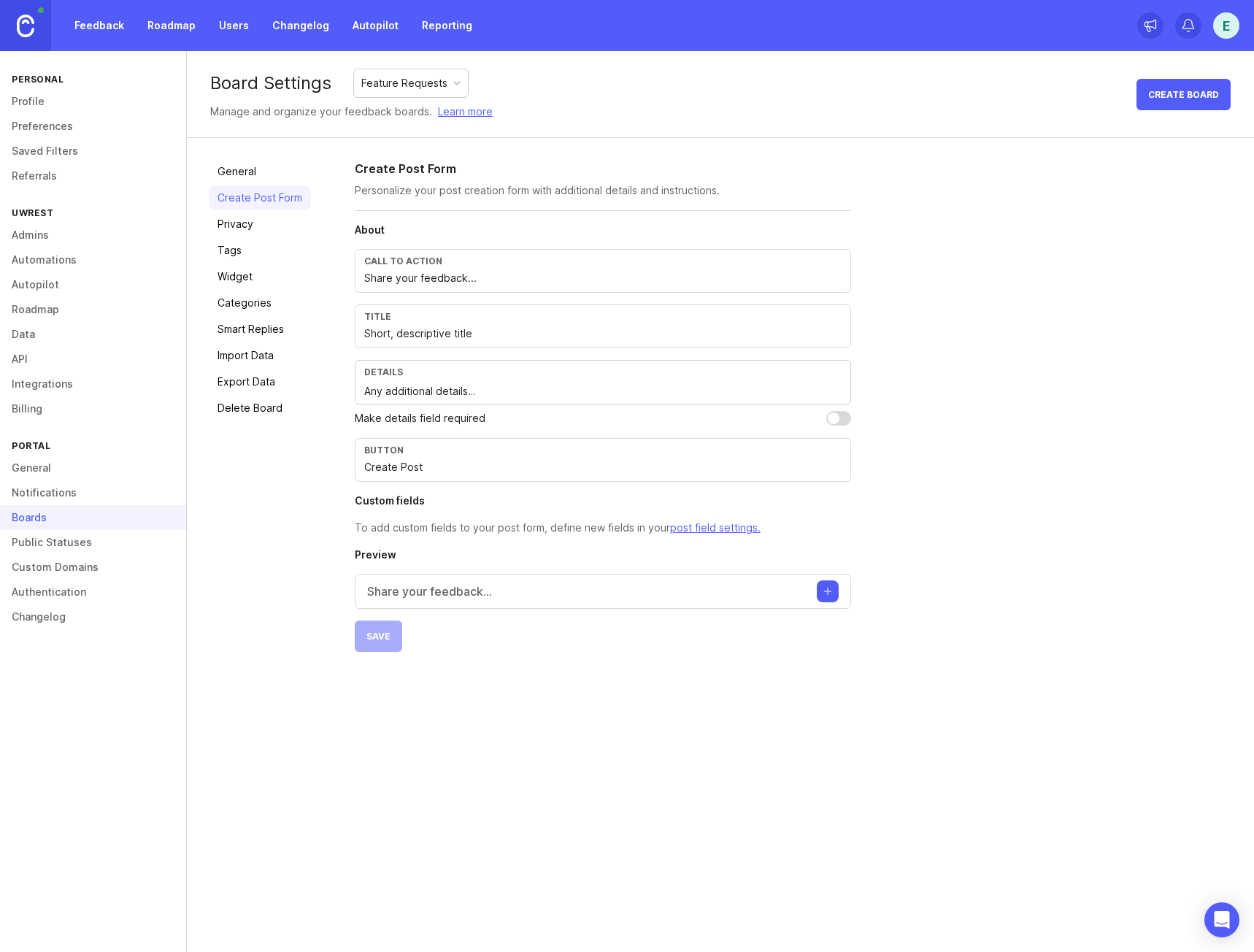
click at [256, 230] on link "Privacy" at bounding box center [260, 224] width 103 height 24
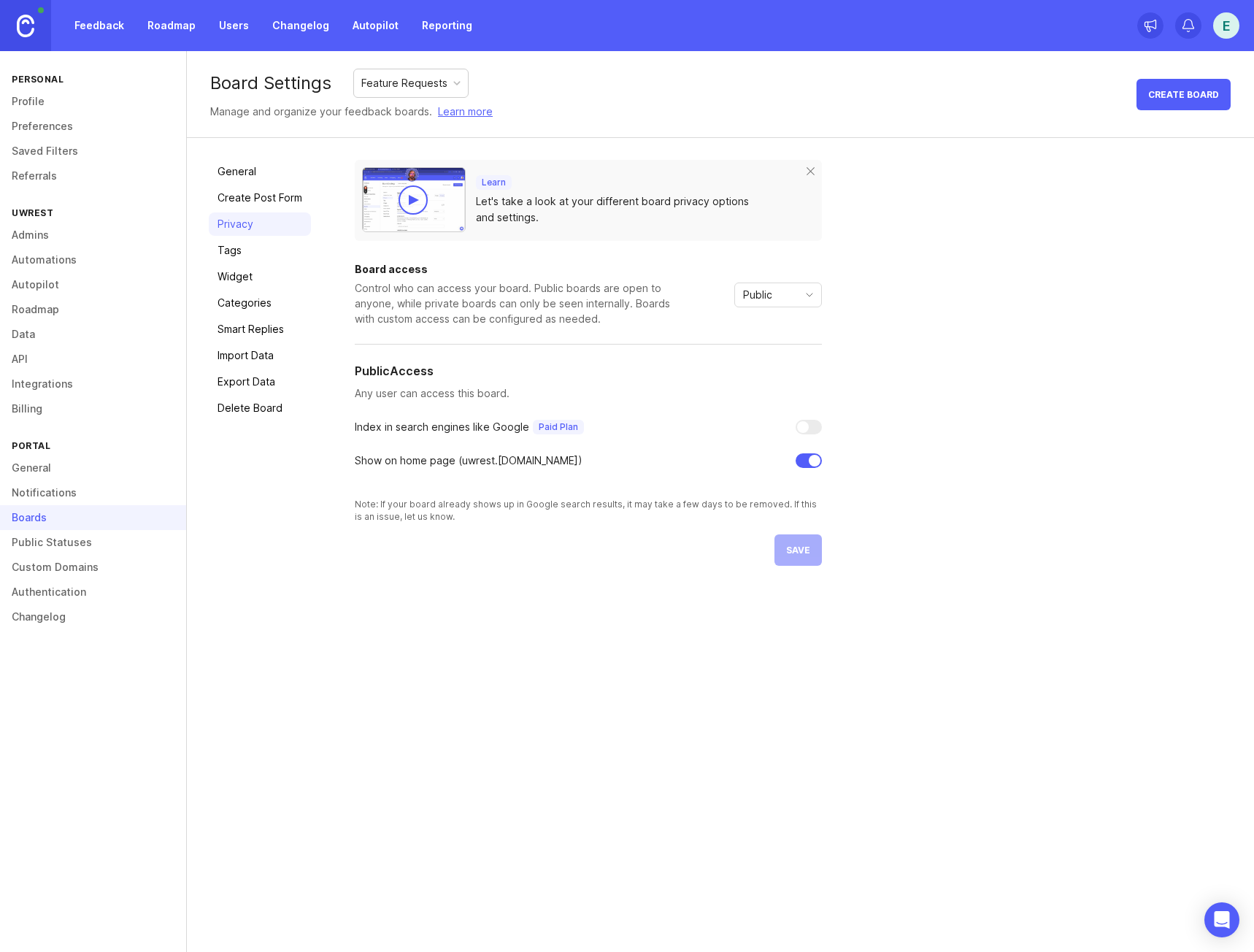
click at [801, 468] on div "Show on home page ( uwrest .[DOMAIN_NAME])" at bounding box center [588, 461] width 467 height 16
click at [802, 462] on div at bounding box center [808, 460] width 27 height 15
click at [793, 549] on span "save" at bounding box center [798, 549] width 24 height 11
click at [429, 673] on div "Board Settings Feature Requests Manage and organize your feedback boards. Learn…" at bounding box center [720, 501] width 1068 height 901
click at [270, 242] on link "Tags" at bounding box center [260, 251] width 103 height 24
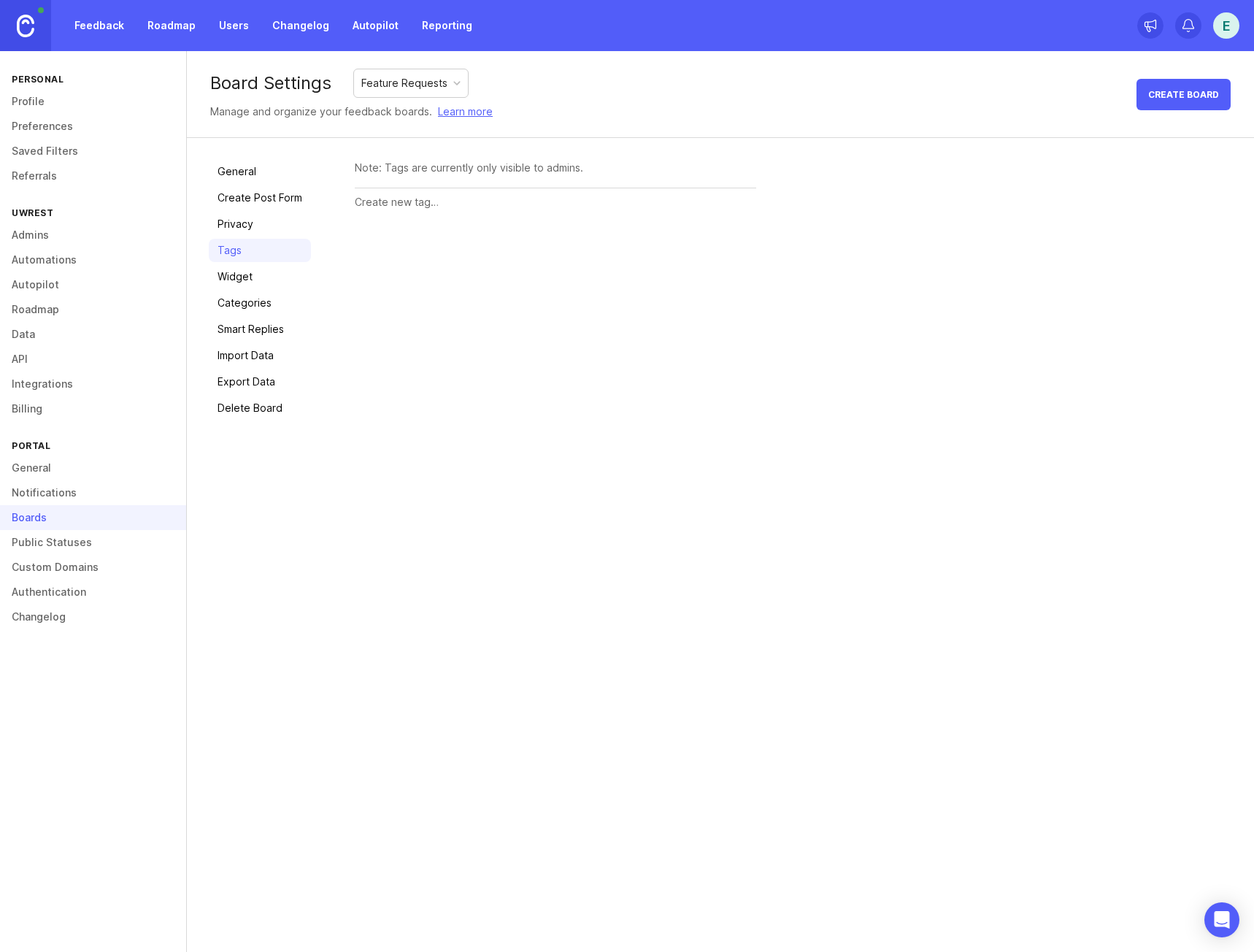
click at [392, 188] on div at bounding box center [555, 202] width 402 height 28
click at [232, 166] on link "General" at bounding box center [260, 172] width 103 height 24
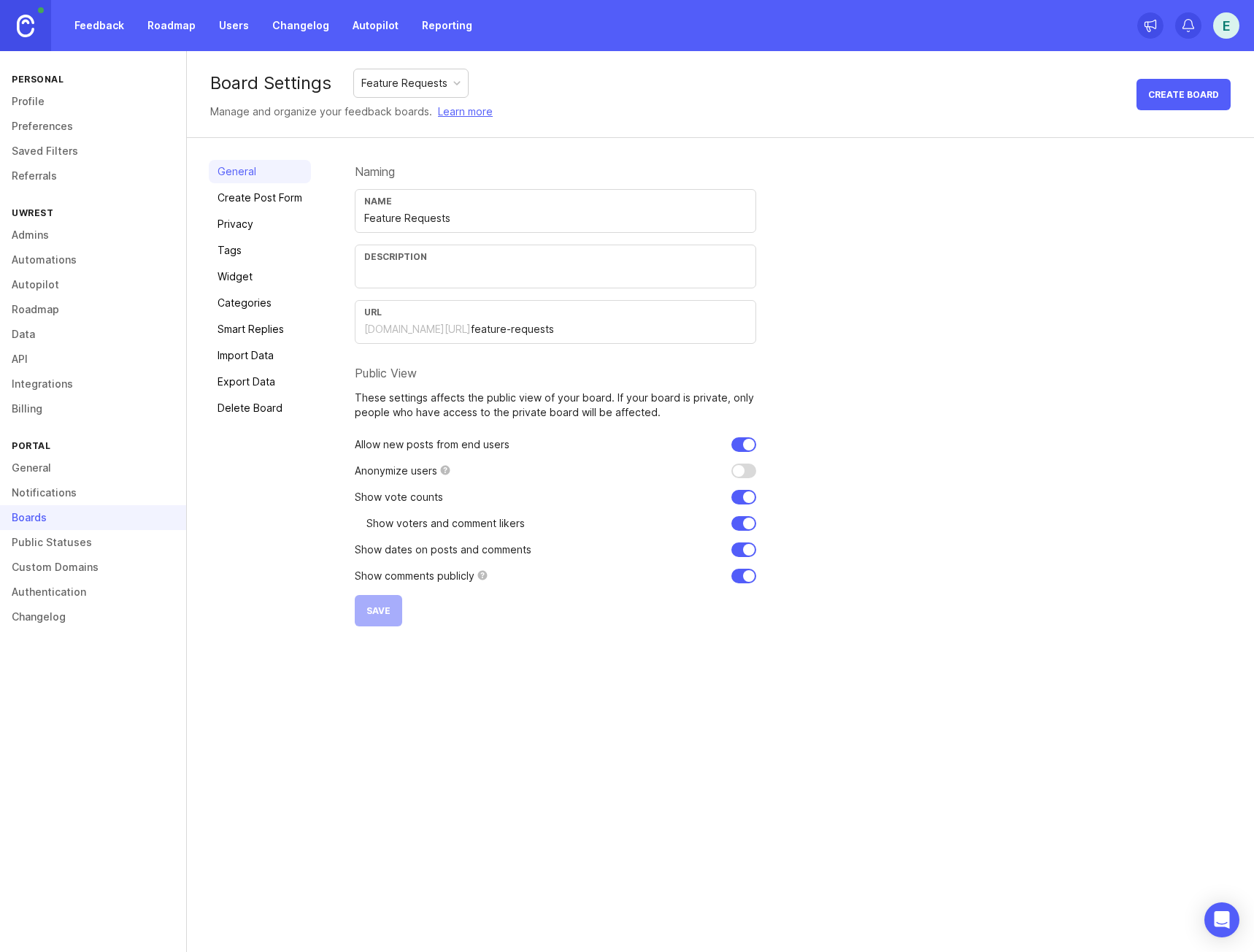
drag, startPoint x: 486, startPoint y: 203, endPoint x: 196, endPoint y: 198, distance: 290.0
click at [196, 195] on div "General Create Post Form Privacy Tags Widget Categories Smart Replies Import Da…" at bounding box center [720, 393] width 1068 height 510
click at [97, 535] on link "Public Statuses" at bounding box center [93, 542] width 186 height 25
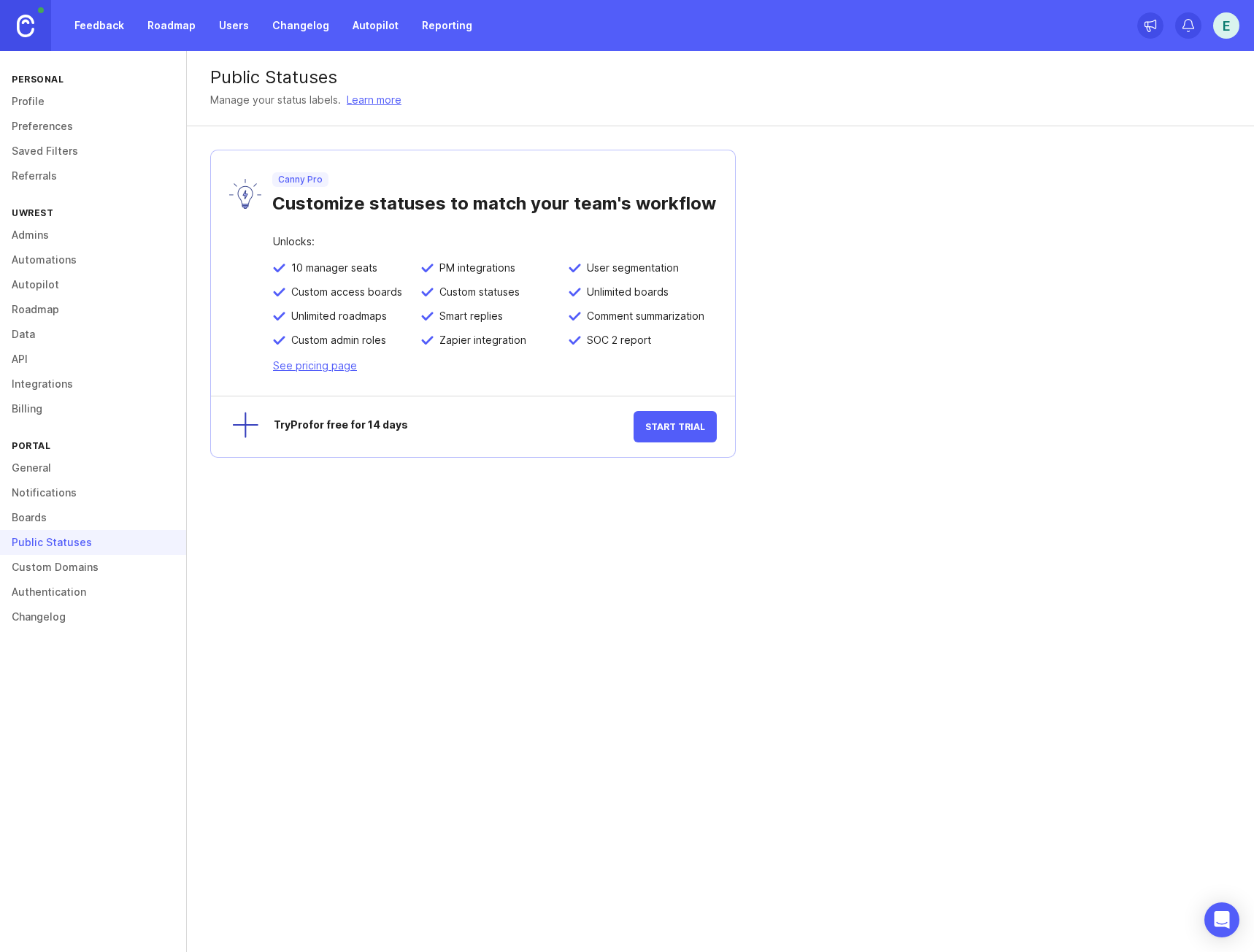
click at [91, 585] on link "Authentication" at bounding box center [93, 591] width 186 height 25
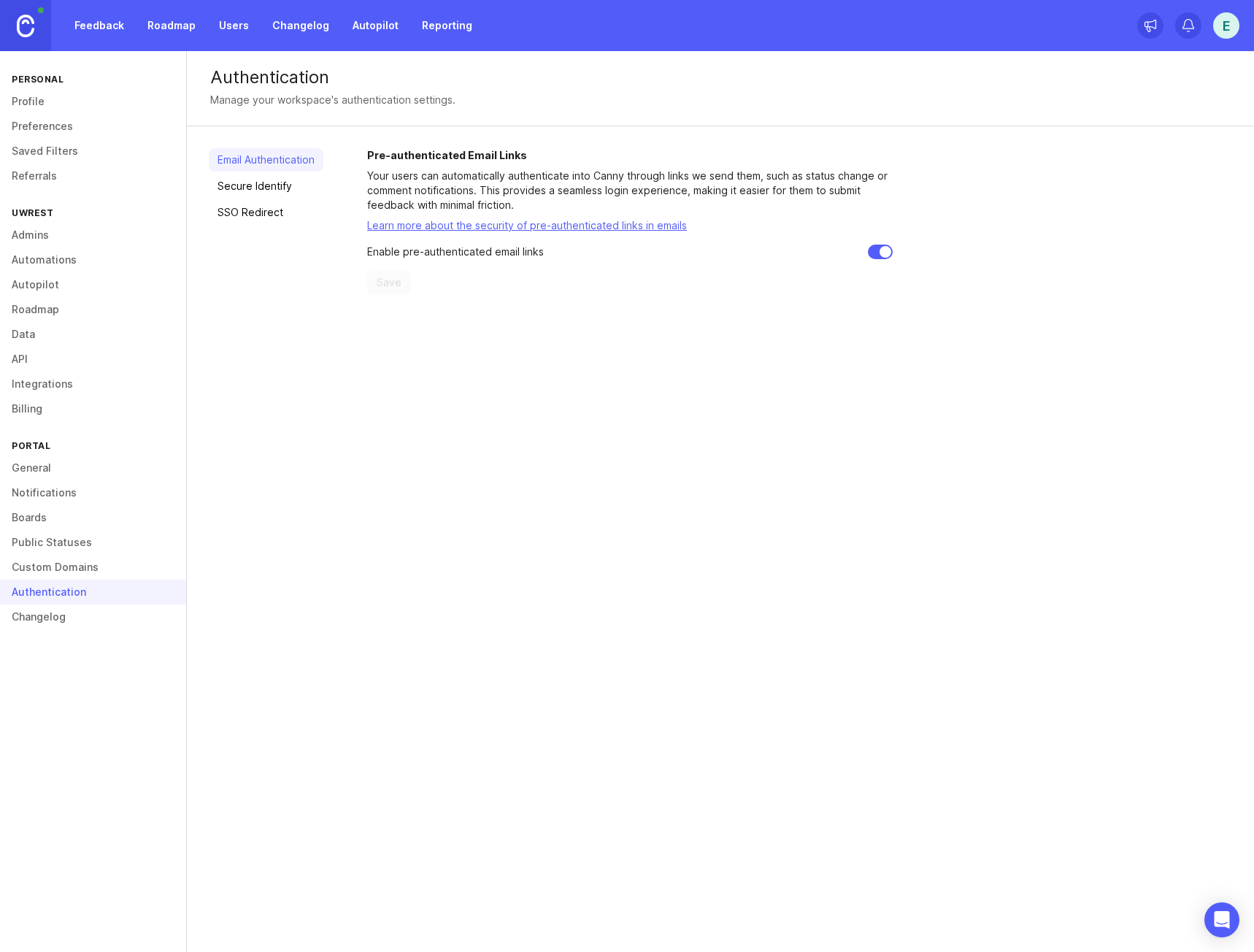
click at [95, 568] on link "Custom Domains" at bounding box center [93, 566] width 186 height 25
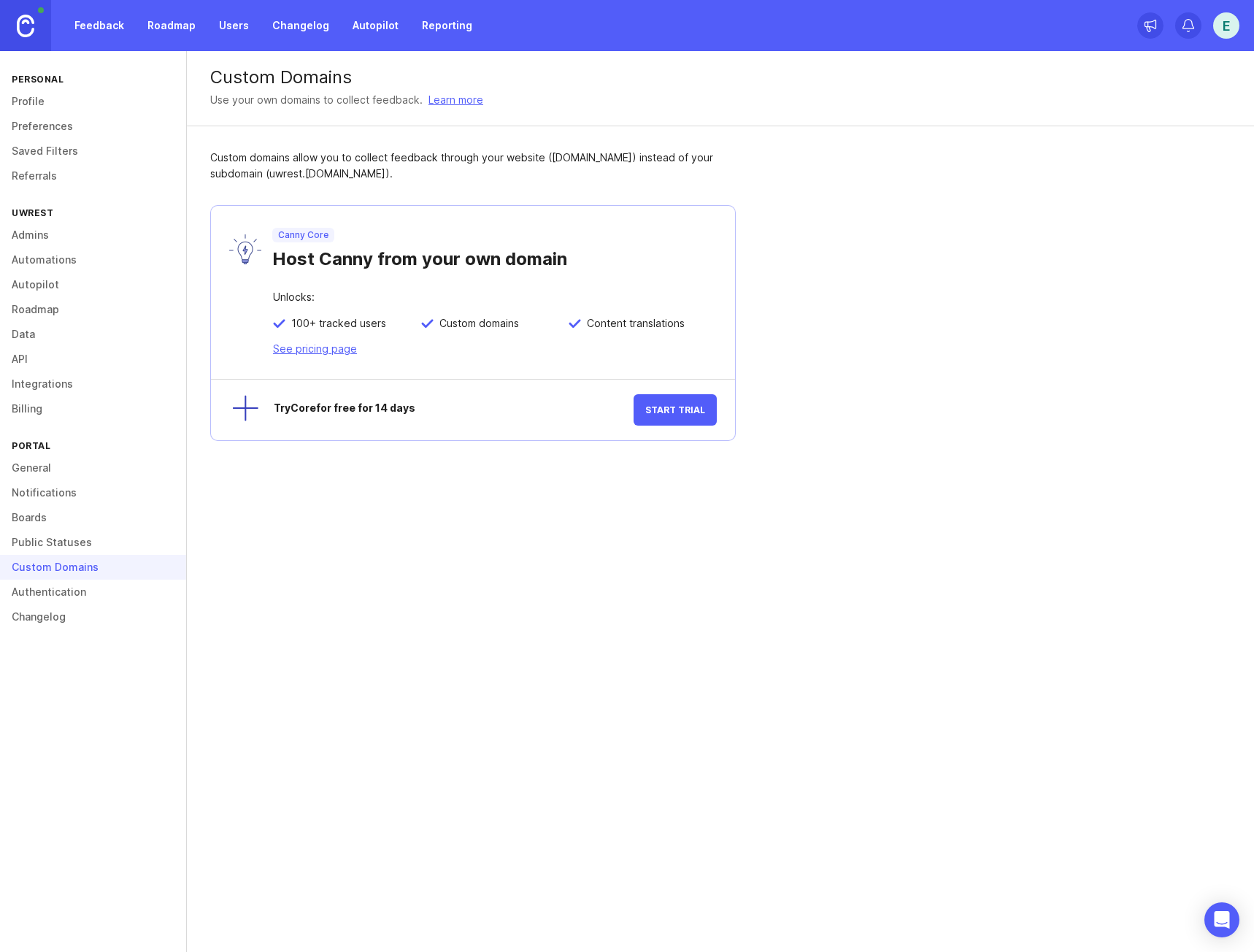
click at [82, 596] on link "Authentication" at bounding box center [93, 591] width 186 height 25
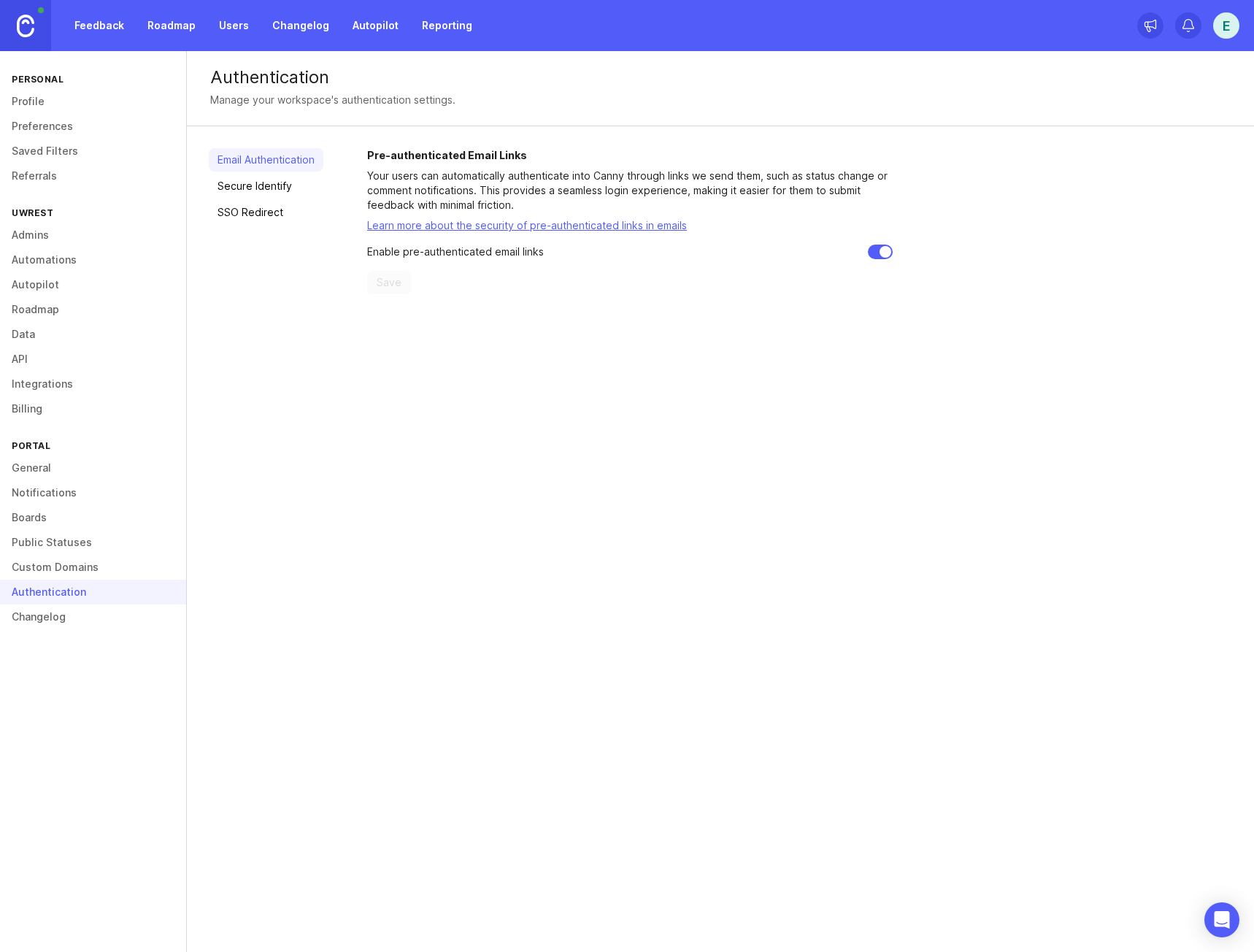
click at [70, 619] on link "Changelog" at bounding box center [93, 617] width 186 height 25
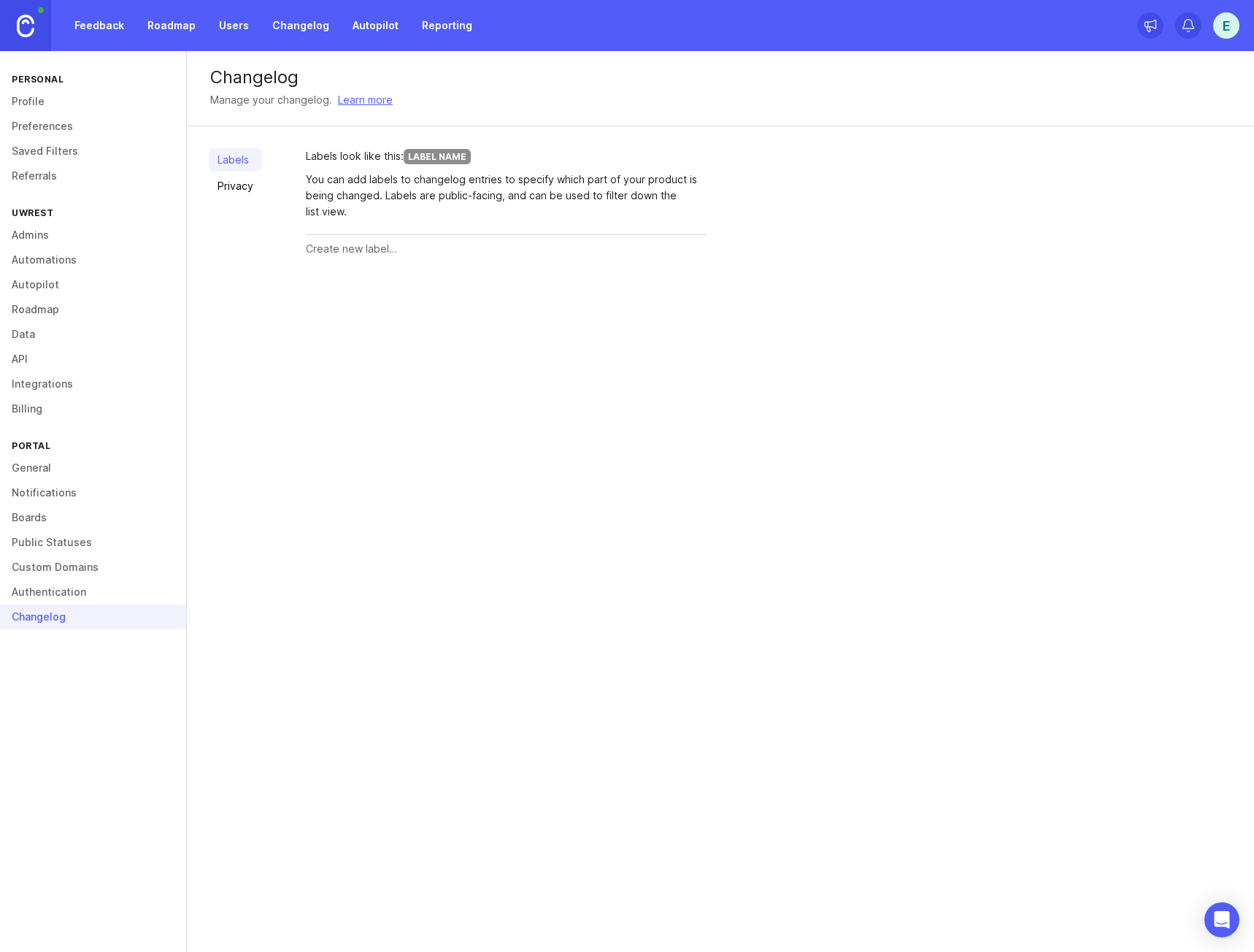
click at [70, 594] on link "Authentication" at bounding box center [93, 591] width 186 height 25
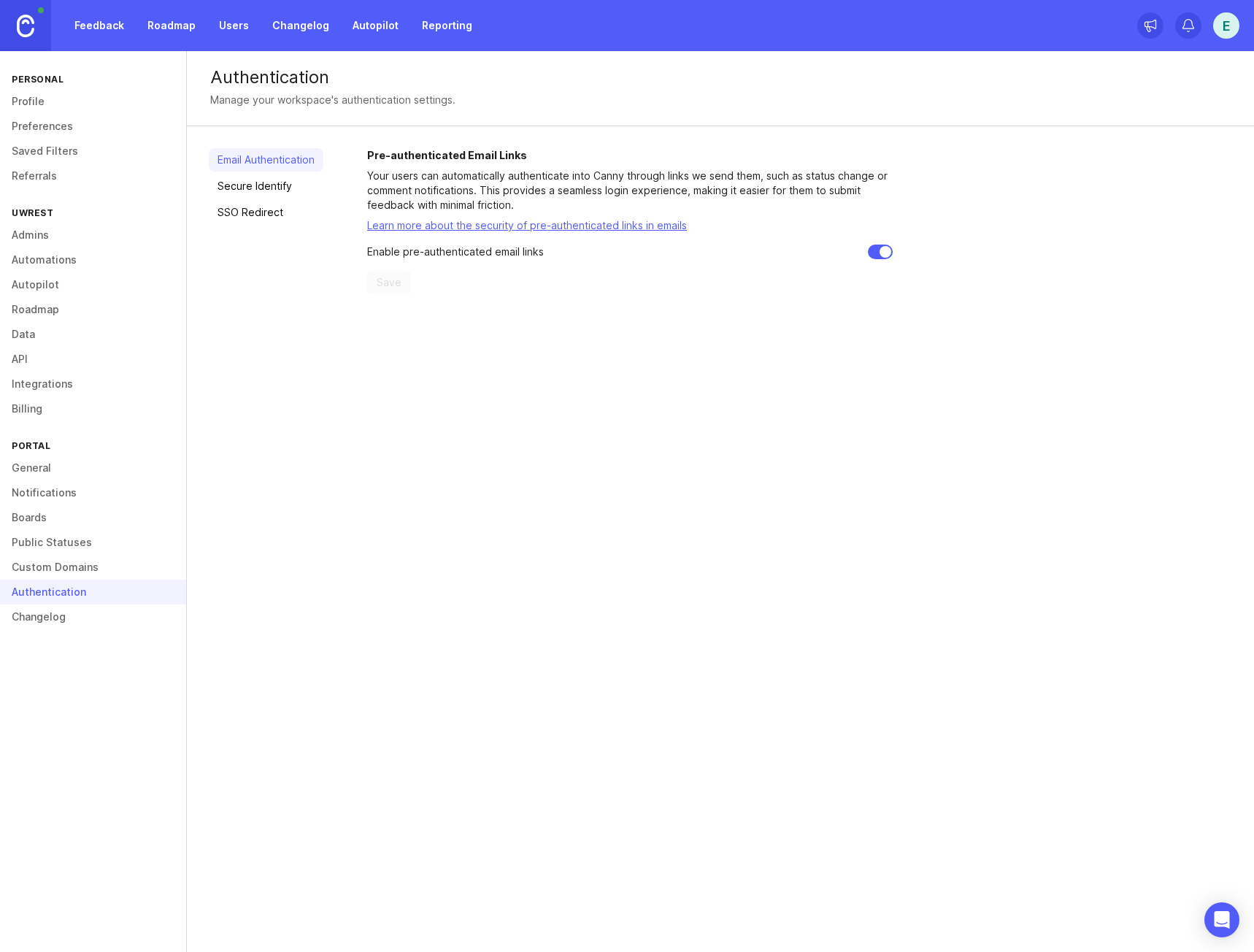
click at [254, 185] on link "Secure Identify" at bounding box center [266, 186] width 114 height 24
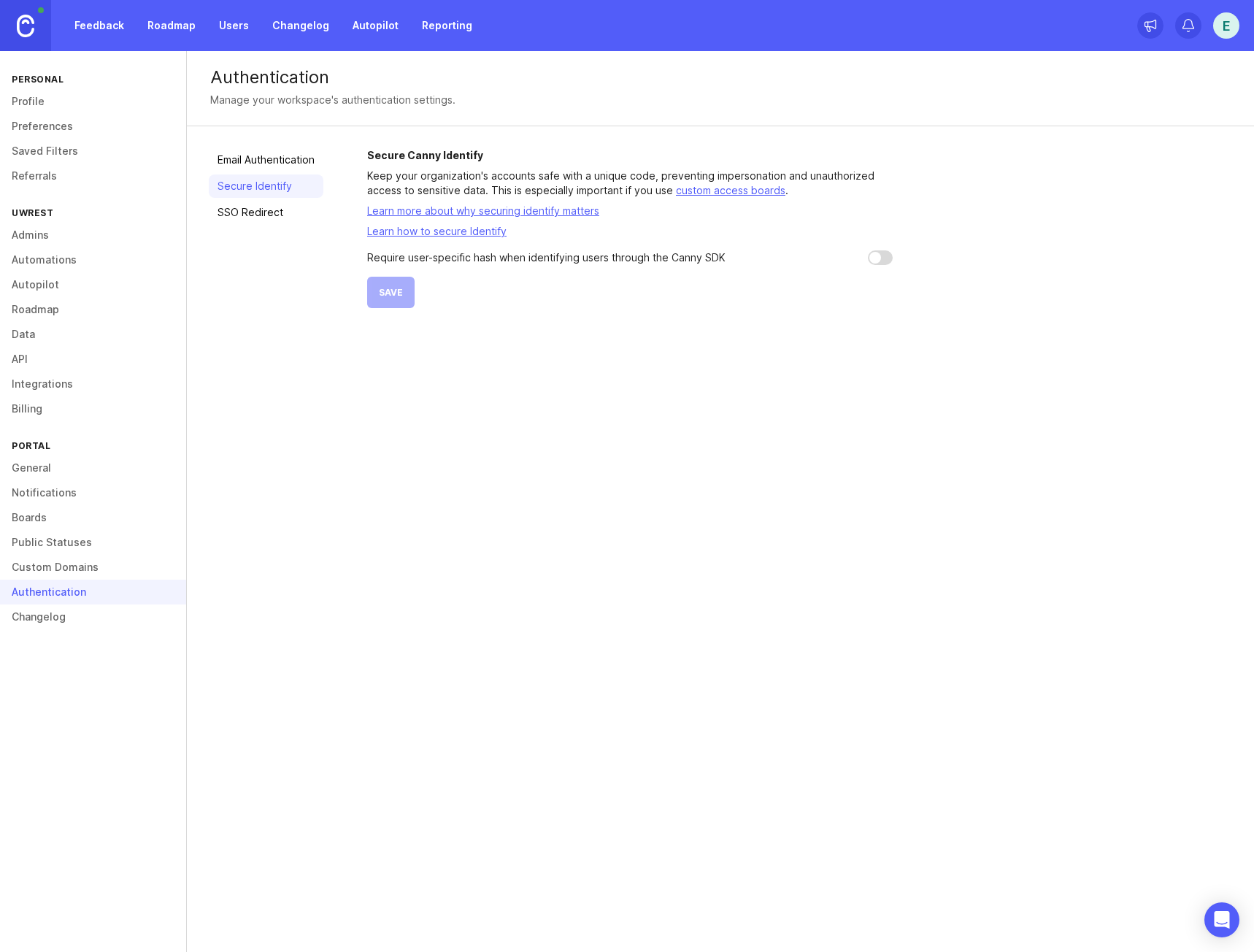
click at [254, 217] on link "SSO Redirect" at bounding box center [266, 212] width 114 height 24
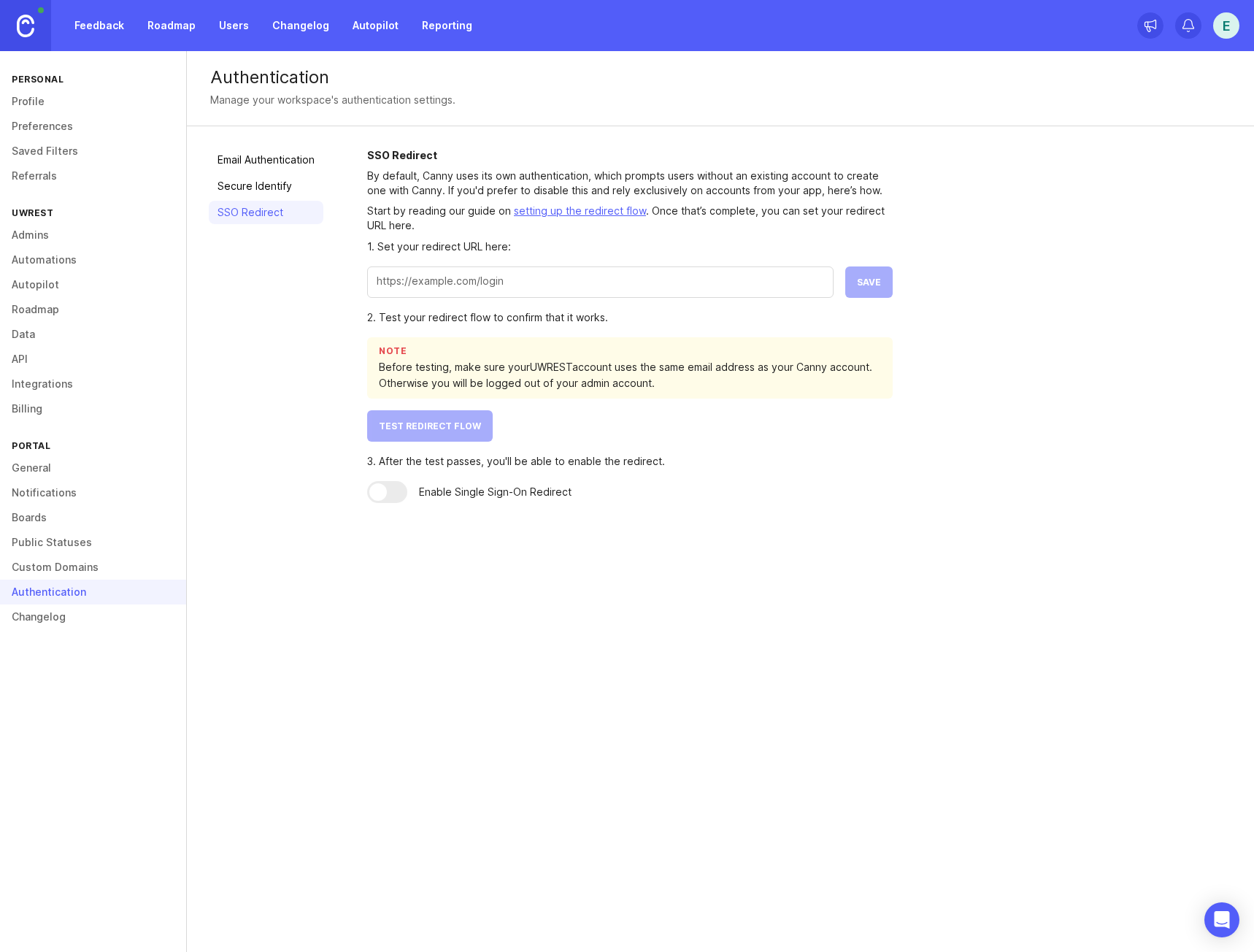
click at [67, 282] on link "Autopilot" at bounding box center [93, 284] width 186 height 25
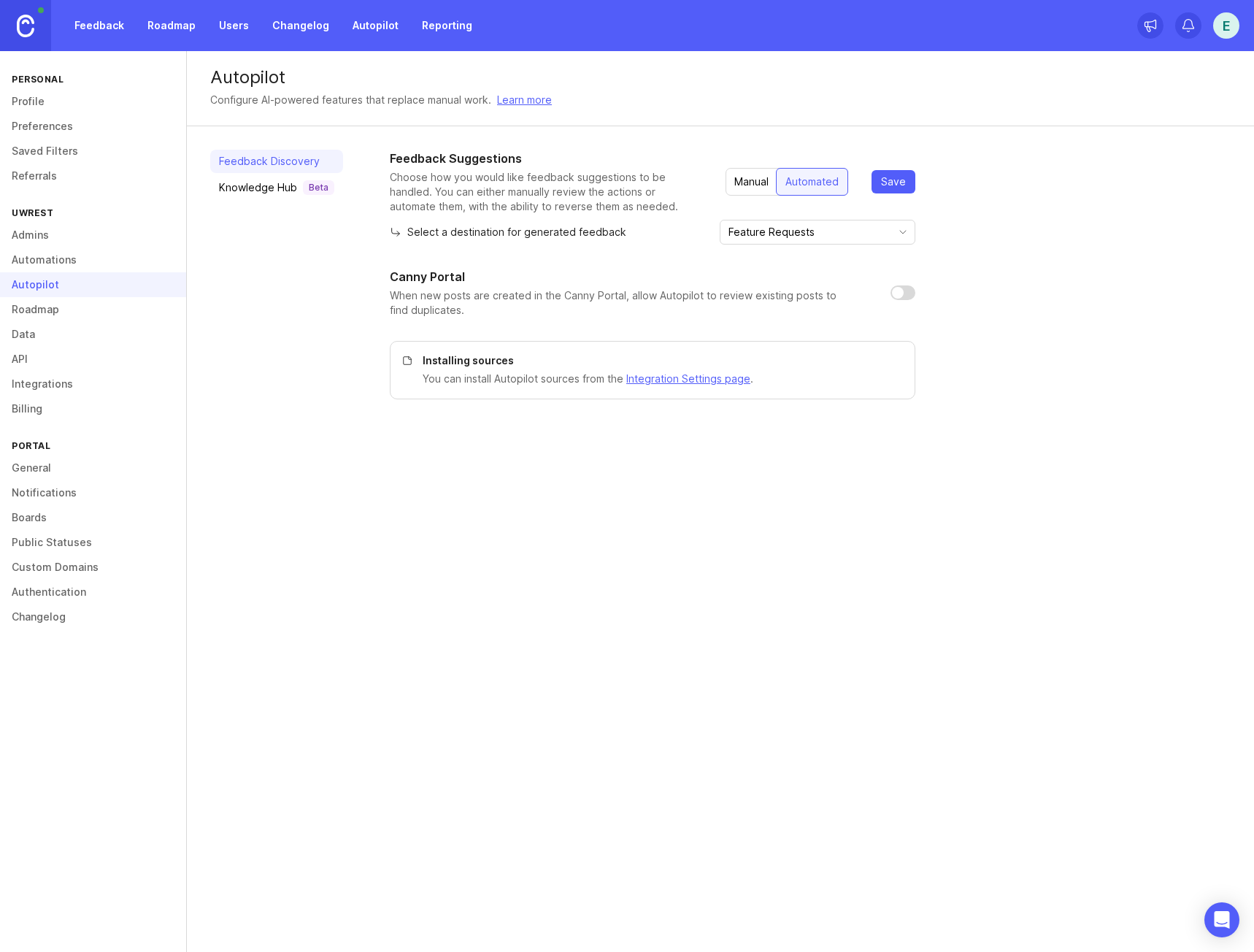
click at [77, 258] on link "Automations" at bounding box center [93, 259] width 186 height 25
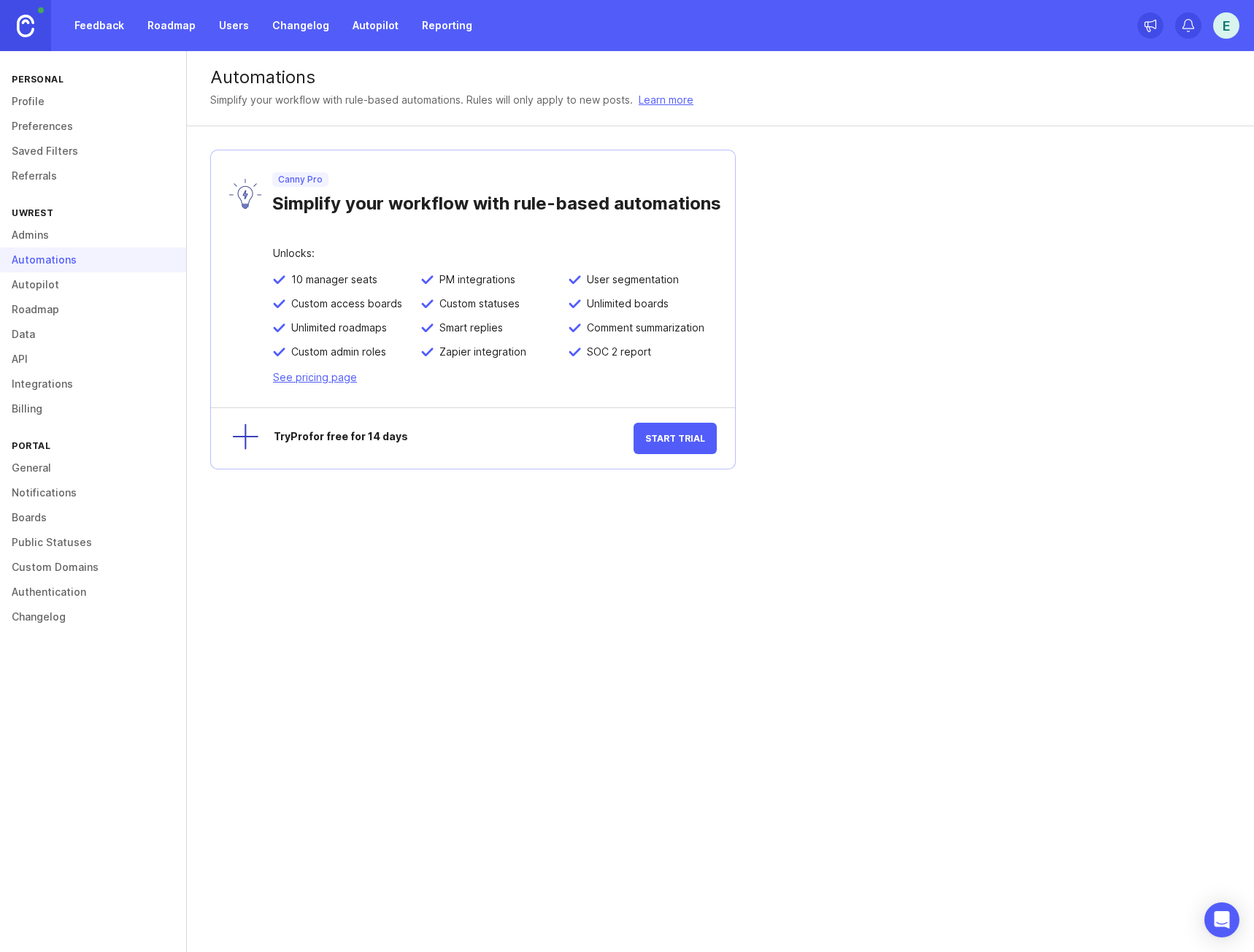
click at [64, 243] on link "Admins" at bounding box center [93, 235] width 186 height 25
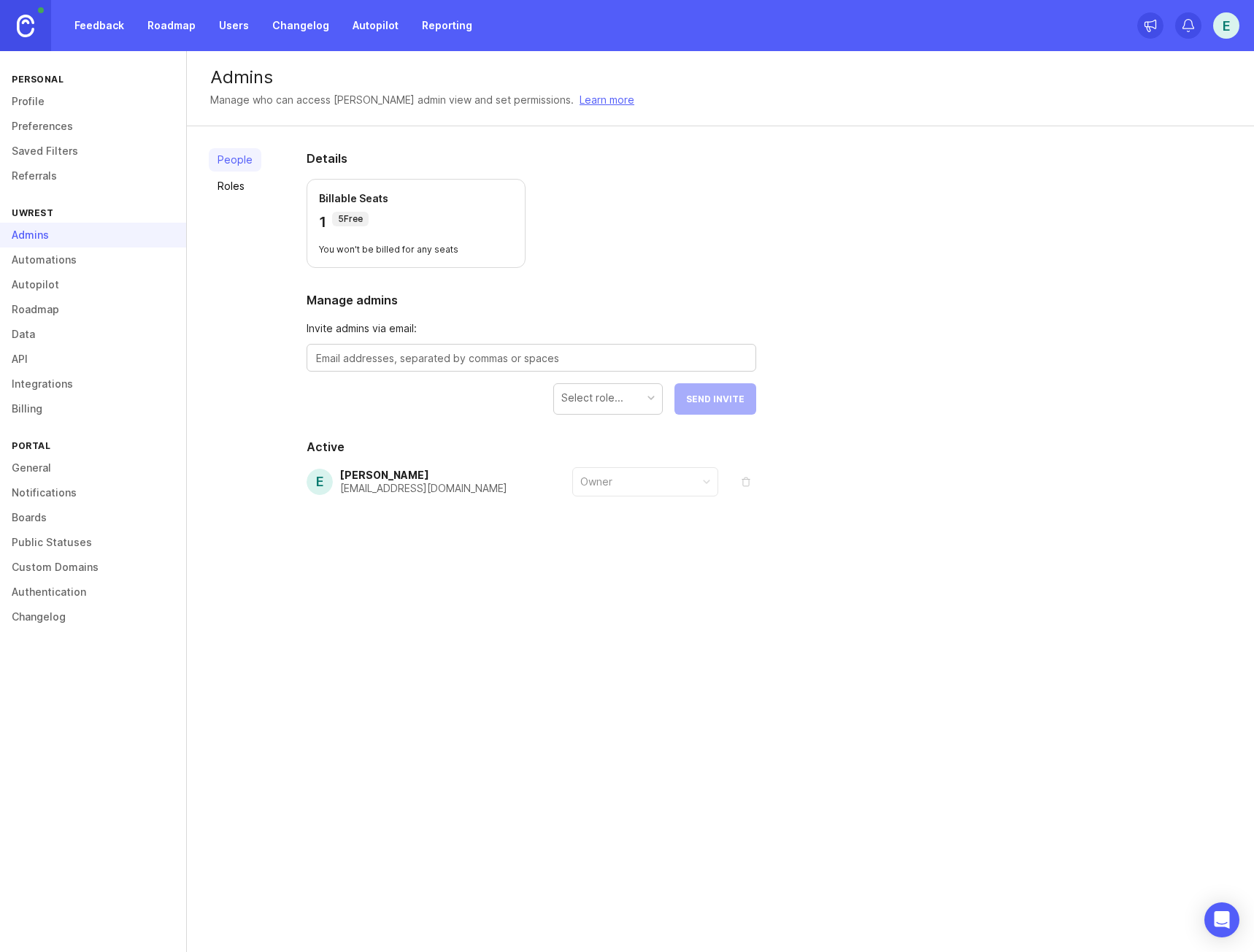
click at [47, 189] on div "Personal Profile Preferences Saved Filters Referrals UWREST Admins Automations …" at bounding box center [93, 501] width 186 height 901
click at [52, 176] on link "Referrals" at bounding box center [93, 176] width 186 height 25
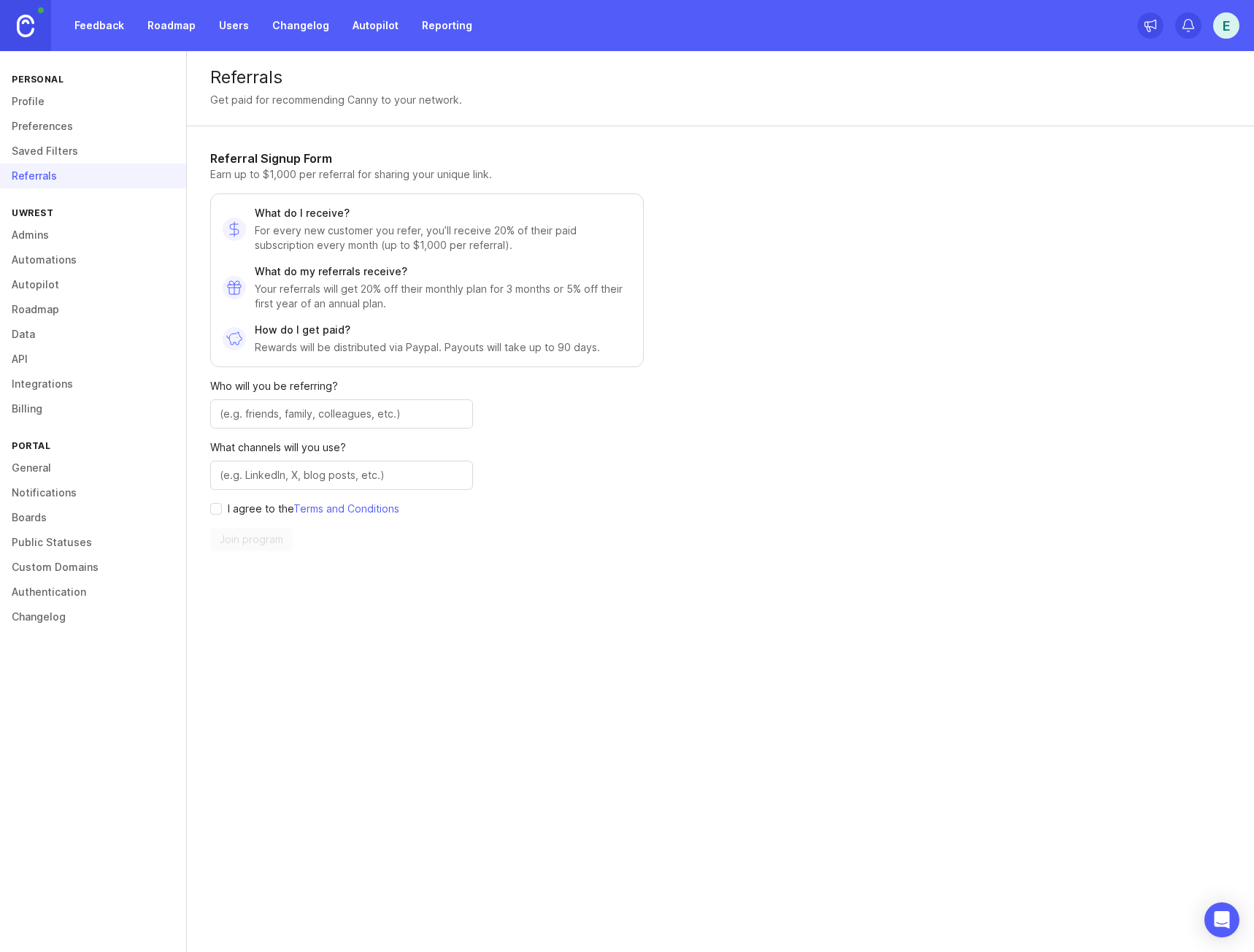
click at [59, 150] on link "Saved Filters" at bounding box center [93, 151] width 186 height 25
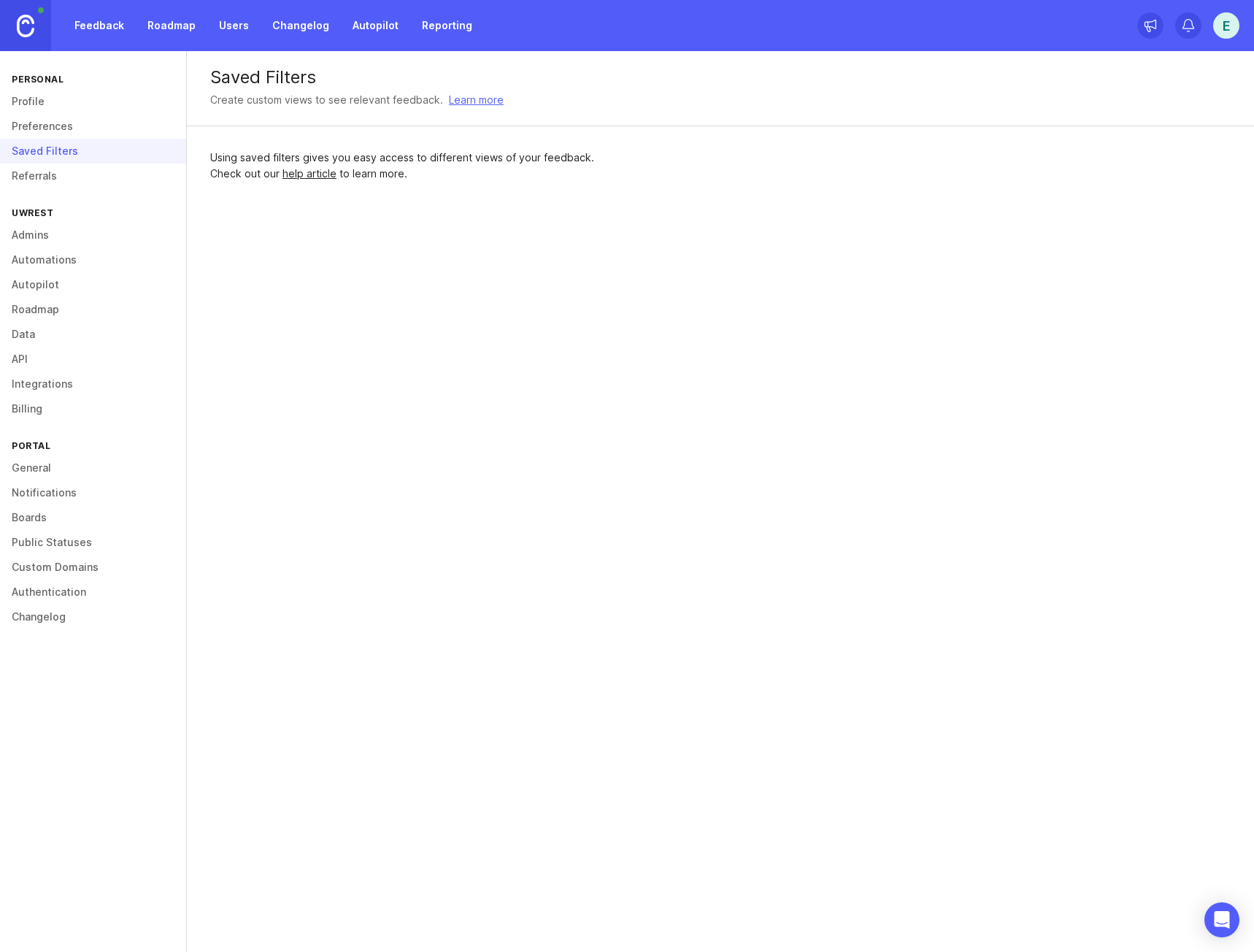
click at [60, 179] on link "Referrals" at bounding box center [93, 176] width 186 height 25
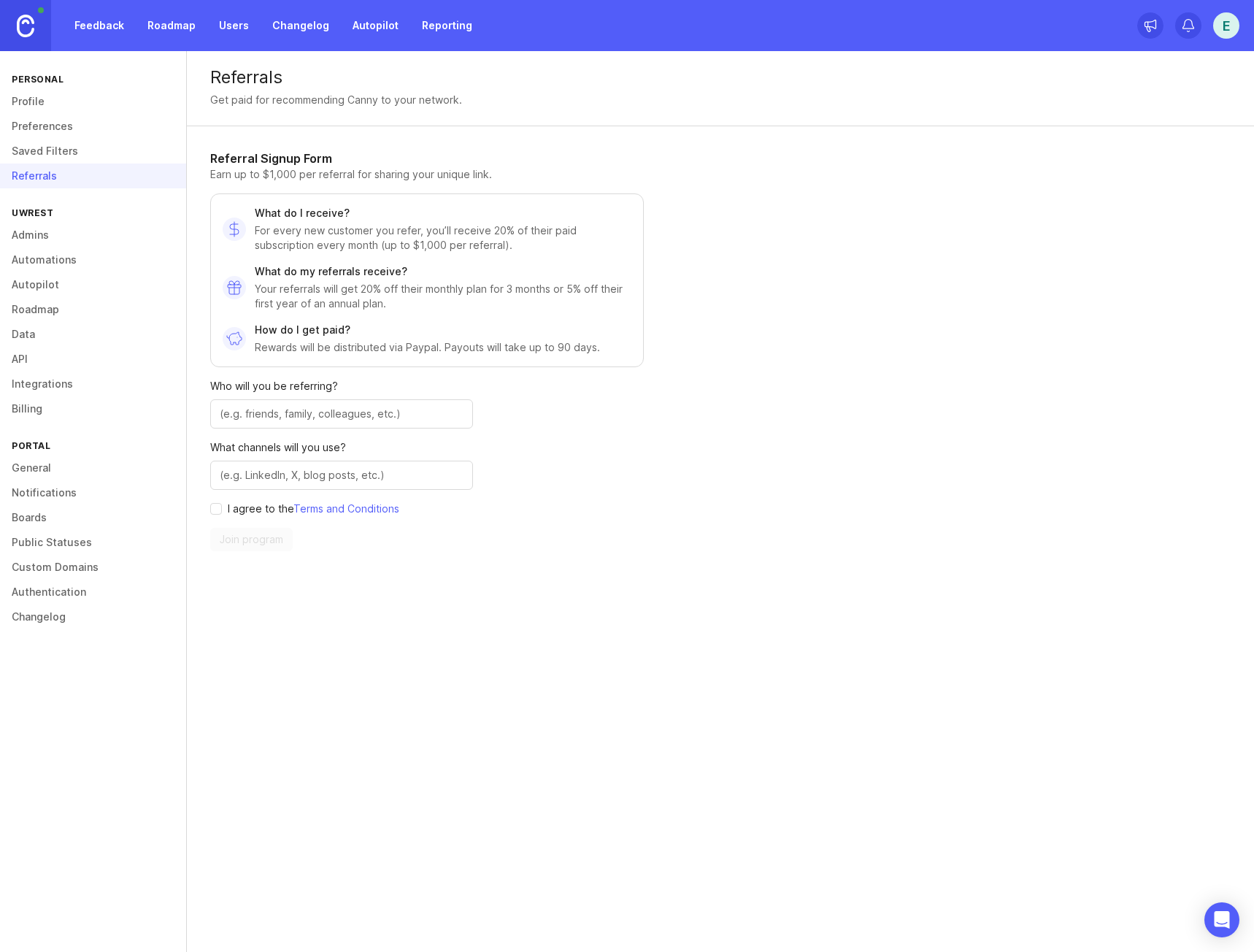
click at [68, 128] on link "Preferences" at bounding box center [93, 125] width 186 height 25
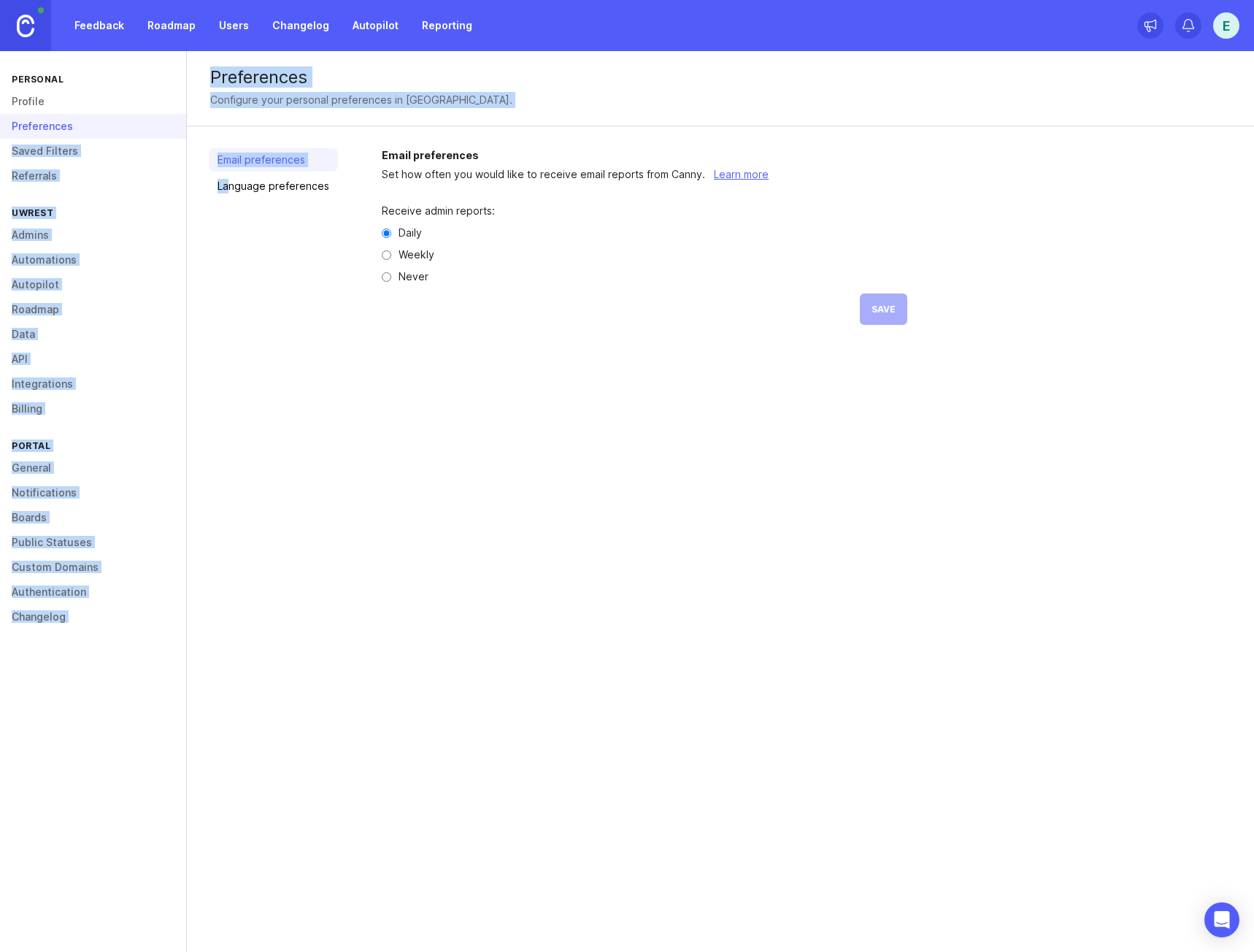
drag, startPoint x: 69, startPoint y: 118, endPoint x: 223, endPoint y: 338, distance: 268.5
click at [225, 353] on div "Personal Profile Preferences Saved Filters Referrals UWREST Admins Automations …" at bounding box center [627, 501] width 1254 height 901
click at [285, 195] on link "Language preferences" at bounding box center [273, 186] width 129 height 24
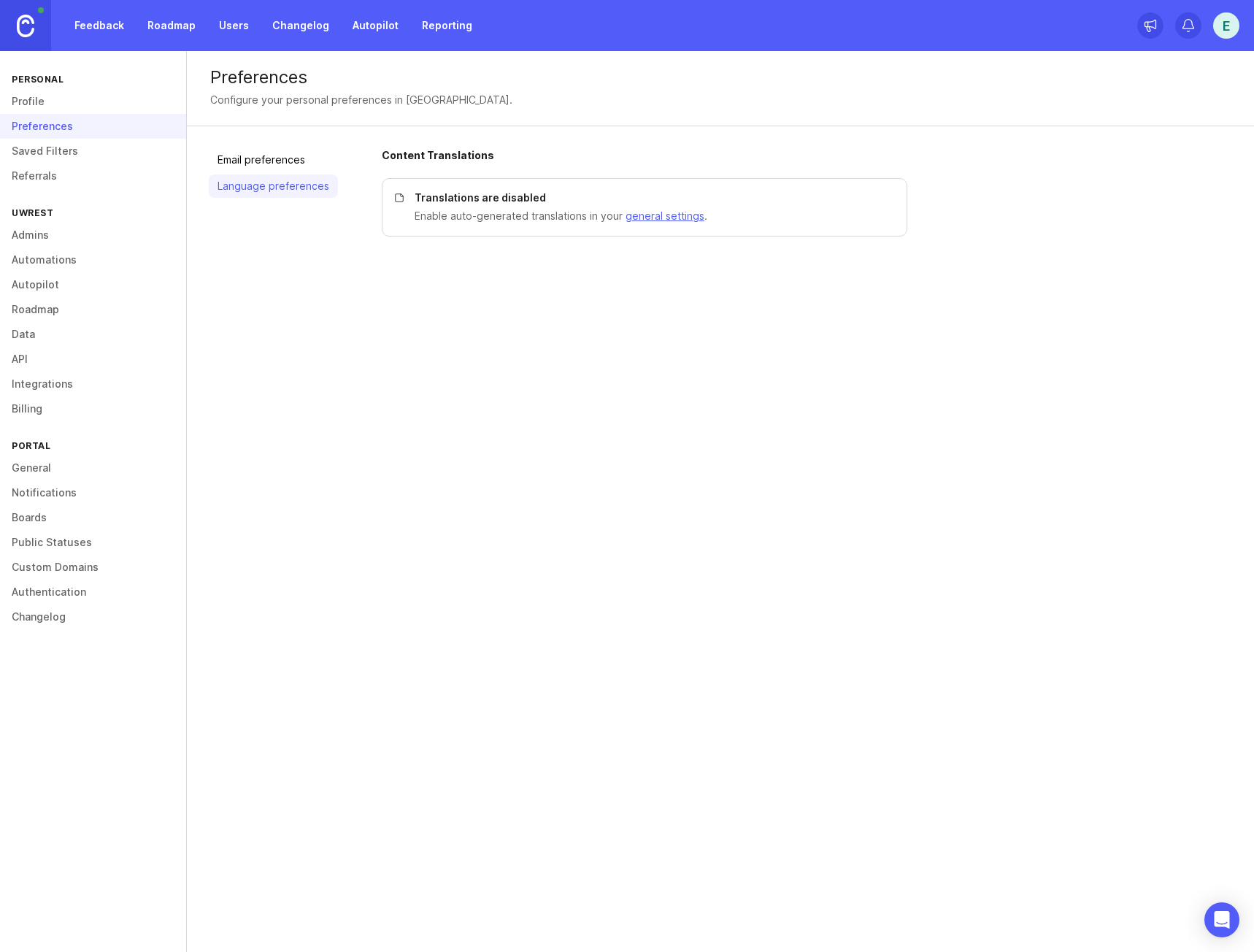
click at [492, 214] on p "Enable auto-generated translations in your general settings ." at bounding box center [651, 216] width 475 height 16
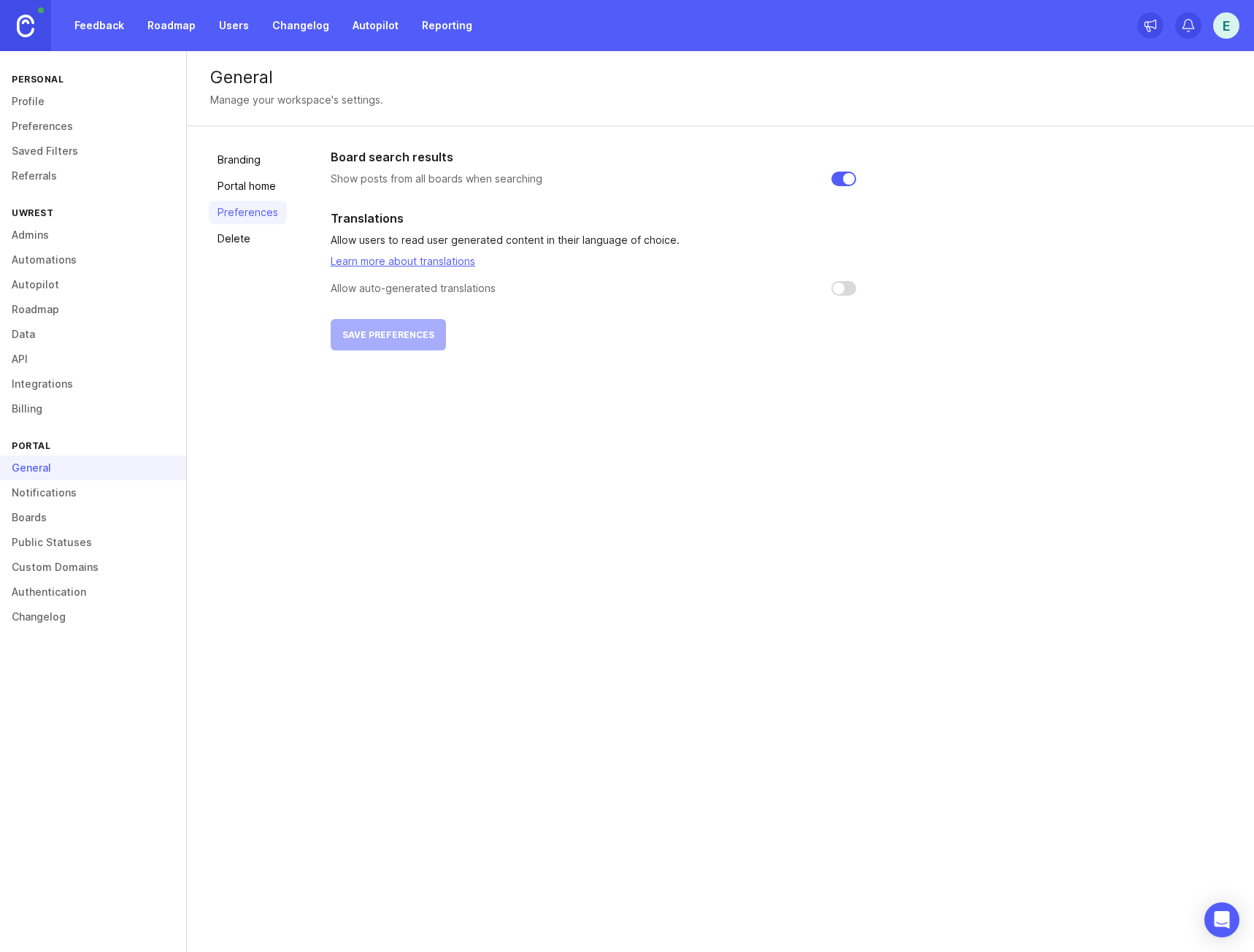
click at [846, 288] on input "checkbox" at bounding box center [844, 288] width 25 height 15
checkbox input "false"
click at [305, 27] on link "Changelog" at bounding box center [300, 26] width 74 height 27
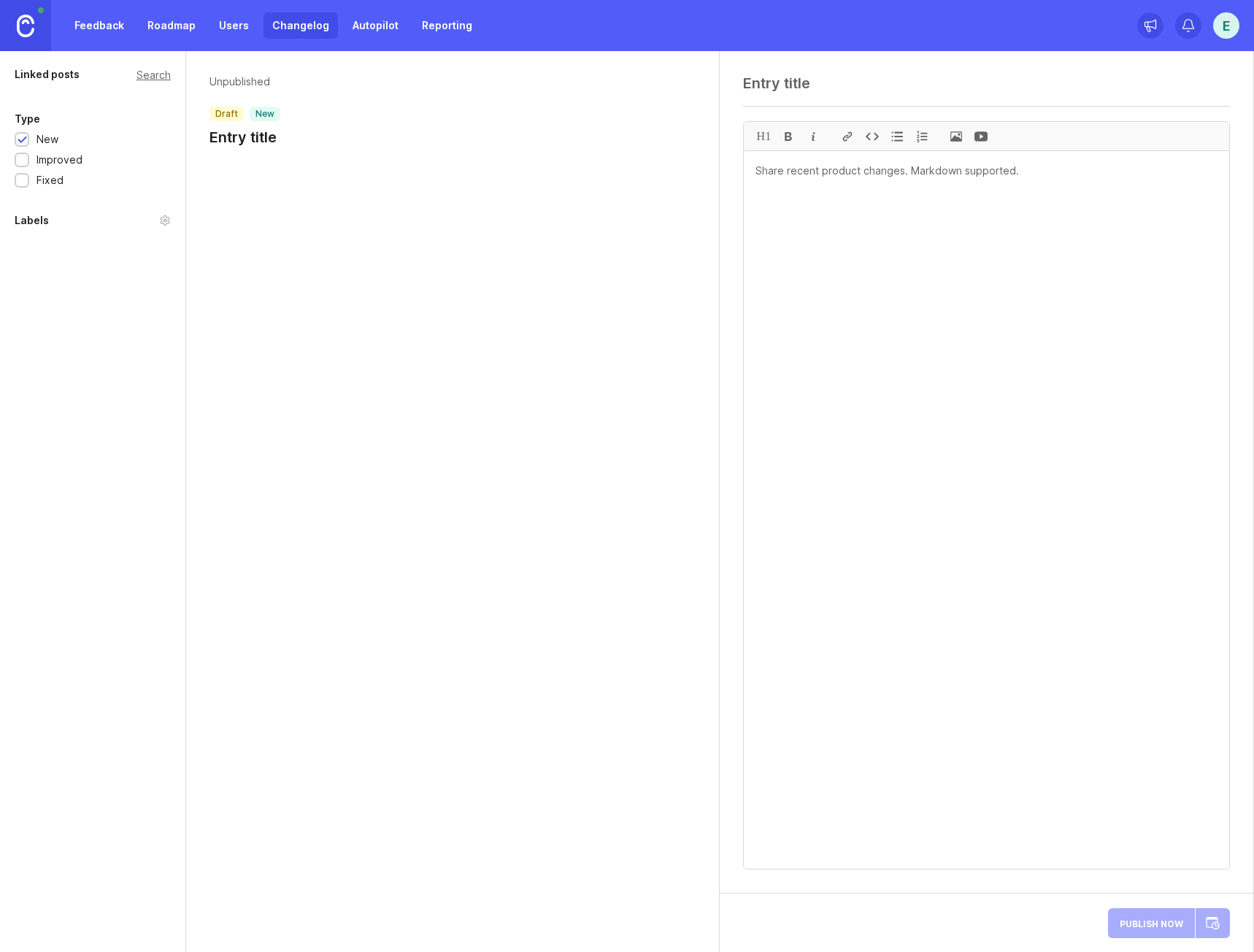
click at [465, 380] on div "Unpublished draft new Entry title" at bounding box center [454, 501] width 535 height 901
